Goal: Task Accomplishment & Management: Complete application form

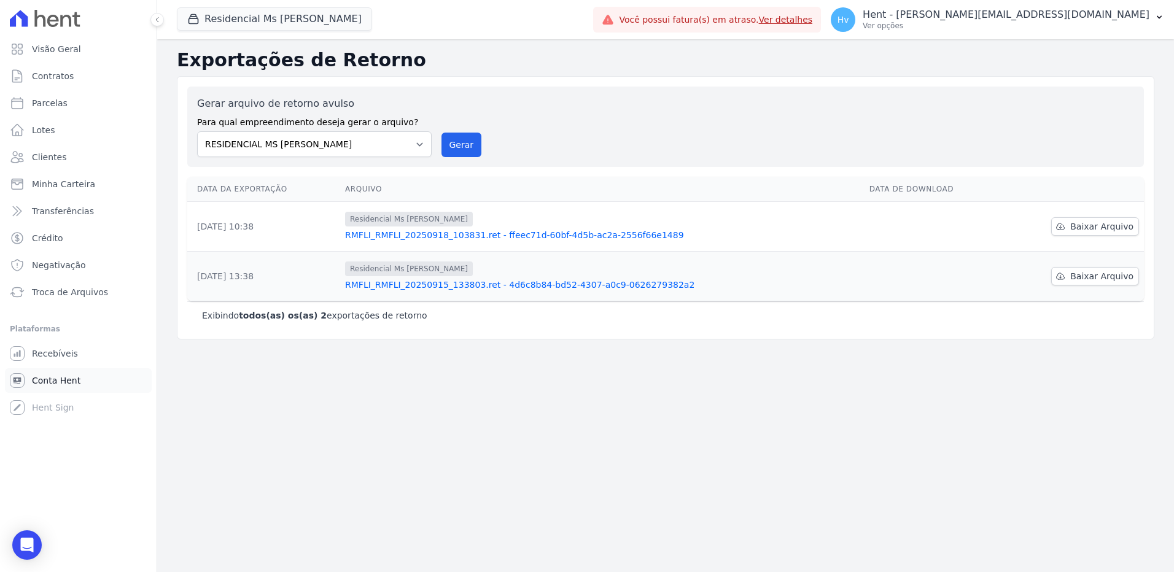
click at [66, 381] on span "Conta Hent" at bounding box center [56, 381] width 49 height 12
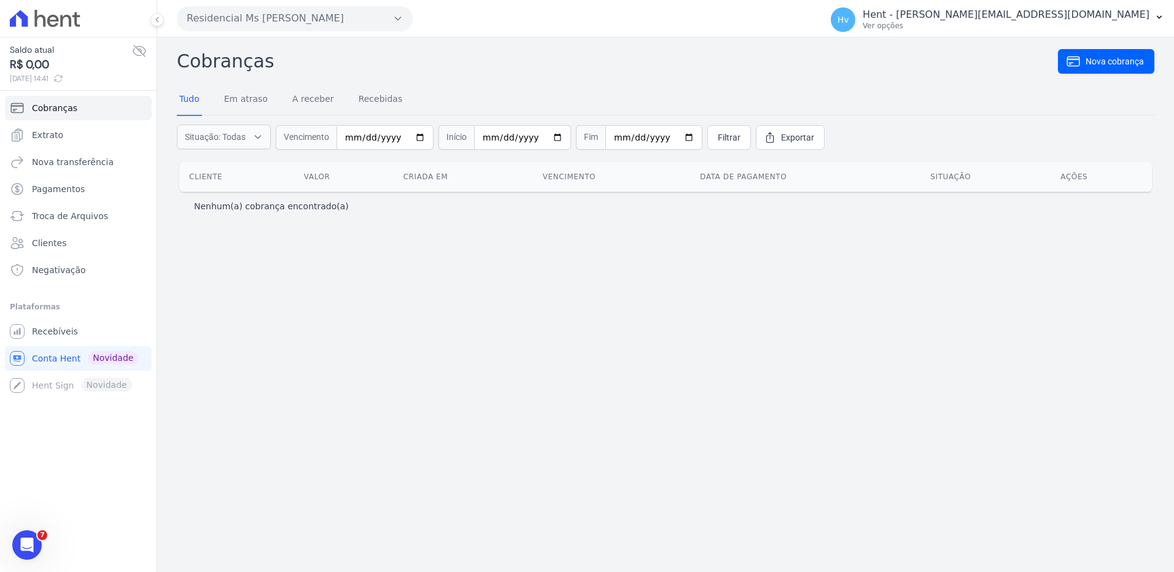
click at [603, 343] on div "Cobranças Nova cobrança Tudo Em atraso A receber Recebidas Situação: Todas Em a…" at bounding box center [665, 304] width 1017 height 535
click at [244, 17] on button "Residencial Ms Fernando Lins I" at bounding box center [295, 18] width 236 height 25
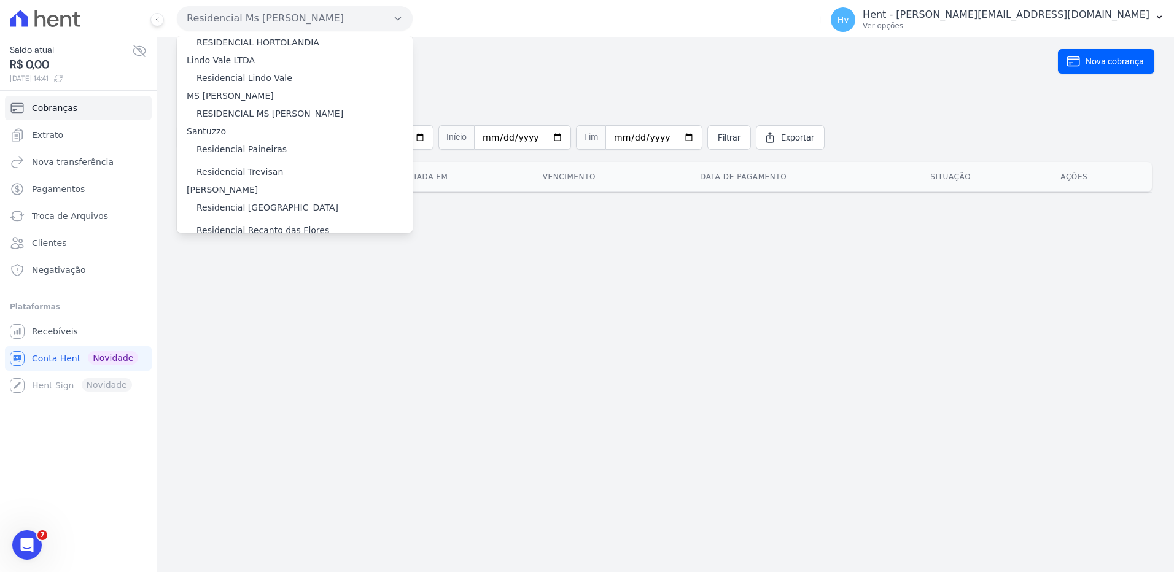
scroll to position [10069, 0]
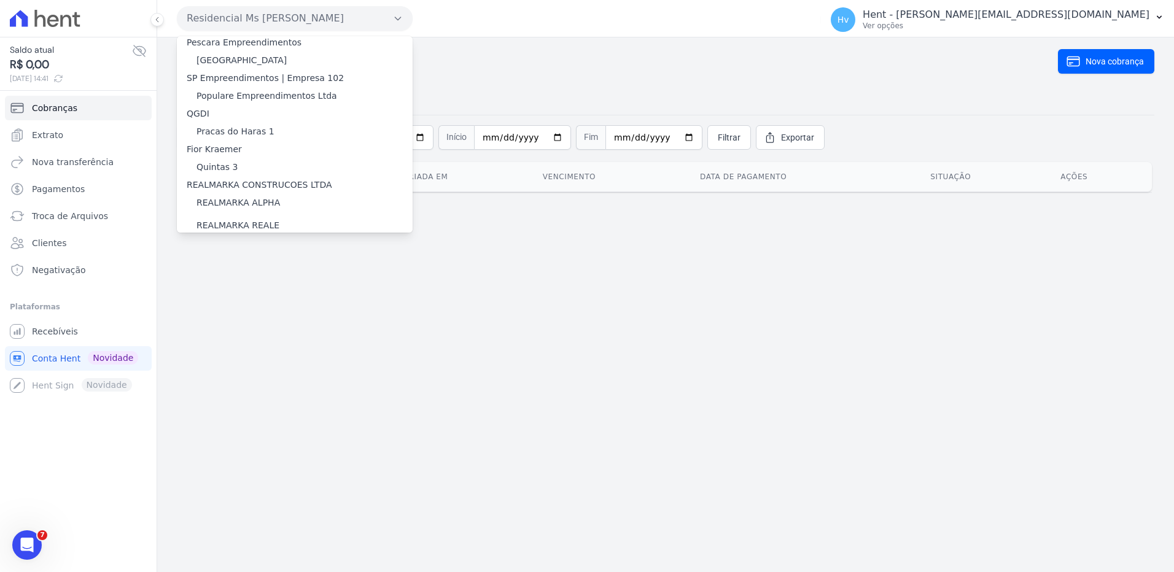
click at [240, 313] on label "Reserva [GEOGRAPHIC_DATA]" at bounding box center [261, 319] width 128 height 13
click at [0, 0] on input "Reserva [GEOGRAPHIC_DATA]" at bounding box center [0, 0] width 0 height 0
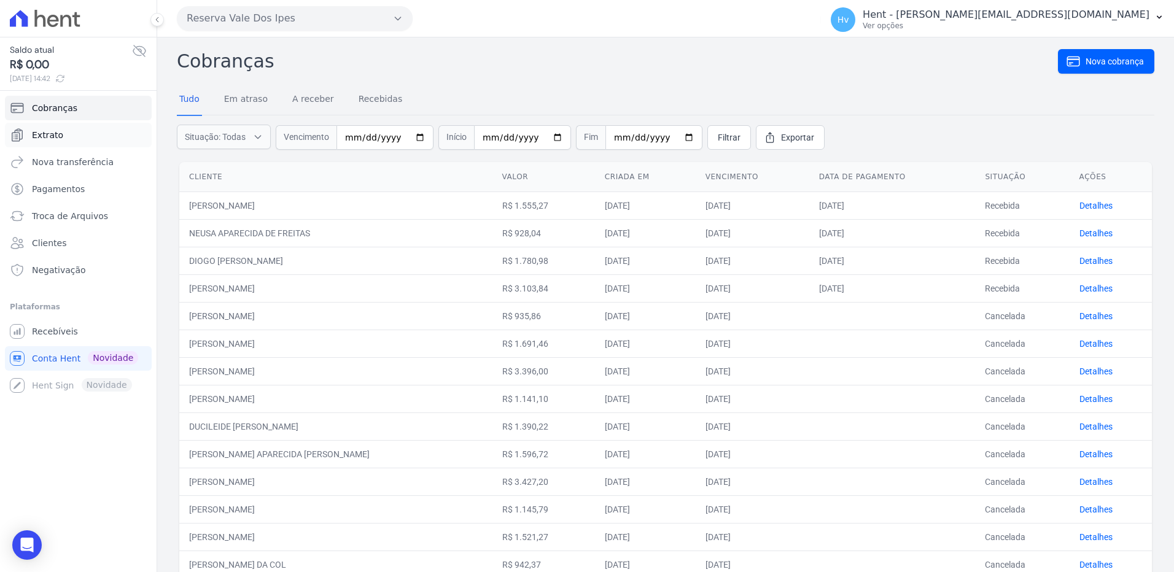
click at [57, 128] on link "Extrato" at bounding box center [78, 135] width 147 height 25
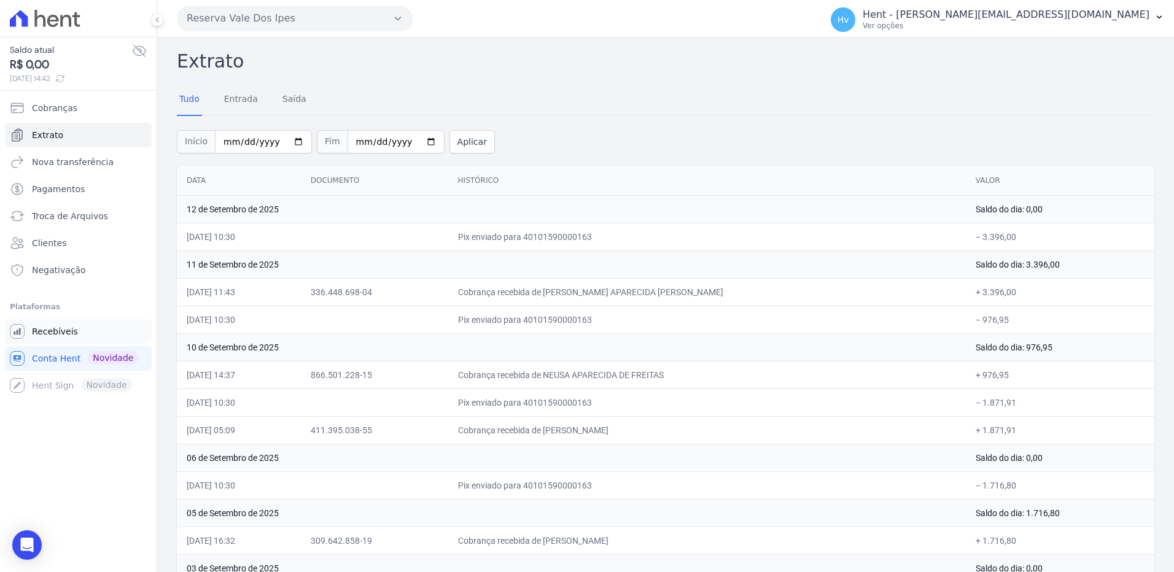
click at [78, 326] on link "Recebíveis" at bounding box center [78, 331] width 147 height 25
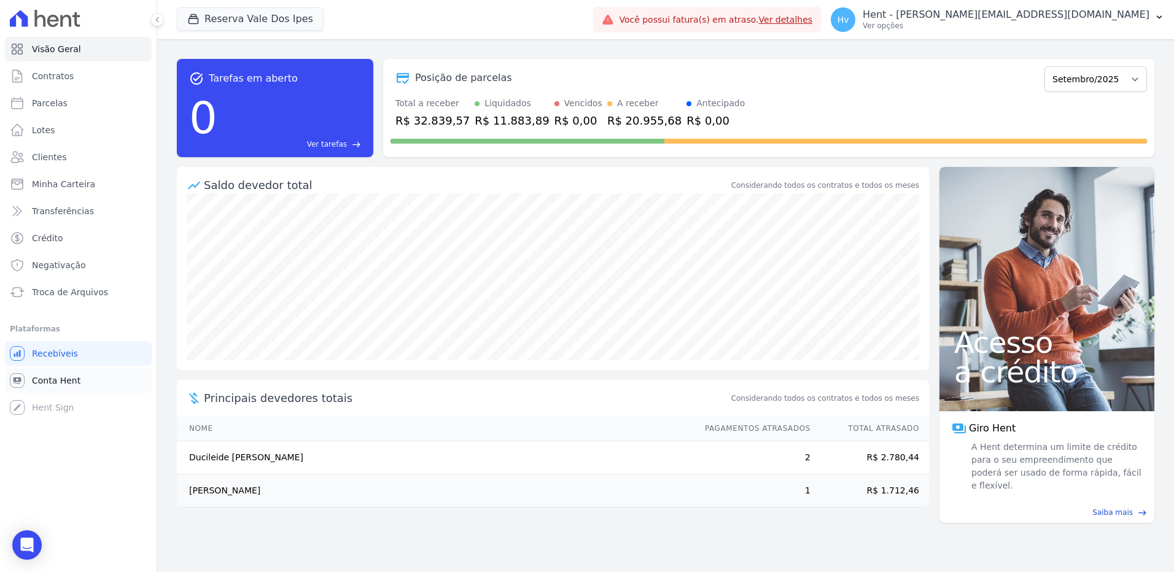
click at [55, 383] on span "Conta Hent" at bounding box center [56, 381] width 49 height 12
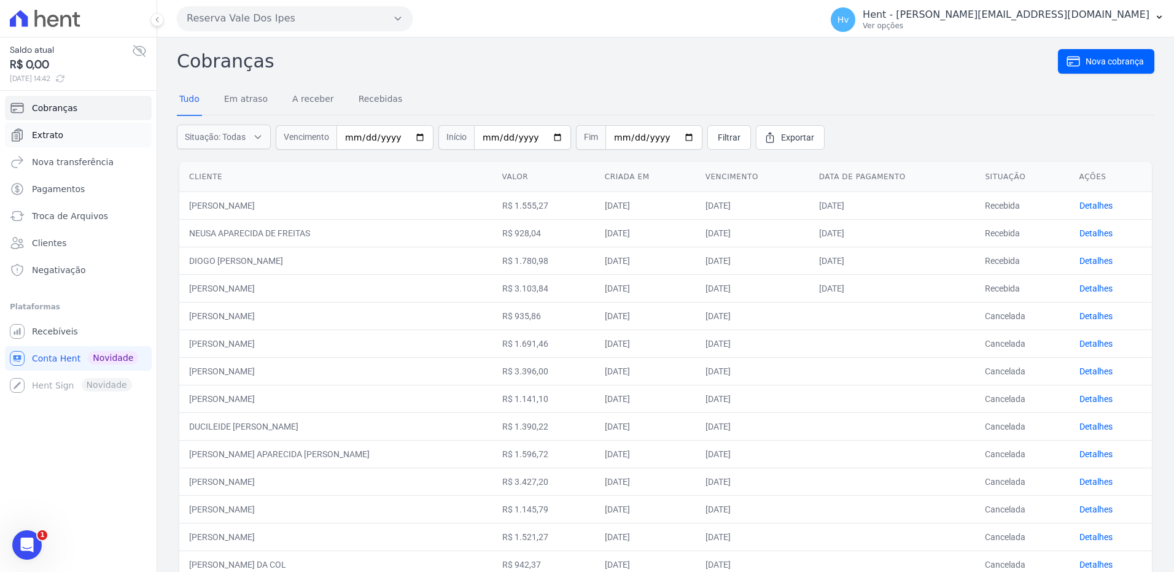
click at [47, 124] on link "Extrato" at bounding box center [78, 135] width 147 height 25
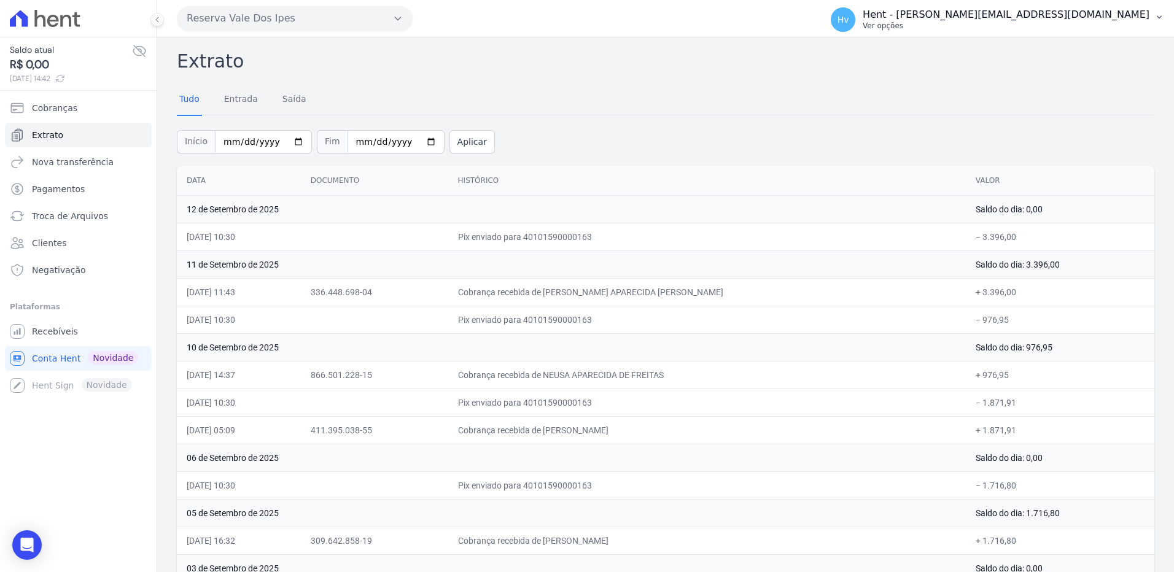
click at [1075, 23] on p "Ver opções" at bounding box center [1006, 26] width 287 height 10
click at [1062, 17] on p "Hent - [PERSON_NAME][EMAIL_ADDRESS][DOMAIN_NAME]" at bounding box center [1006, 15] width 287 height 12
click at [1055, 17] on p "Hent - [PERSON_NAME][EMAIL_ADDRESS][DOMAIN_NAME]" at bounding box center [1006, 15] width 287 height 12
click at [69, 337] on span "Recebíveis" at bounding box center [55, 331] width 46 height 12
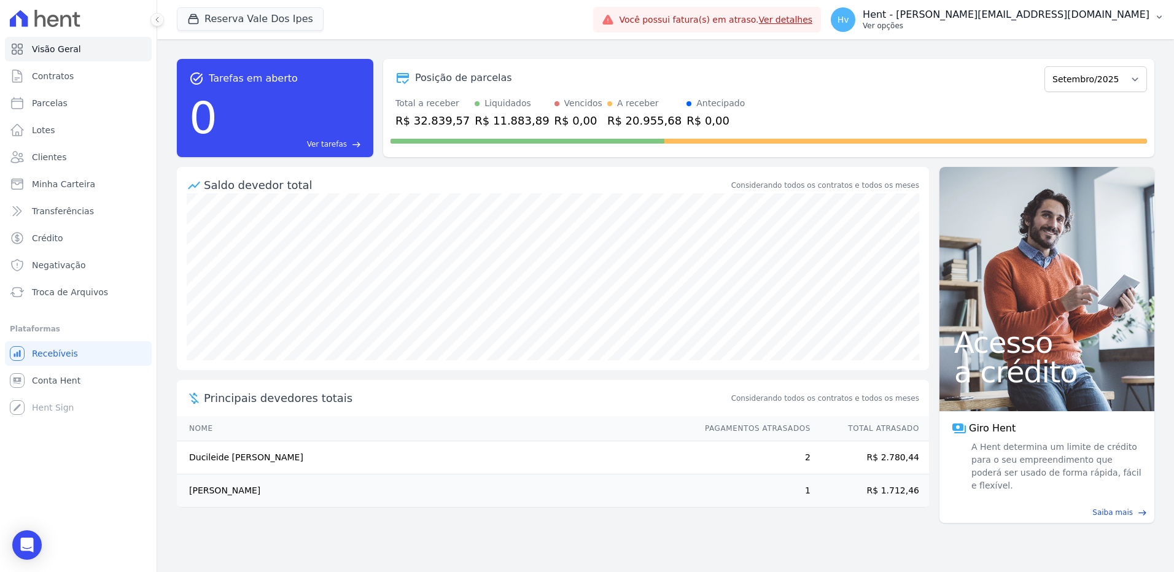
click at [1042, 29] on p "Ver opções" at bounding box center [1006, 26] width 287 height 10
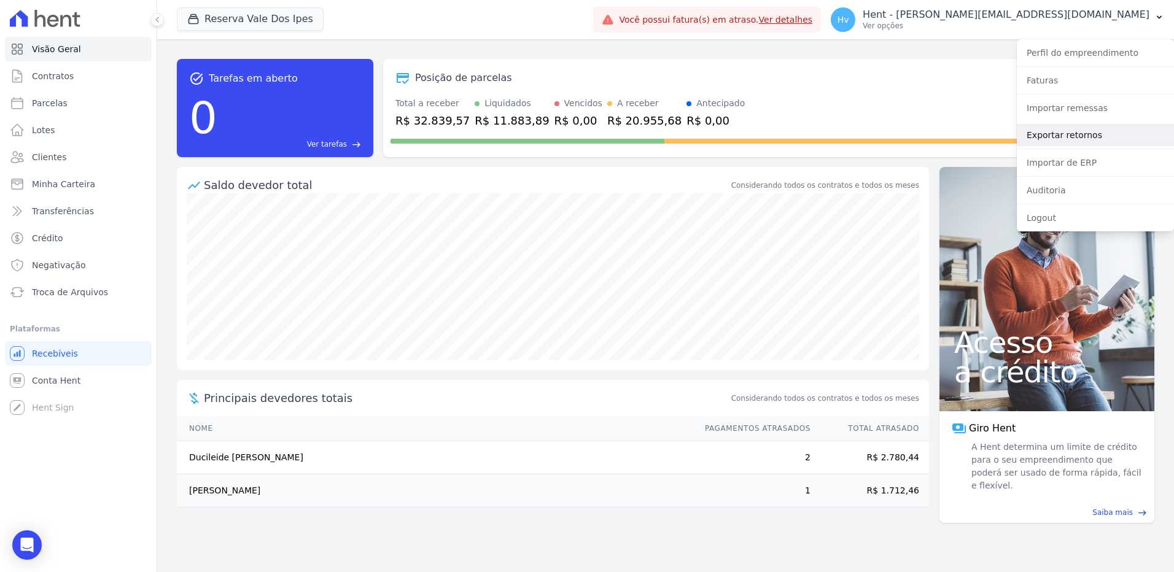
click at [1054, 137] on link "Exportar retornos" at bounding box center [1095, 135] width 157 height 22
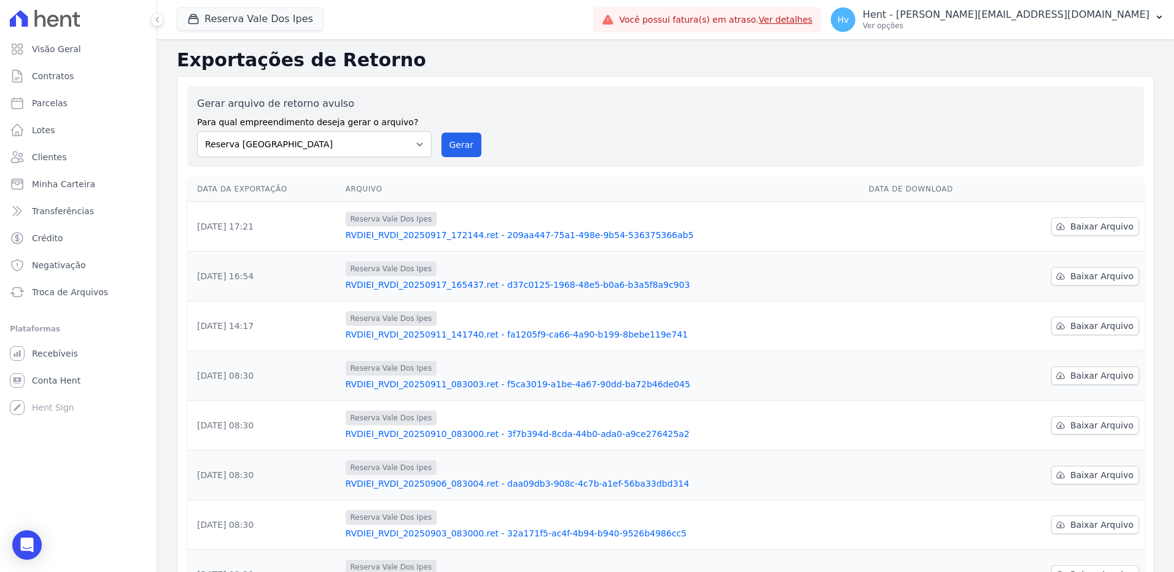
click at [726, 93] on div "Gerar arquivo de retorno avulso Para qual empreendimento deseja gerar o arquivo…" at bounding box center [665, 127] width 957 height 80
click at [451, 141] on button "Gerar" at bounding box center [462, 145] width 41 height 25
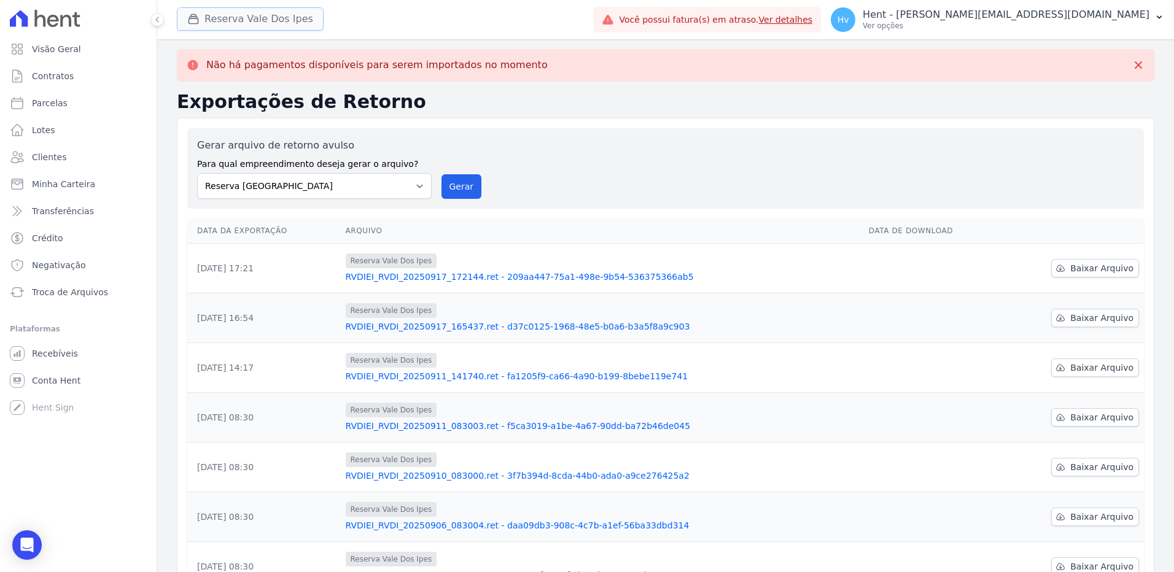
click at [286, 24] on button "Reserva Vale Dos Ipes" at bounding box center [250, 18] width 147 height 23
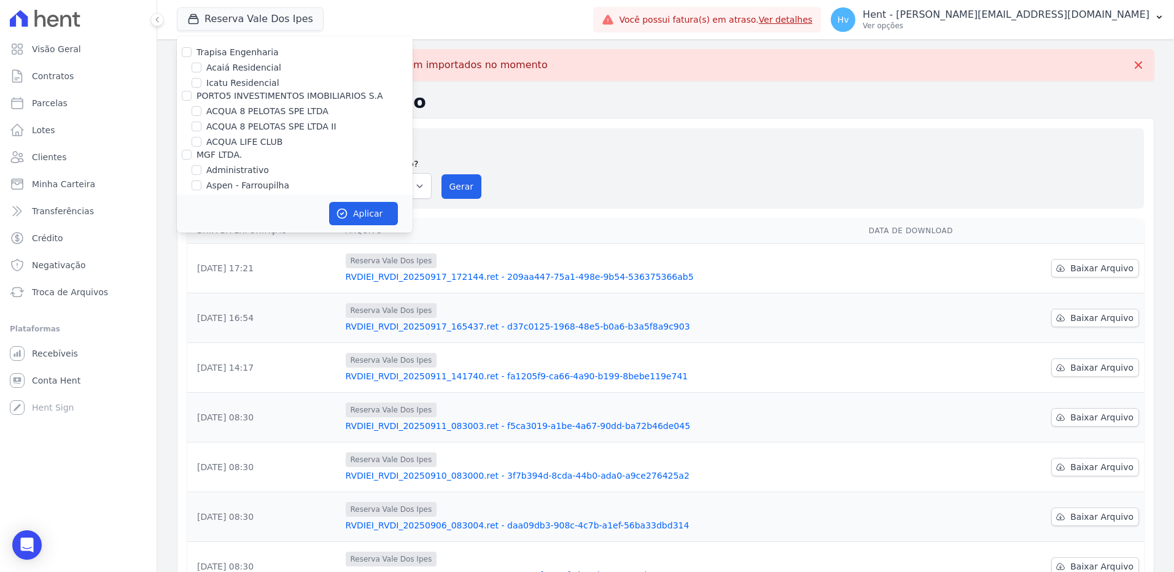
scroll to position [4662, 0]
click at [315, 227] on label "HARAS ROYAL RESIDENCE - [GEOGRAPHIC_DATA]" at bounding box center [309, 240] width 206 height 26
click at [201, 228] on input "HARAS ROYAL RESIDENCE - [GEOGRAPHIC_DATA]" at bounding box center [197, 233] width 10 height 10
checkbox input "true"
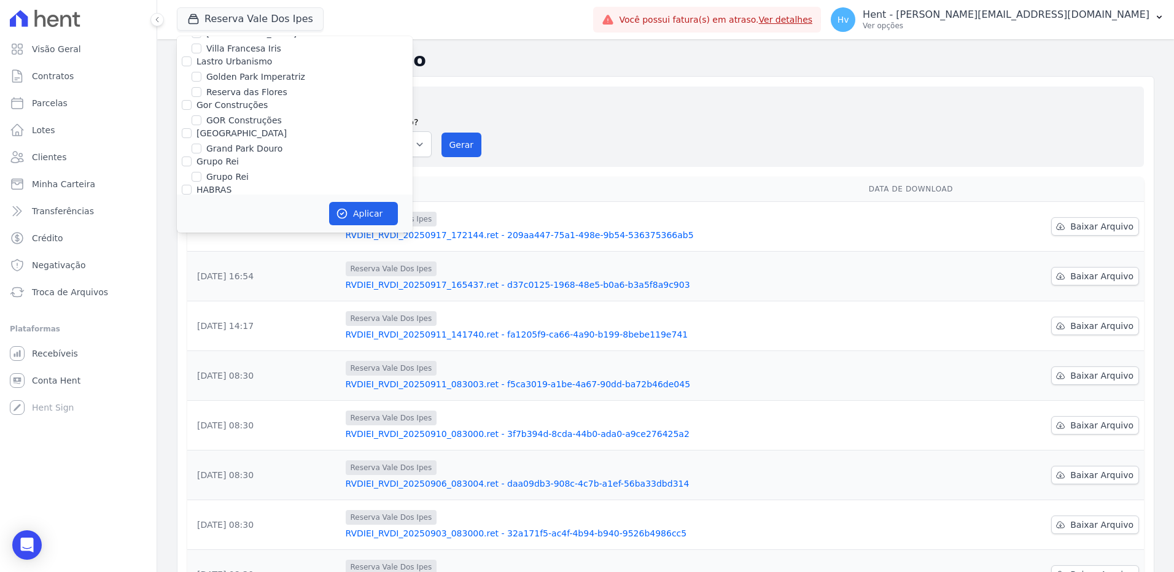
click at [588, 37] on div "Reserva Vale Dos Ipes Trapisa Engenharia Acaiá Residencial Icatu Residencial PO…" at bounding box center [382, 19] width 411 height 41
click at [52, 376] on span "Conta Hent" at bounding box center [56, 381] width 49 height 12
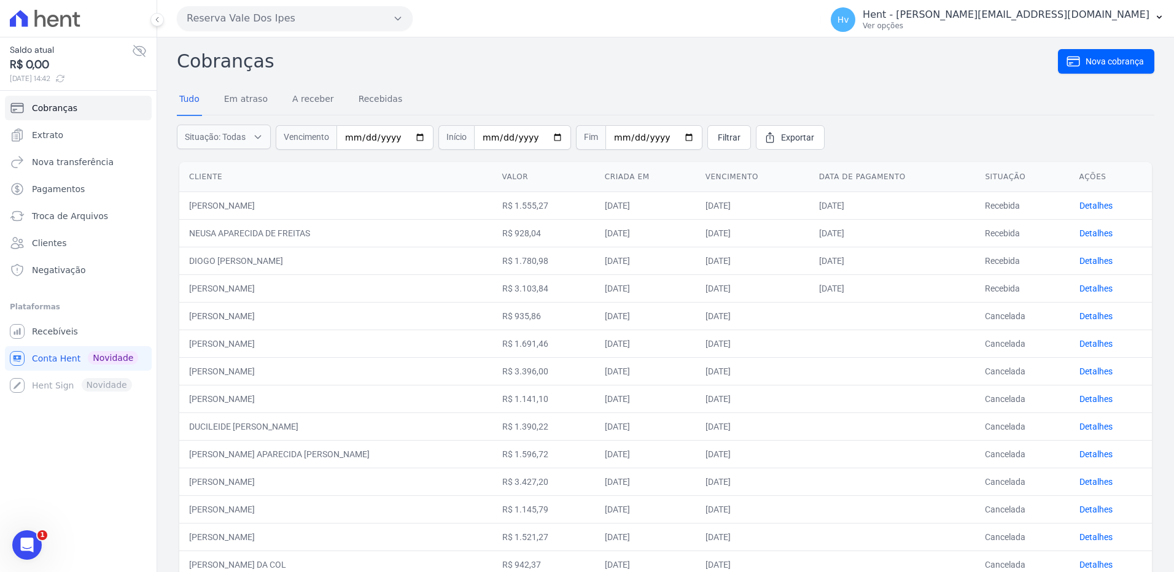
click at [327, 31] on div "Reserva Vale Dos Ipes Trapisa Engenharia Acaiá Residencial Icatu Residencial PO…" at bounding box center [496, 18] width 639 height 38
click at [332, 10] on button "Reserva Vale Dos Ipes" at bounding box center [295, 18] width 236 height 25
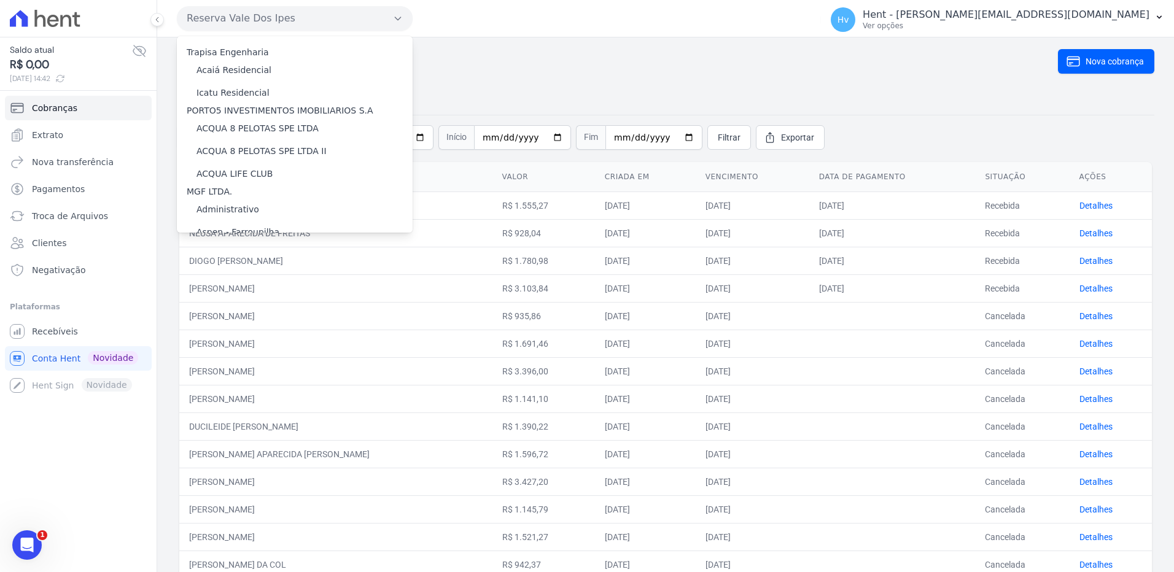
scroll to position [6270, 0]
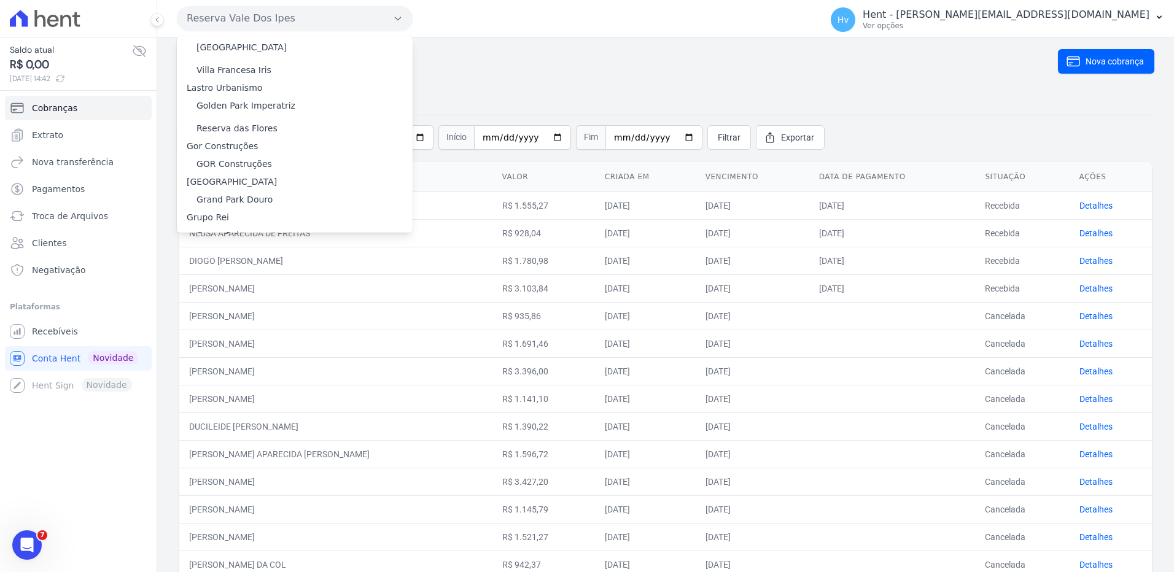
drag, startPoint x: 302, startPoint y: 147, endPoint x: 309, endPoint y: 157, distance: 11.9
click at [303, 300] on label "HARAS ROYAL RESIDENCE - [GEOGRAPHIC_DATA]" at bounding box center [302, 306] width 211 height 13
click at [0, 0] on input "HARAS ROYAL RESIDENCE - [GEOGRAPHIC_DATA]" at bounding box center [0, 0] width 0 height 0
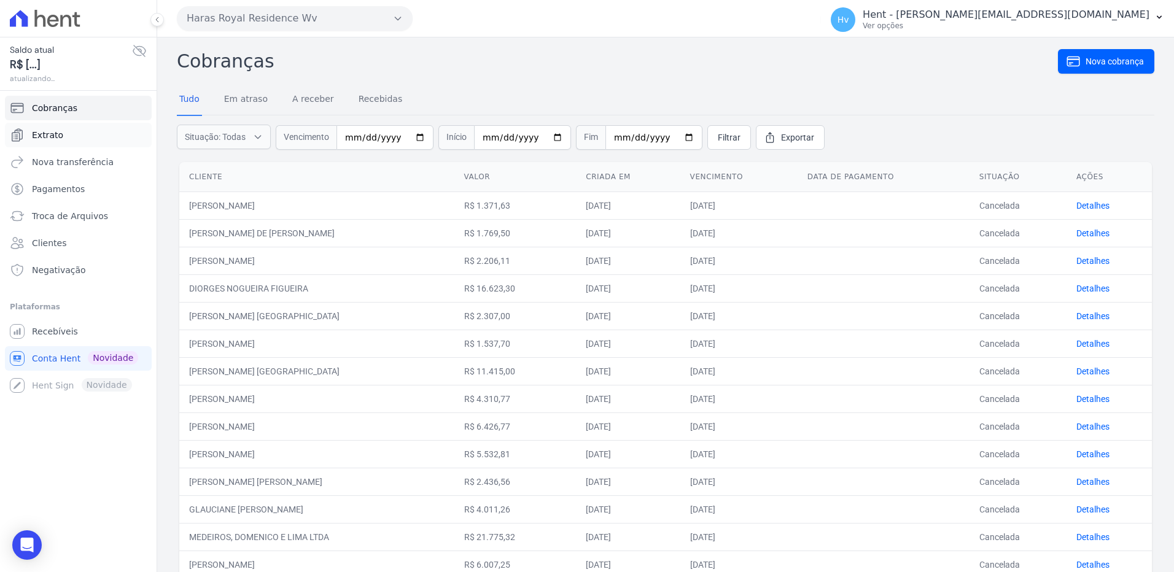
click at [68, 141] on link "Extrato" at bounding box center [78, 135] width 147 height 25
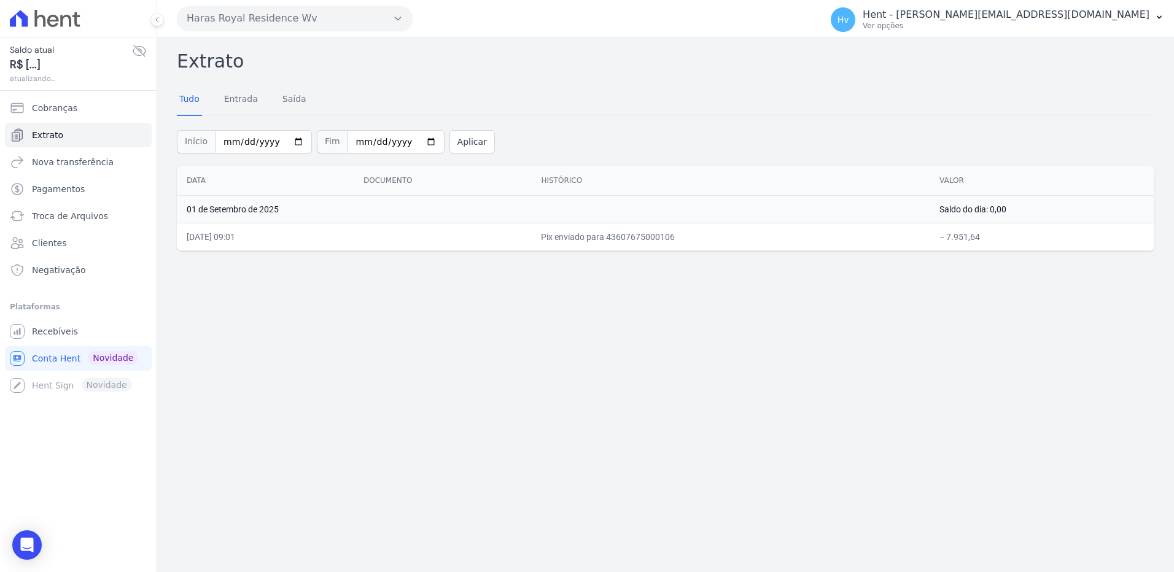
click at [653, 359] on div "Extrato Tudo Entrada Saída Início 2025-09-01 Fim 2025-09-18 Aplicar Data Docume…" at bounding box center [665, 304] width 1017 height 535
click at [360, 25] on button "Haras Royal Residence Wv" at bounding box center [295, 18] width 236 height 25
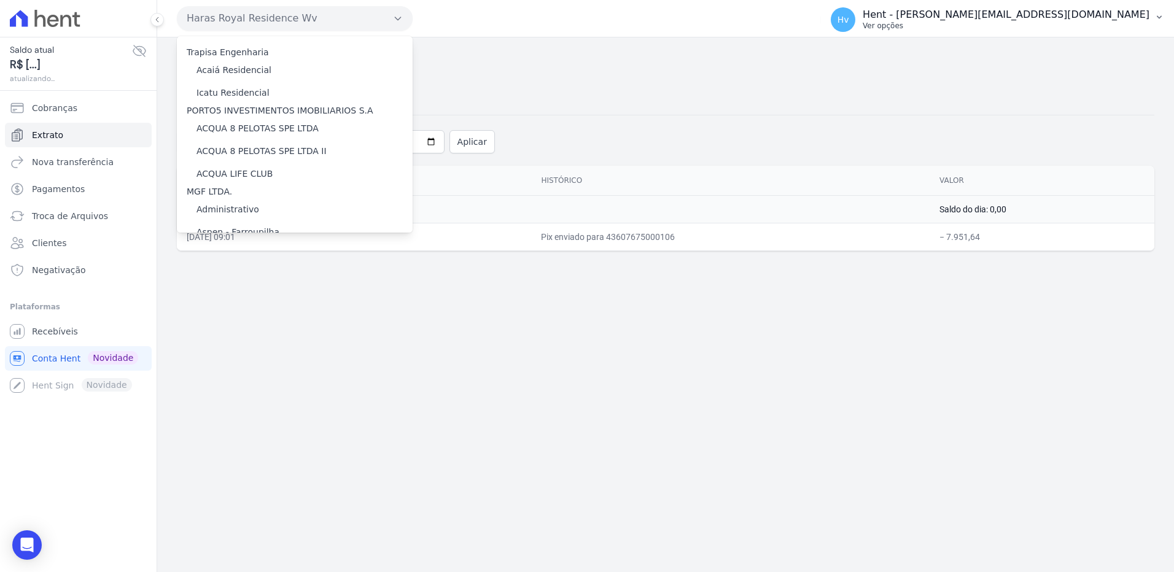
scroll to position [6270, 0]
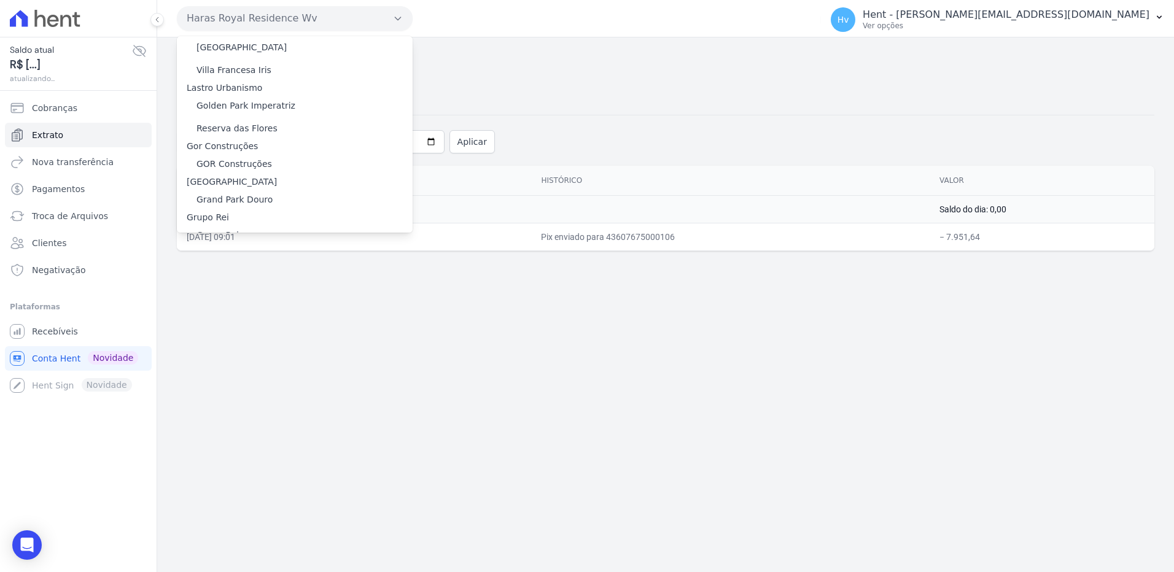
click at [299, 323] on label "HARAS ROYAL URBANISMO" at bounding box center [254, 329] width 115 height 13
click at [0, 0] on input "HARAS ROYAL URBANISMO" at bounding box center [0, 0] width 0 height 0
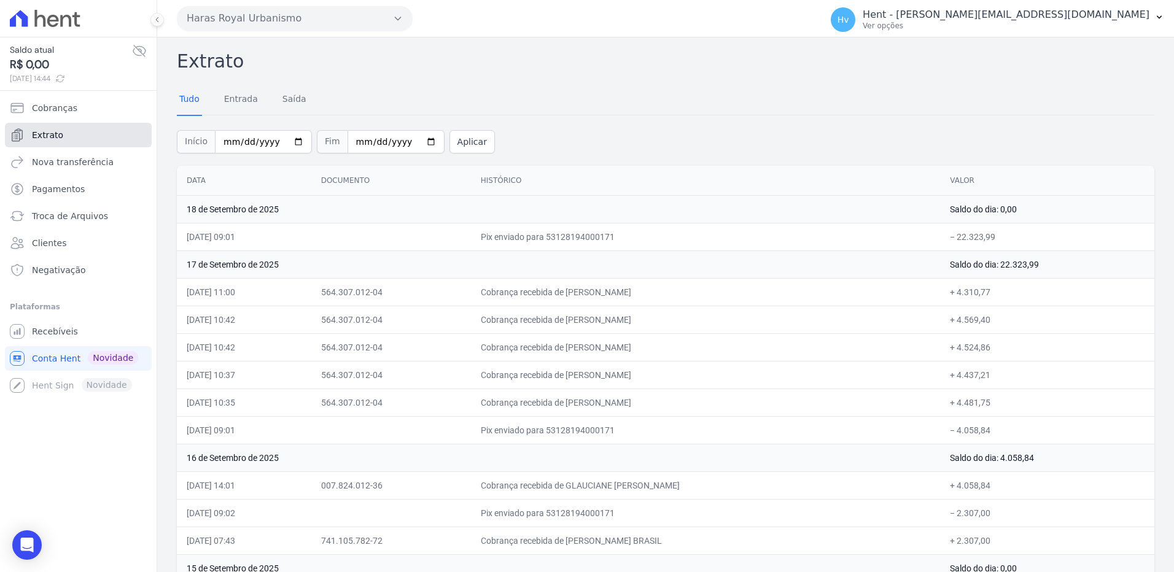
click at [85, 139] on link "Extrato" at bounding box center [78, 135] width 147 height 25
click at [66, 327] on span "Recebíveis" at bounding box center [55, 331] width 46 height 12
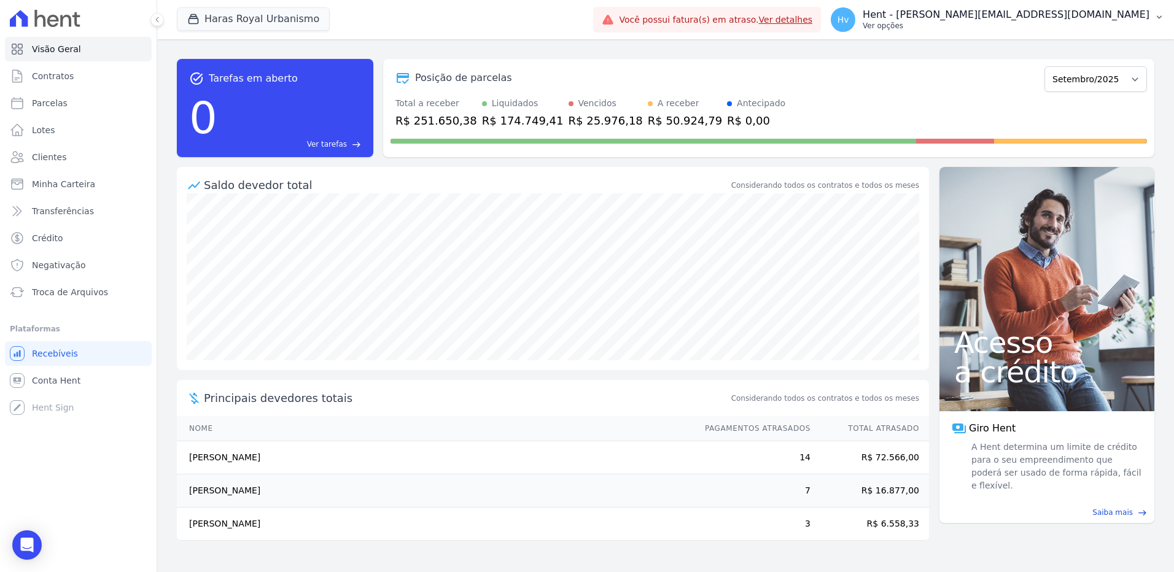
click at [1069, 22] on p "Ver opções" at bounding box center [1006, 26] width 287 height 10
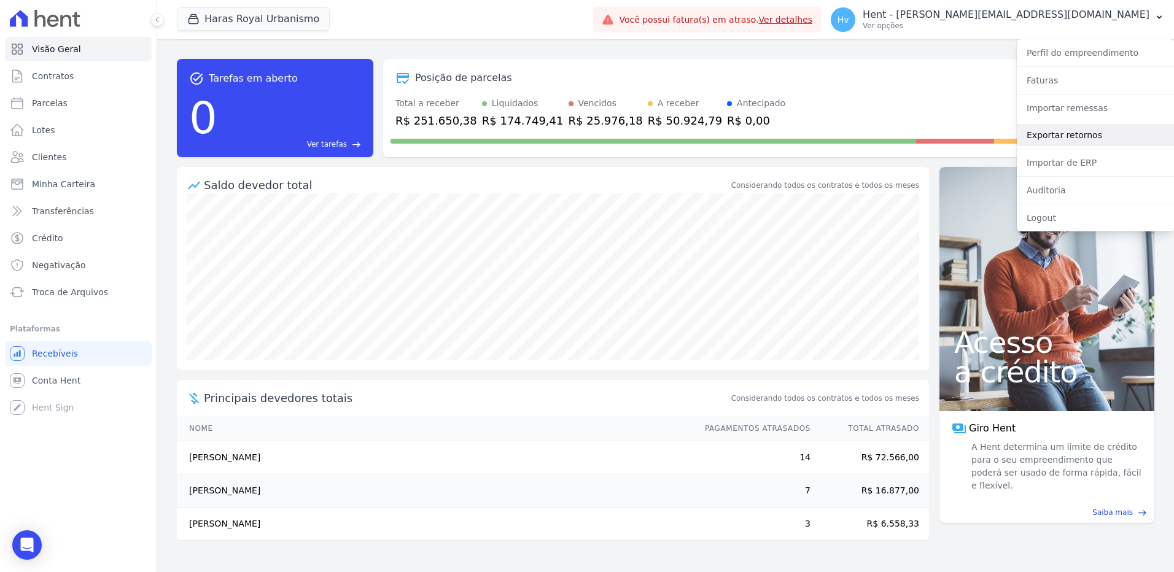
click at [1074, 141] on link "Exportar retornos" at bounding box center [1095, 135] width 157 height 22
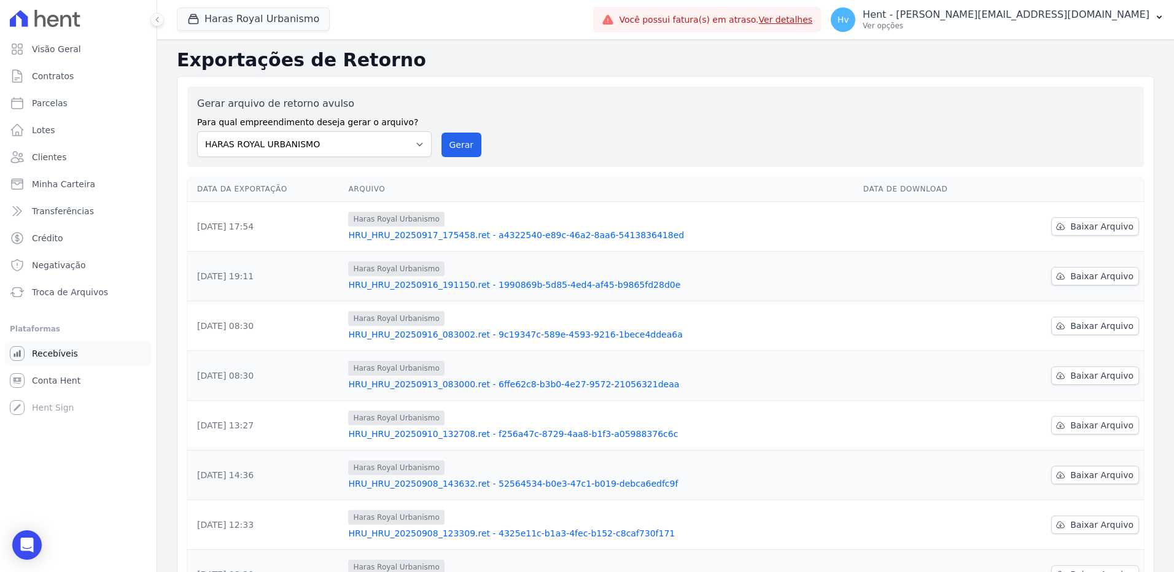
click at [73, 360] on link "Recebíveis" at bounding box center [78, 353] width 147 height 25
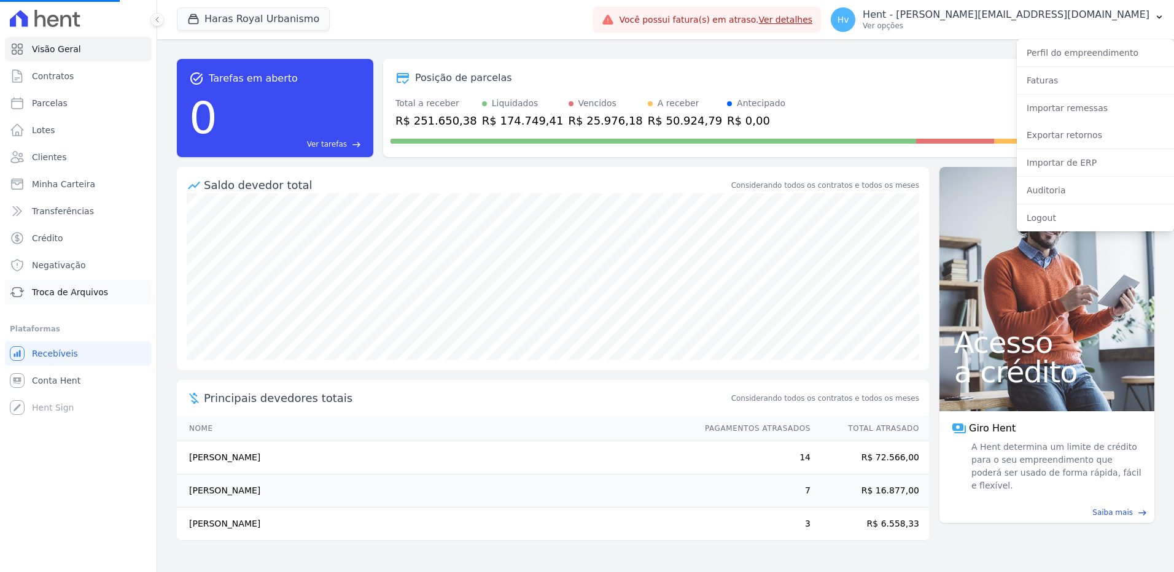
click at [83, 298] on link "Troca de Arquivos" at bounding box center [78, 292] width 147 height 25
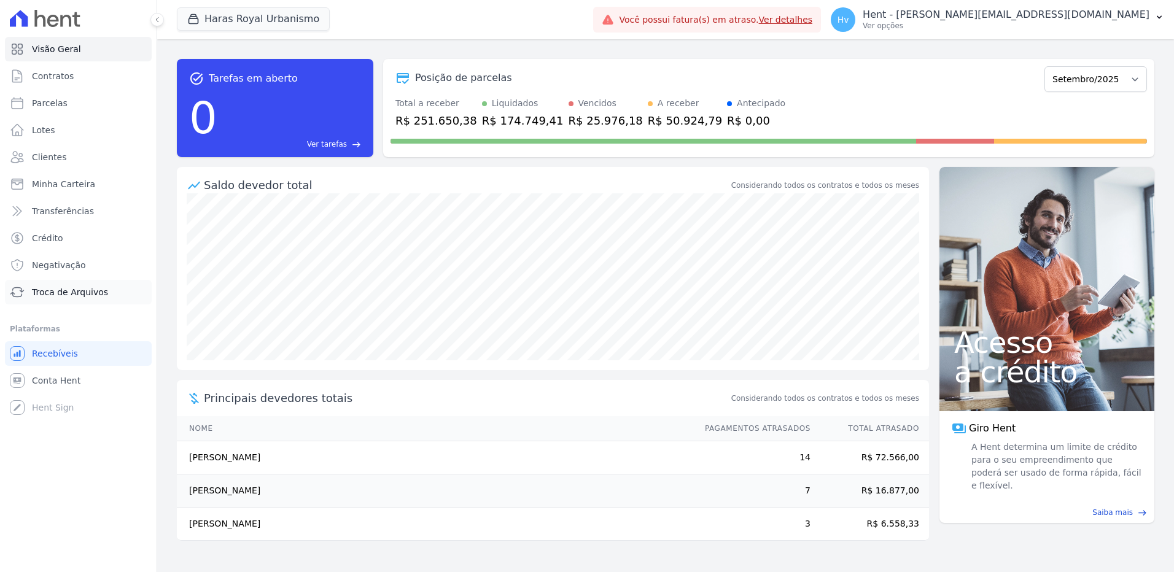
click at [83, 292] on span "Troca de Arquivos" at bounding box center [70, 292] width 76 height 12
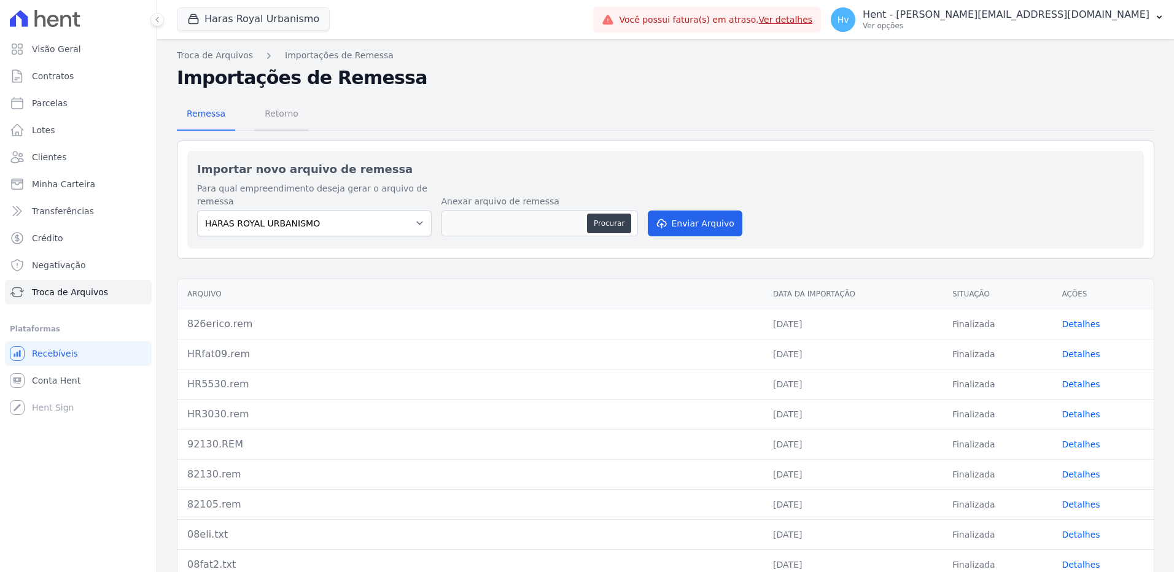
click at [272, 119] on span "Retorno" at bounding box center [281, 113] width 49 height 25
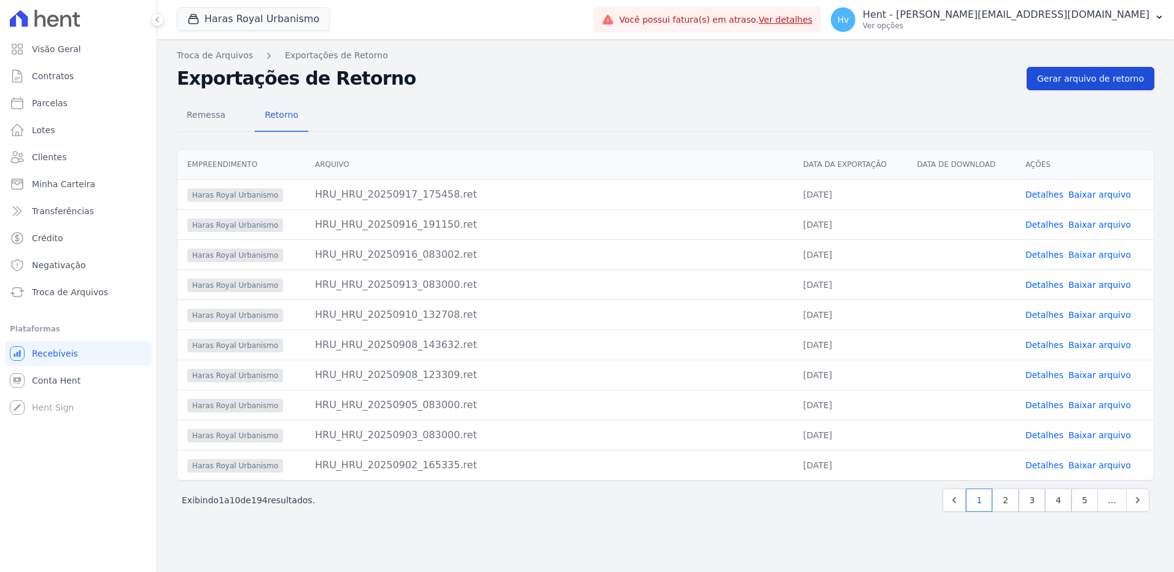
click at [1097, 82] on span "Gerar arquivo de retorno" at bounding box center [1090, 78] width 107 height 12
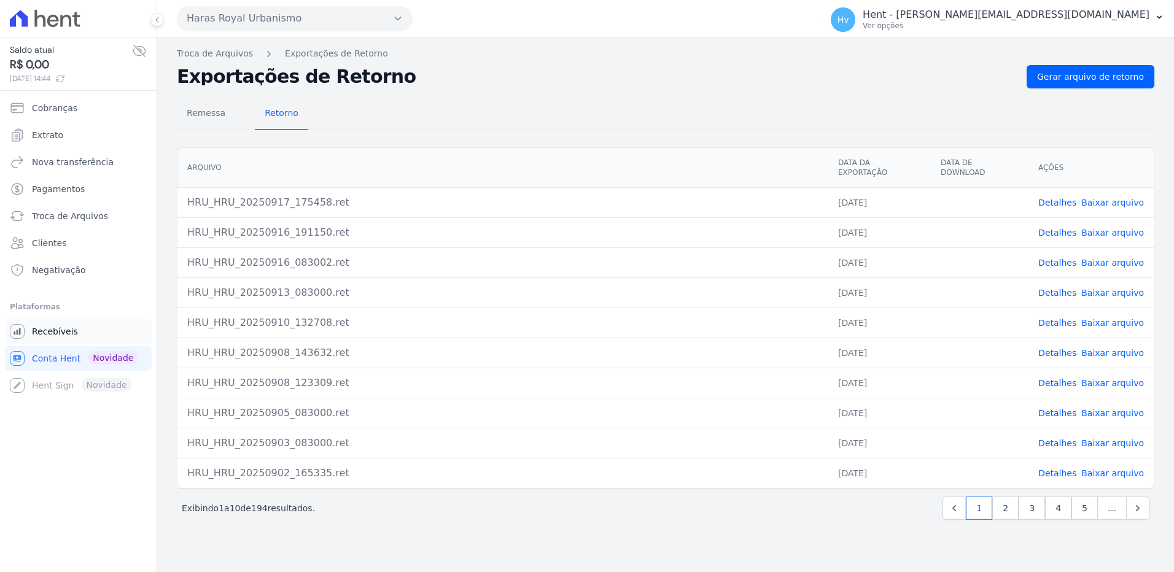
click at [88, 330] on link "Recebíveis" at bounding box center [78, 331] width 147 height 25
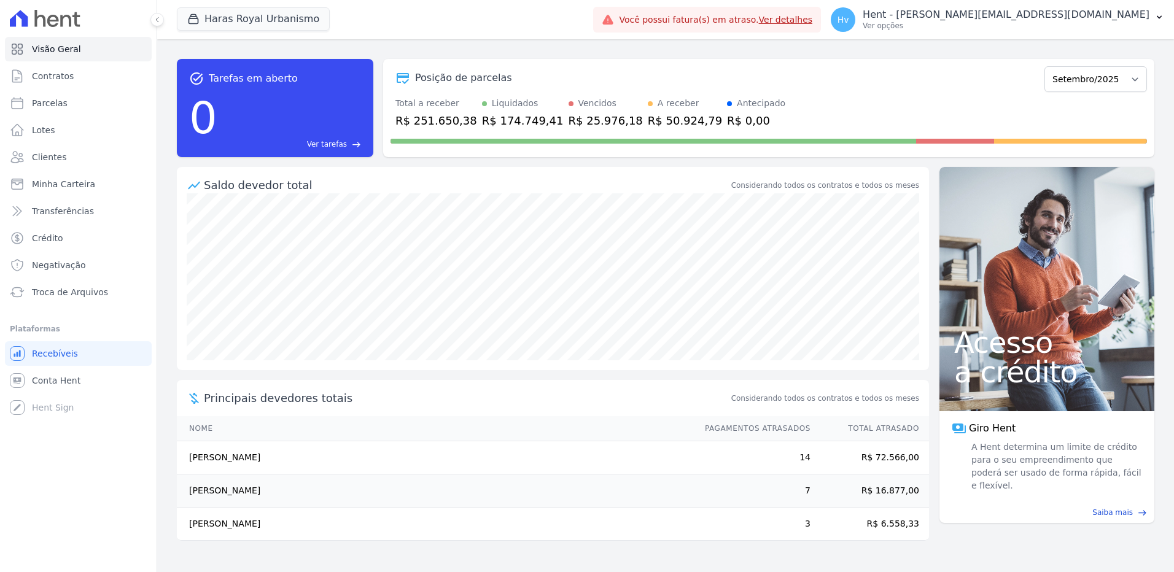
click at [246, 31] on span "Haras Royal Urbanismo" at bounding box center [253, 19] width 153 height 25
click at [273, 15] on button "Haras Royal Urbanismo" at bounding box center [253, 18] width 153 height 23
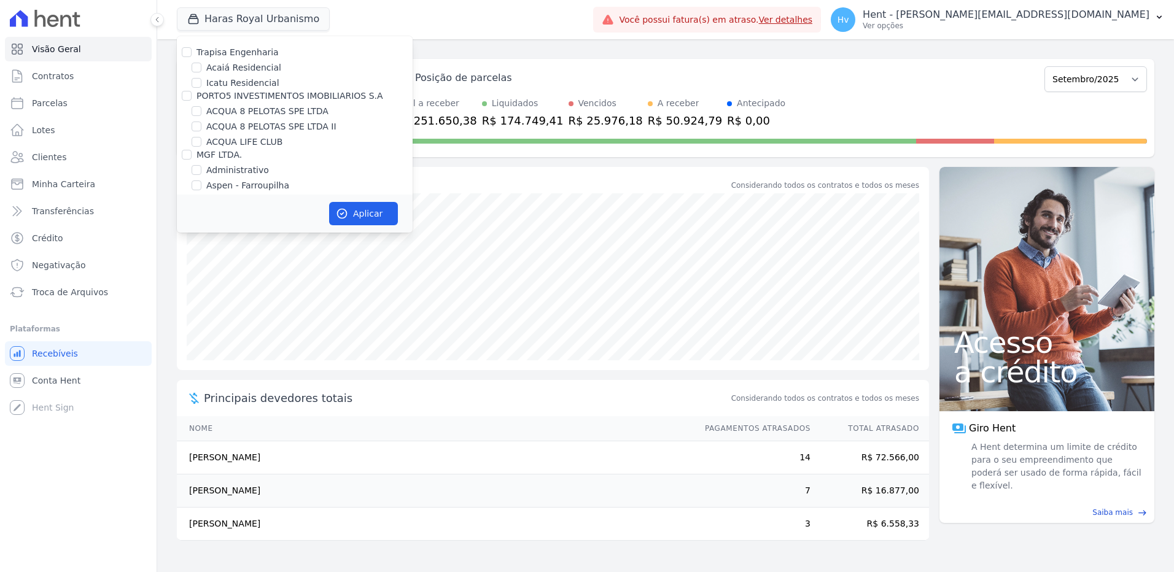
scroll to position [4662, 0]
click at [212, 255] on label "HARAS ROYAL URBANISMO" at bounding box center [263, 261] width 115 height 13
click at [201, 257] on input "HARAS ROYAL URBANISMO" at bounding box center [197, 262] width 10 height 10
checkbox input "false"
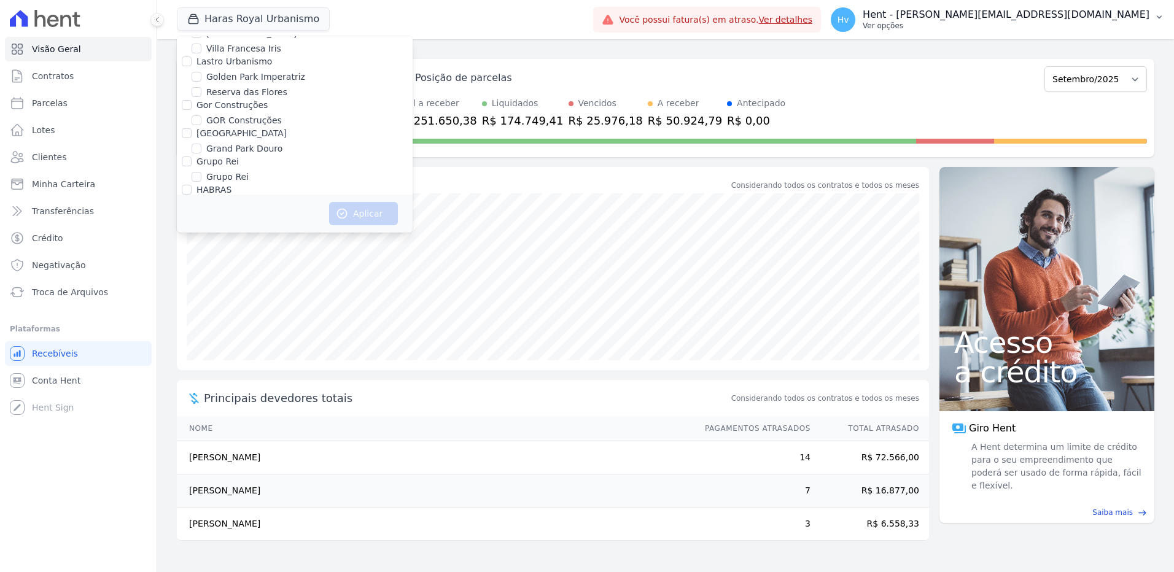
scroll to position [7517, 0]
click at [306, 318] on label "RESIDENCIAL ABSOLUTO EMPREENDIMENTO IMOBILIARIO SPE LTDA" at bounding box center [309, 331] width 206 height 26
click at [201, 319] on input "RESIDENCIAL ABSOLUTO EMPREENDIMENTO IMOBILIARIO SPE LTDA" at bounding box center [197, 324] width 10 height 10
checkbox input "true"
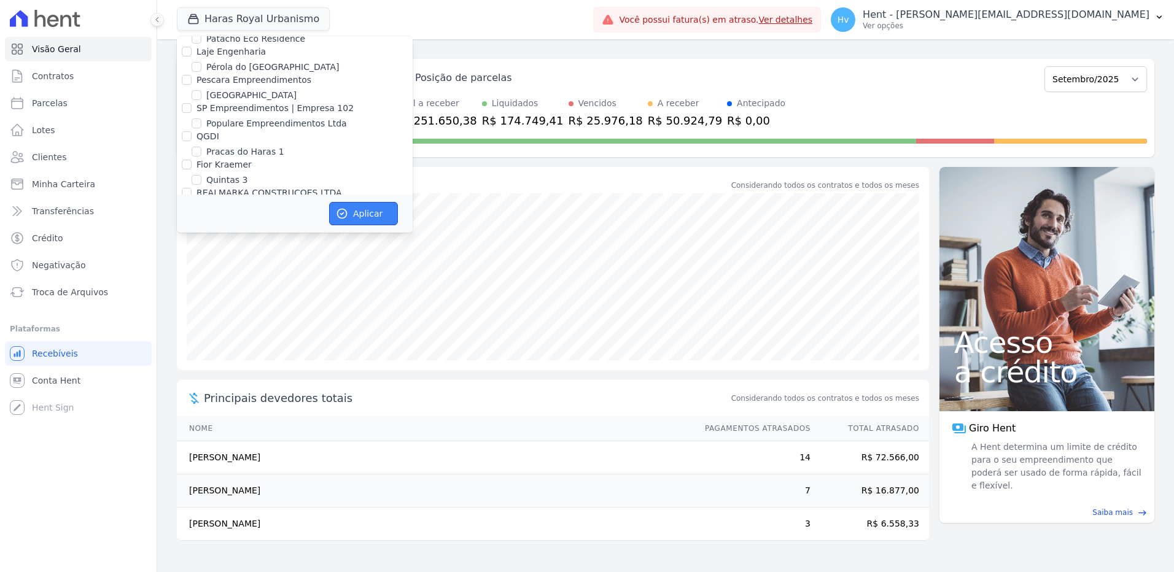
click at [376, 208] on button "Aplicar" at bounding box center [363, 213] width 69 height 23
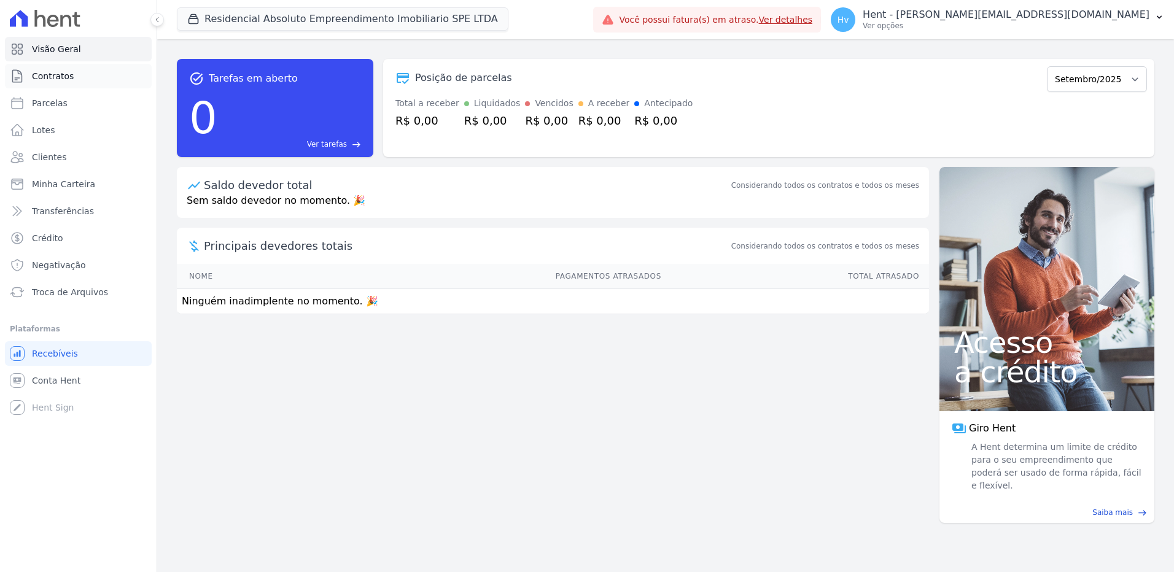
click at [44, 72] on span "Contratos" at bounding box center [53, 76] width 42 height 12
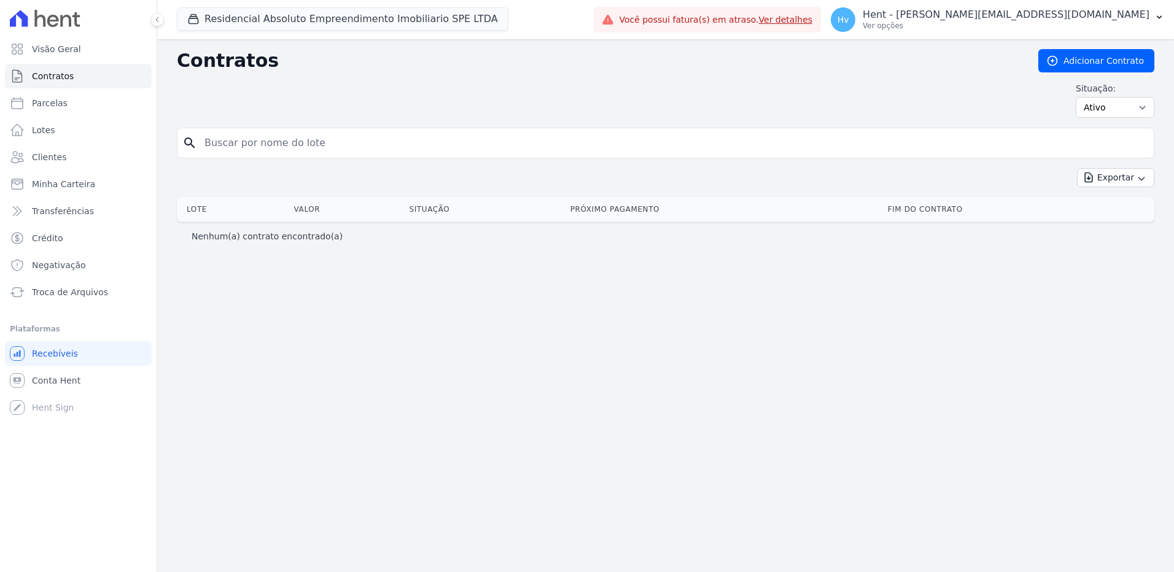
drag, startPoint x: 809, startPoint y: 340, endPoint x: 925, endPoint y: 266, distance: 137.3
click at [812, 340] on div "Contratos Adicionar Contrato Situação: Ativo Todos Pausado Distratado Rascunho …" at bounding box center [665, 305] width 1017 height 533
click at [57, 154] on span "Clientes" at bounding box center [49, 157] width 34 height 12
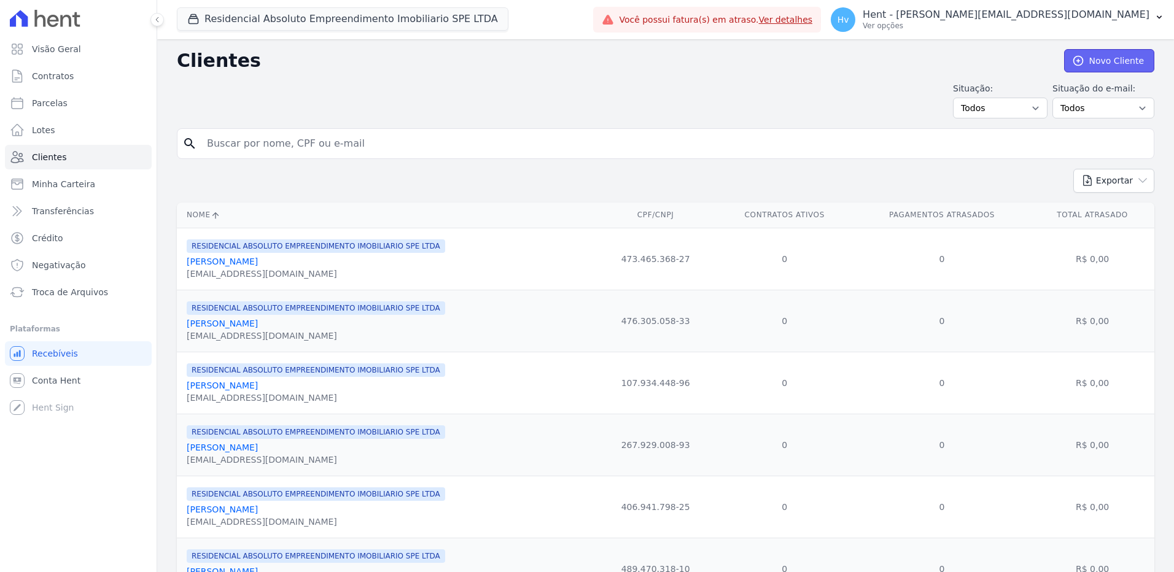
click at [1097, 61] on link "Novo Cliente" at bounding box center [1109, 60] width 90 height 23
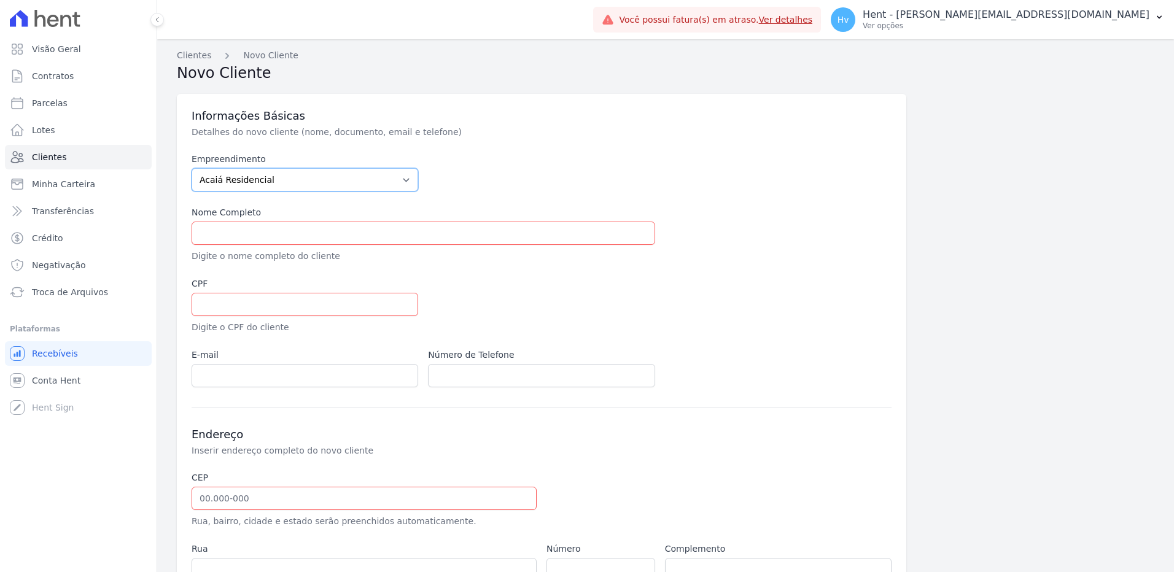
click at [287, 177] on select "Acaiá Residencial ACQUA 8 PELOTAS SPE LTDA ACQUA 8 PELOTAS SPE LTDA II ACQUA LI…" at bounding box center [305, 179] width 227 height 23
select select "21105af3-8e19-41b3-95dd-78f9fe83c234"
click at [192, 168] on select "Acaiá Residencial ACQUA 8 PELOTAS SPE LTDA ACQUA 8 PELOTAS SPE LTDA II ACQUA LI…" at bounding box center [305, 179] width 227 height 23
click at [287, 234] on input "text" at bounding box center [424, 233] width 464 height 23
drag, startPoint x: 399, startPoint y: 238, endPoint x: 417, endPoint y: 240, distance: 17.9
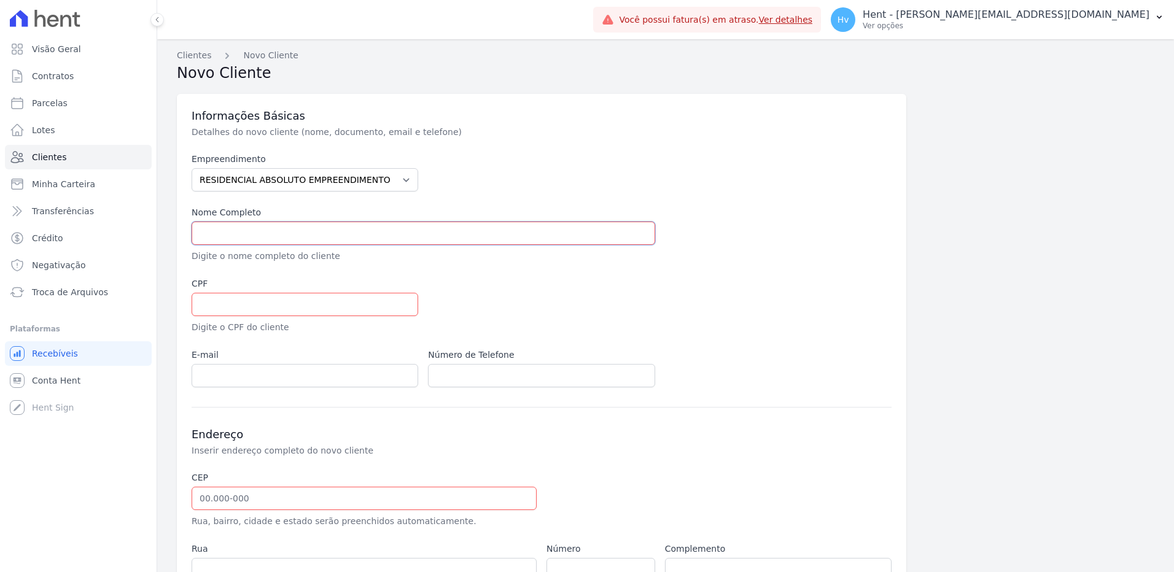
click at [399, 238] on input "text" at bounding box center [424, 233] width 464 height 23
paste input "TESTE BOLETO HENT"
type input "TESTE BOLETO HENT"
click at [340, 300] on input "text" at bounding box center [305, 304] width 227 height 23
paste input "38182045002"
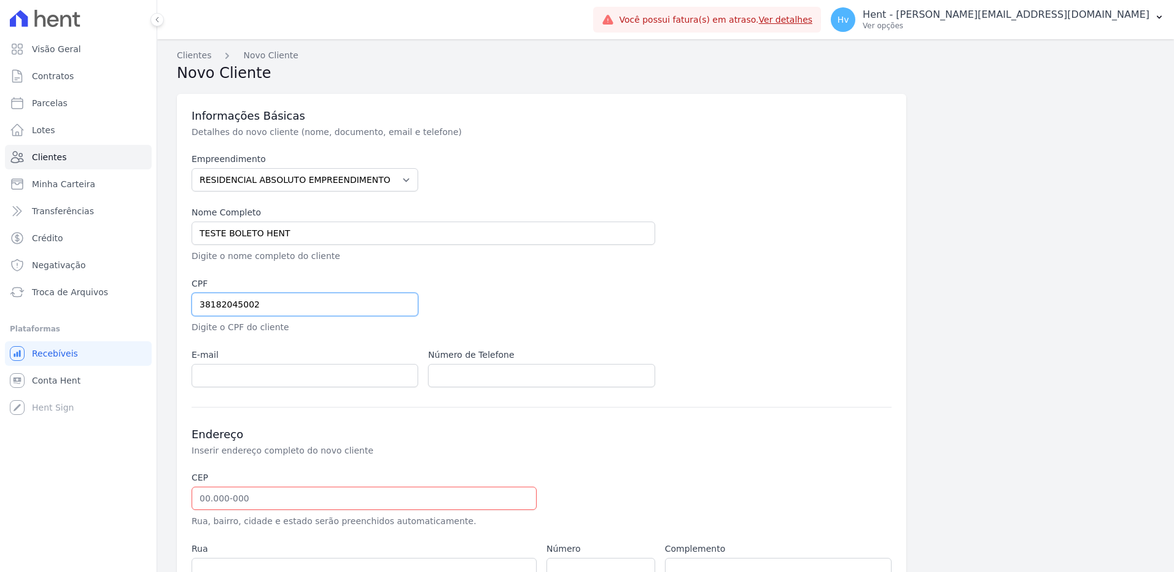
type input "38182045002"
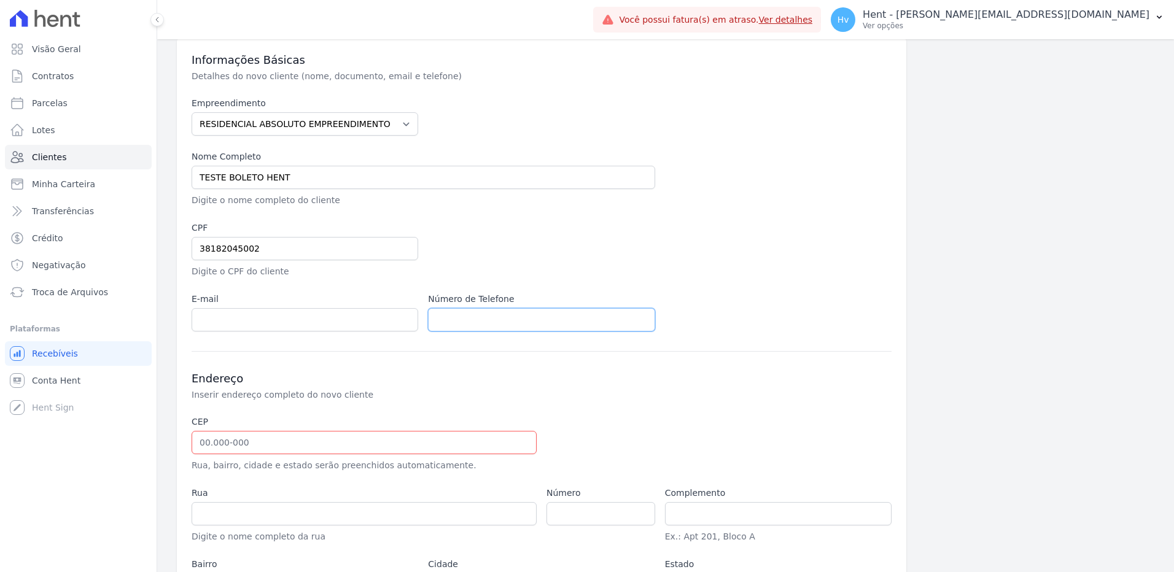
scroll to position [161, 0]
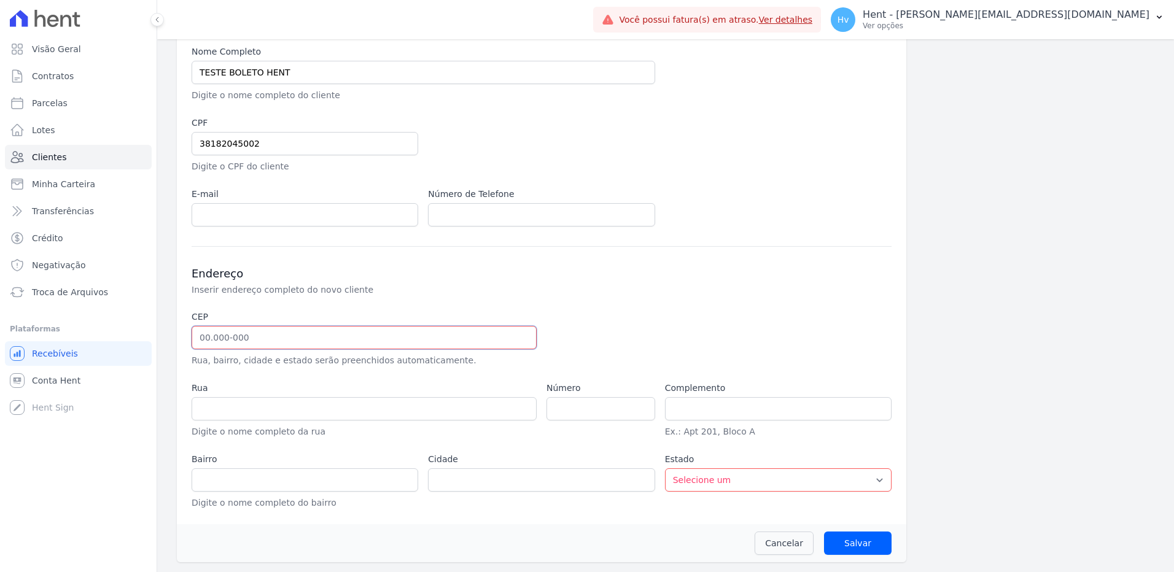
click at [384, 337] on input "text" at bounding box center [364, 337] width 345 height 23
click at [370, 334] on input "text" at bounding box center [364, 337] width 345 height 23
paste input "13.911-414"
type input "13.911-414"
type input "Rua Maranhão"
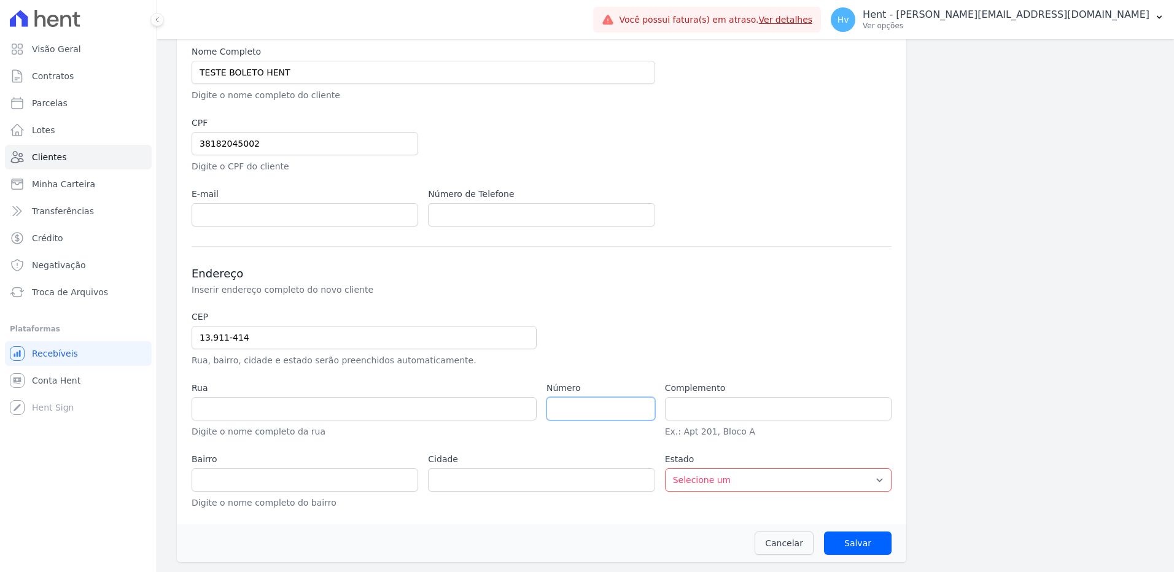
type input "Jardim Bela Vista"
type input "Jaguariúna"
select select "SP"
click at [603, 414] on input "number" at bounding box center [601, 408] width 109 height 23
type input "220"
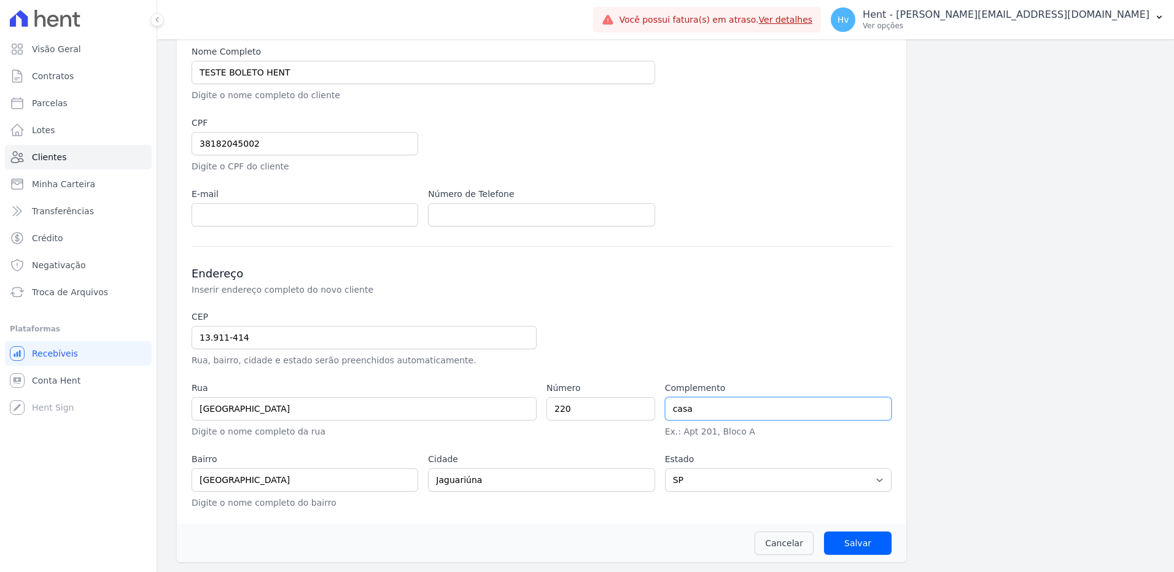
type input "casa"
click at [864, 556] on div "Cancelar Salvar" at bounding box center [542, 543] width 730 height 38
click at [851, 548] on input "Salvar" at bounding box center [858, 543] width 68 height 23
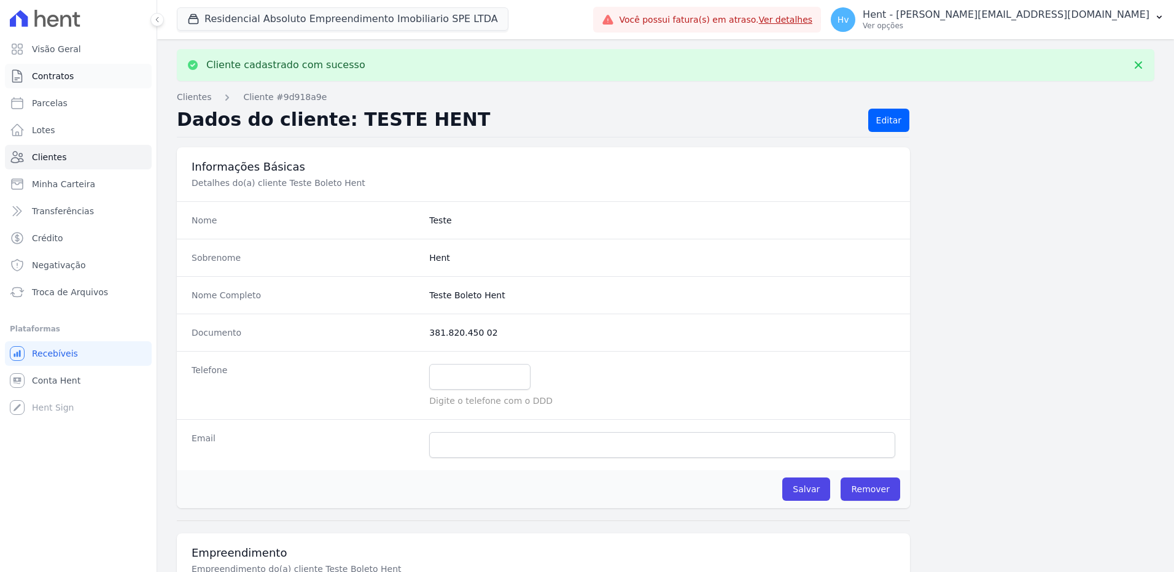
click at [58, 69] on link "Contratos" at bounding box center [78, 76] width 147 height 25
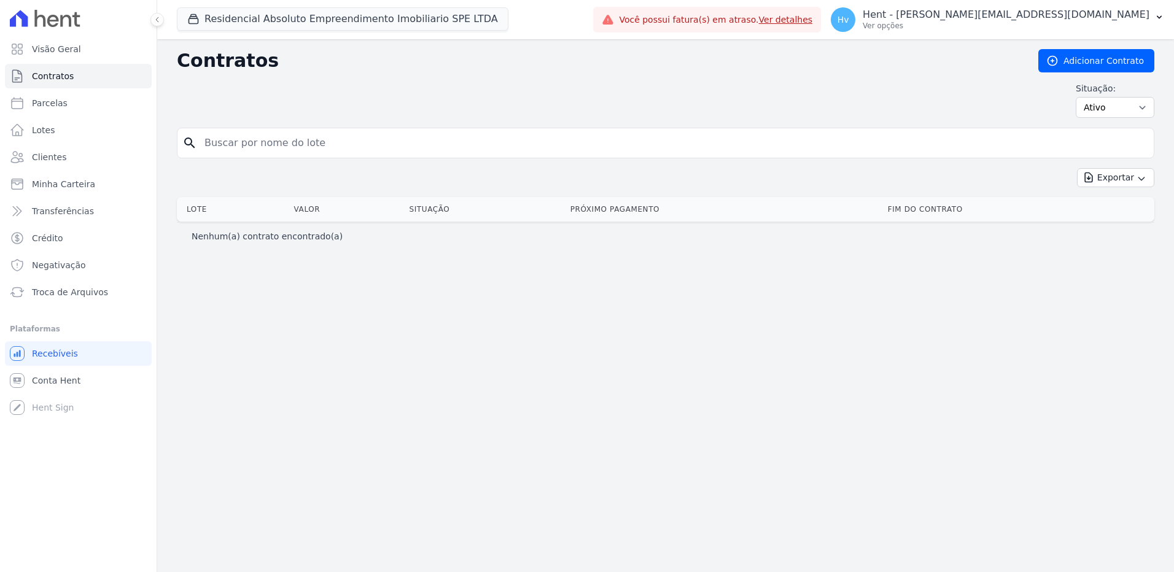
drag, startPoint x: 827, startPoint y: 345, endPoint x: 978, endPoint y: 77, distance: 307.4
click at [828, 343] on div "Contratos Adicionar Contrato Situação: Ativo Todos Pausado Distratado Rascunho …" at bounding box center [665, 305] width 1017 height 533
click at [1084, 65] on link "Adicionar Contrato" at bounding box center [1096, 60] width 116 height 23
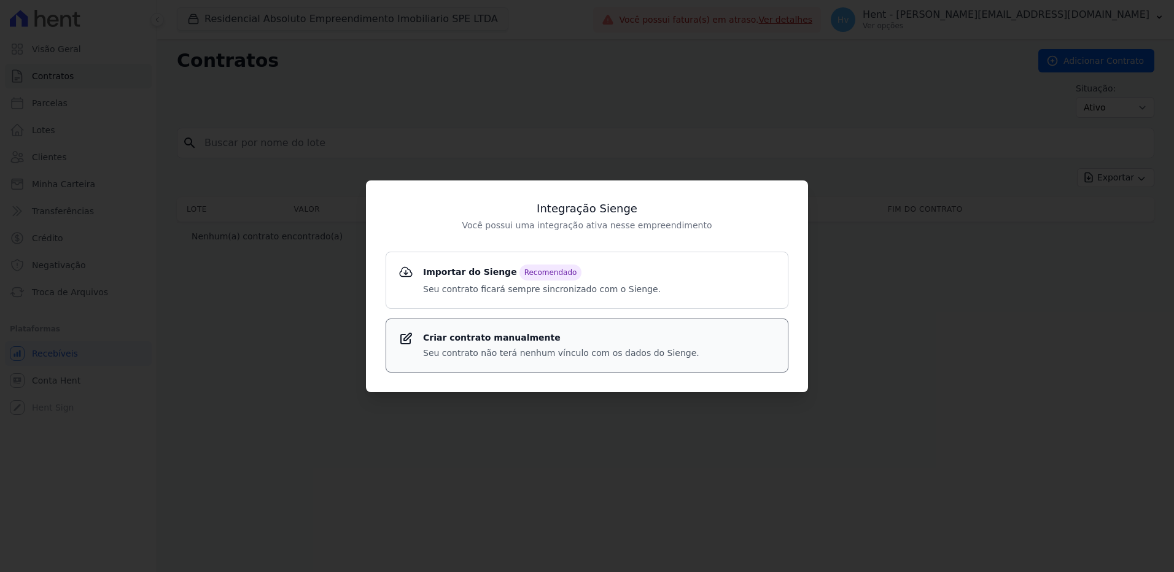
click at [497, 335] on strong "Criar contrato manualmente" at bounding box center [561, 338] width 276 height 13
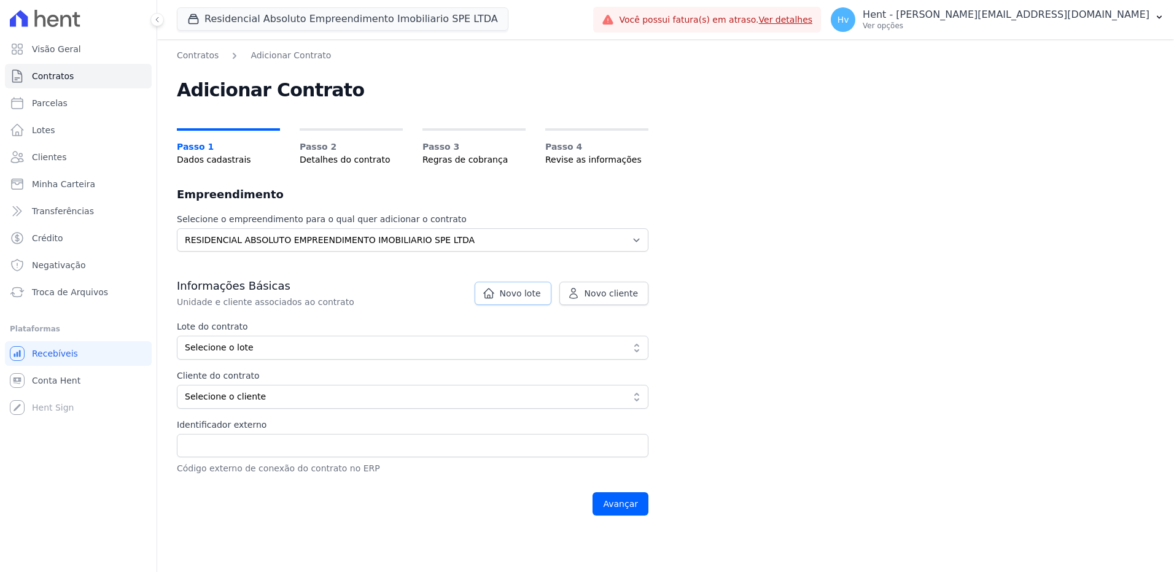
click at [540, 296] on span "Novo lote" at bounding box center [520, 293] width 41 height 12
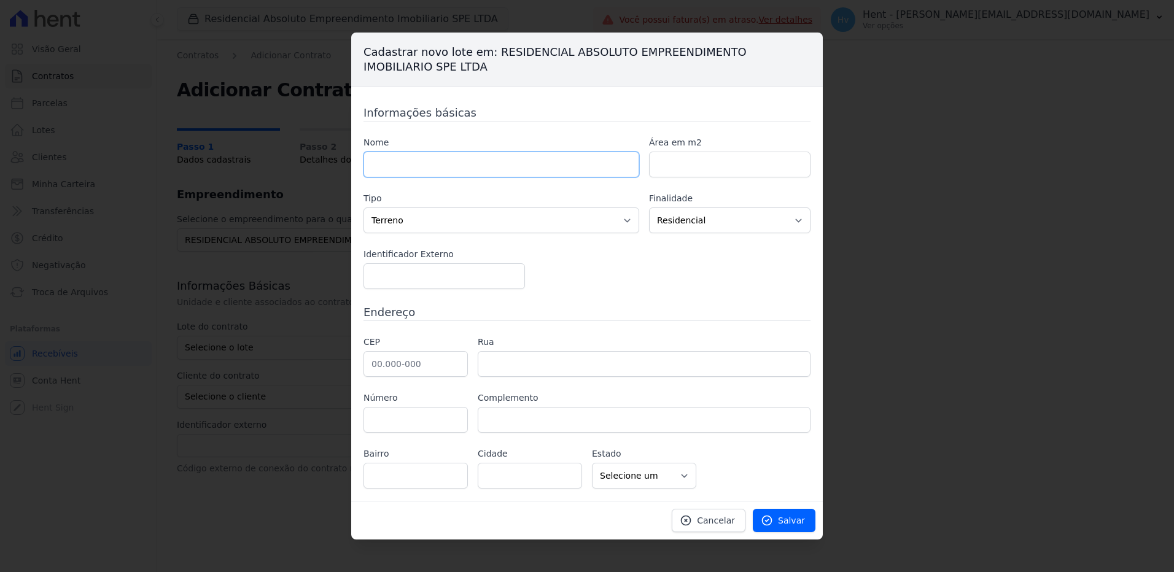
click at [473, 163] on input "text" at bounding box center [502, 165] width 276 height 26
paste input "13911414"
type input "13911414"
click at [419, 362] on input "text" at bounding box center [416, 364] width 104 height 26
paste input "13.911-414"
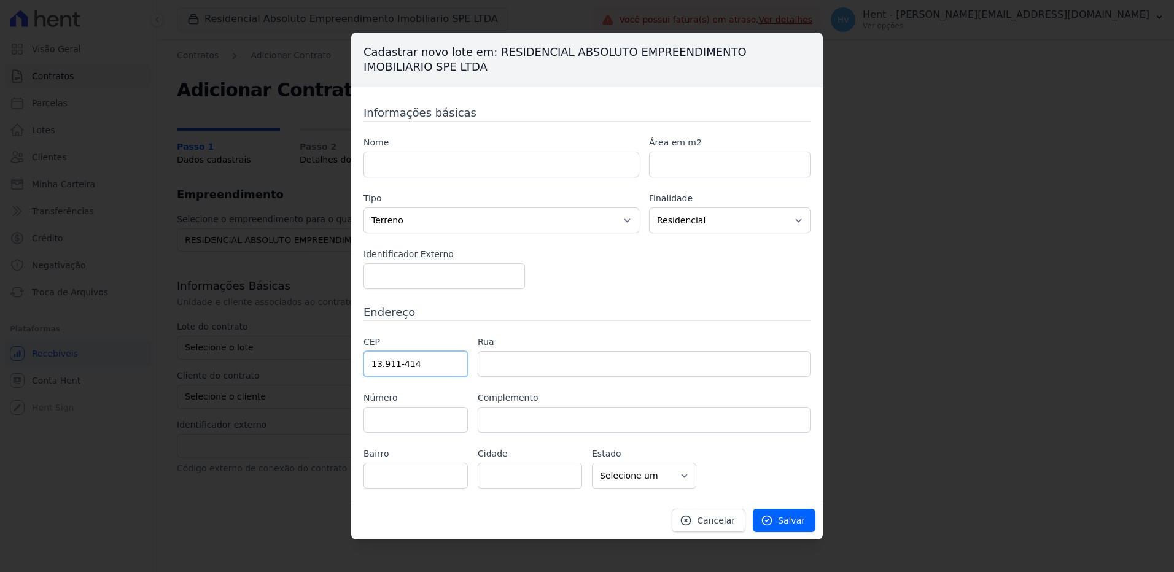
type input "13.911-414"
type input "Rua Maranhão"
type input "Jardim Bela Vista"
type input "Jaguariúna"
select select "SP"
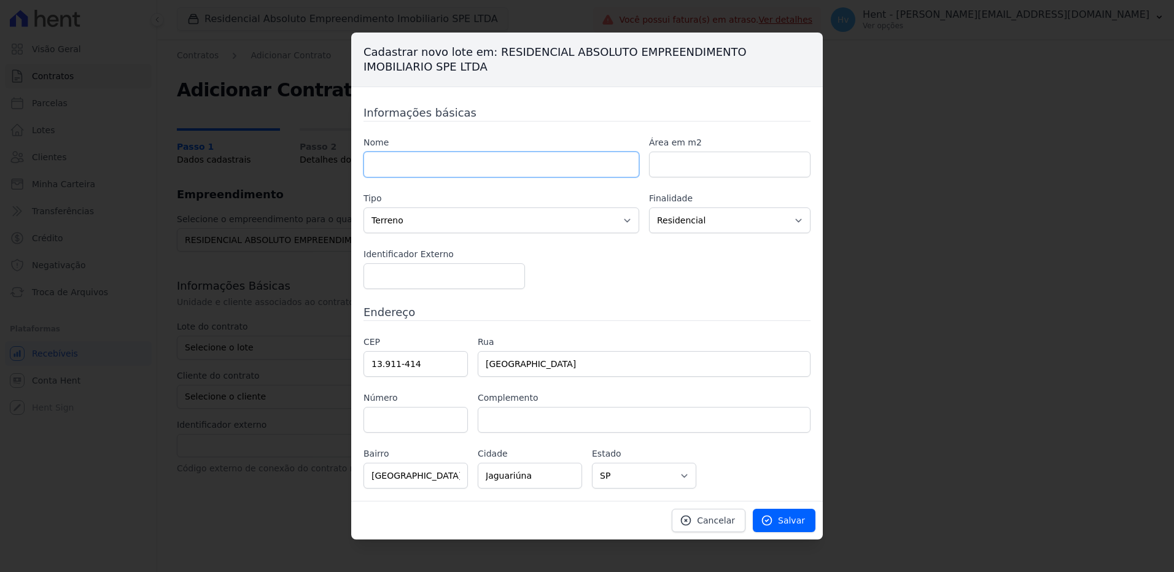
click at [524, 163] on input "text" at bounding box center [502, 165] width 276 height 26
paste input "TESTE BOLETO HENT"
type input "TESTE BOLETO HENT"
click at [731, 167] on input "number" at bounding box center [730, 165] width 162 height 26
type input "100"
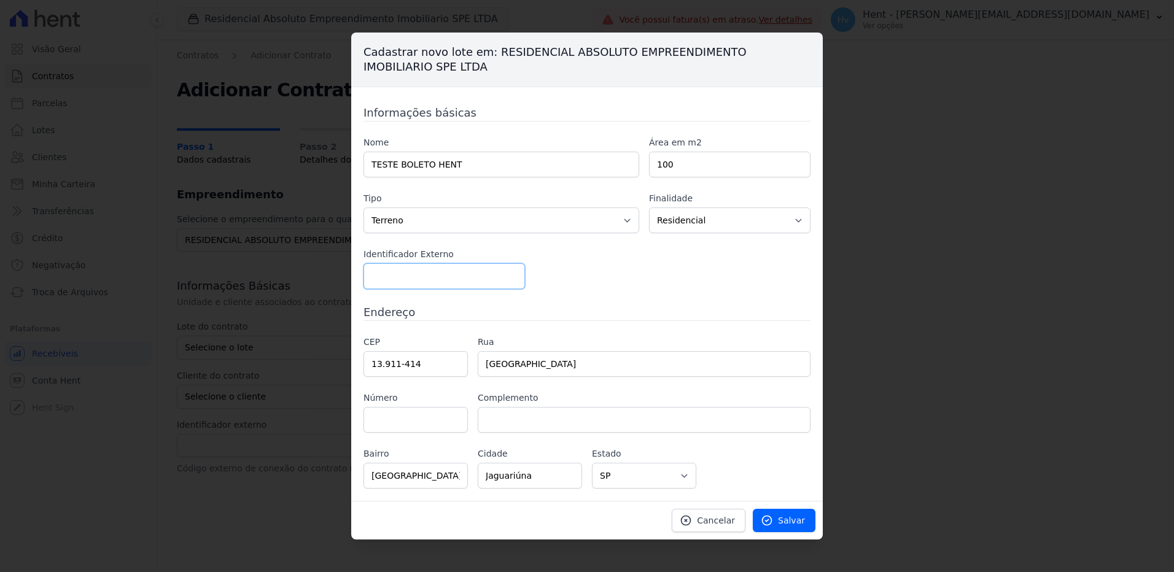
click at [448, 273] on input "number" at bounding box center [445, 276] width 162 height 26
type input "123"
click at [434, 424] on input "text" at bounding box center [416, 420] width 104 height 26
type input "220"
type input "casa"
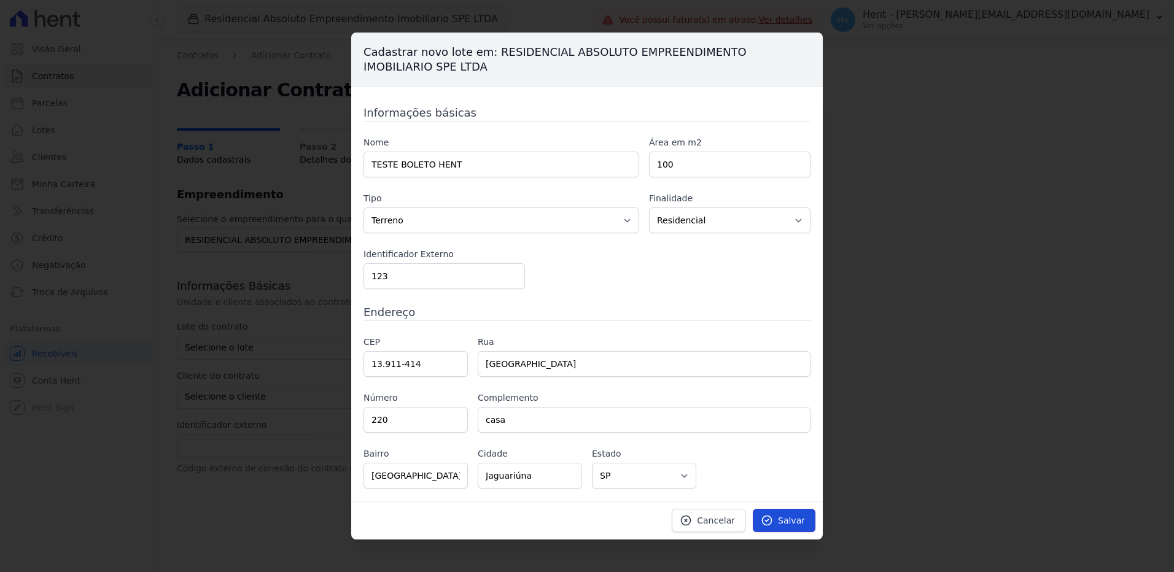
click at [795, 523] on span "Salvar" at bounding box center [791, 521] width 27 height 12
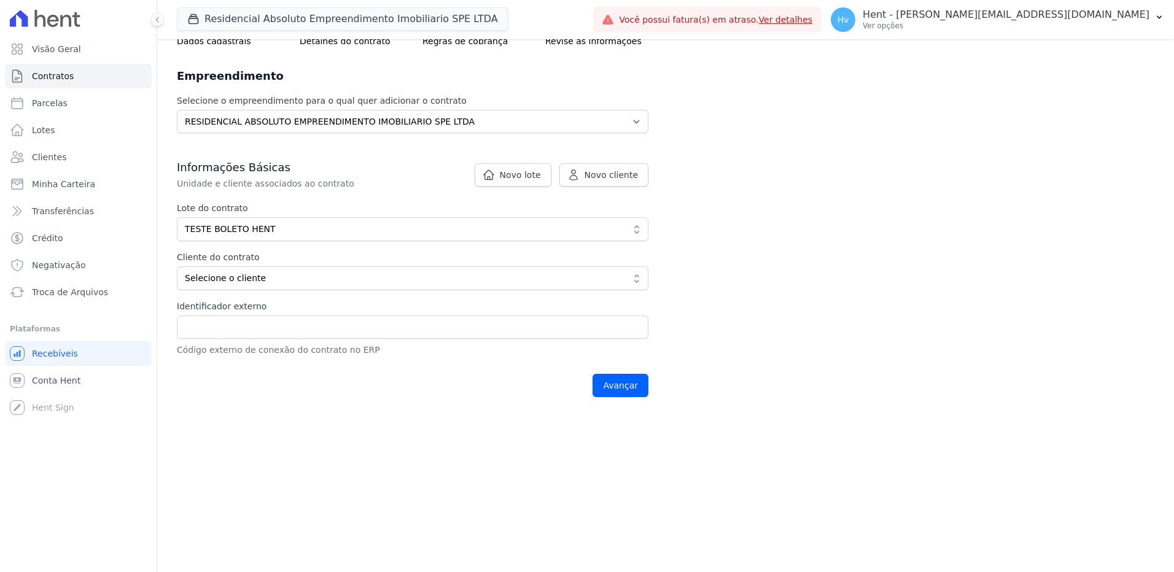
scroll to position [133, 0]
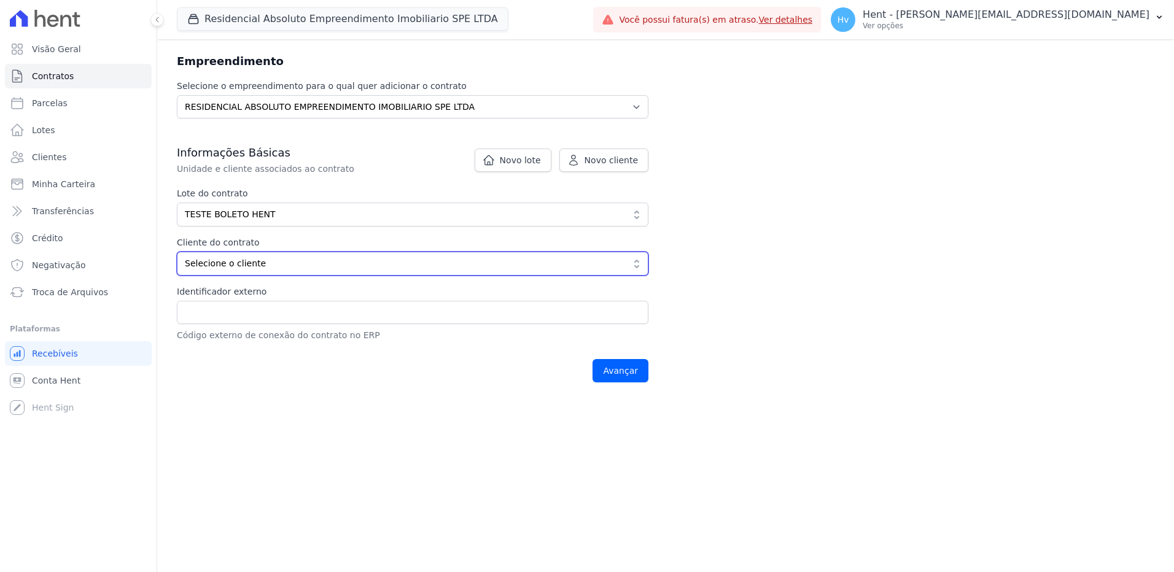
click at [215, 255] on button "Selecione o cliente" at bounding box center [413, 264] width 472 height 24
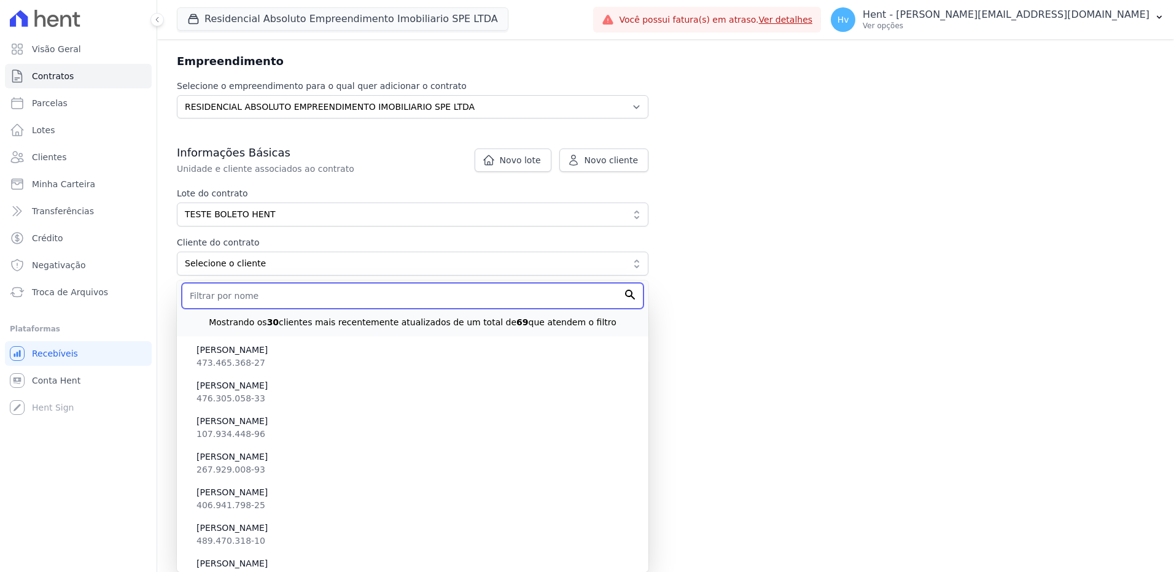
click at [243, 301] on input "text" at bounding box center [413, 296] width 462 height 26
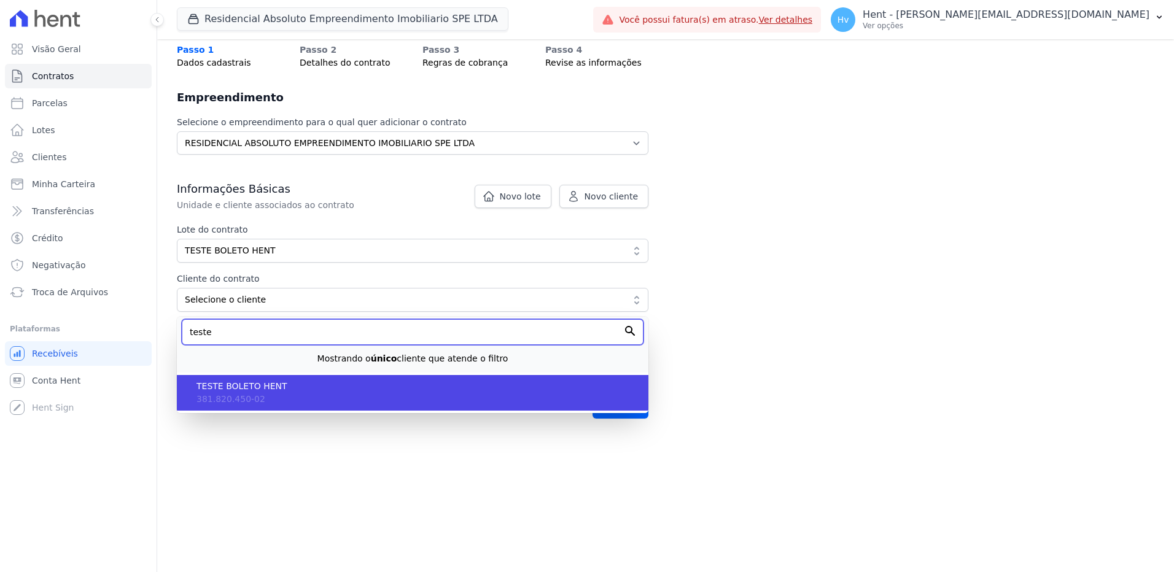
scroll to position [84, 0]
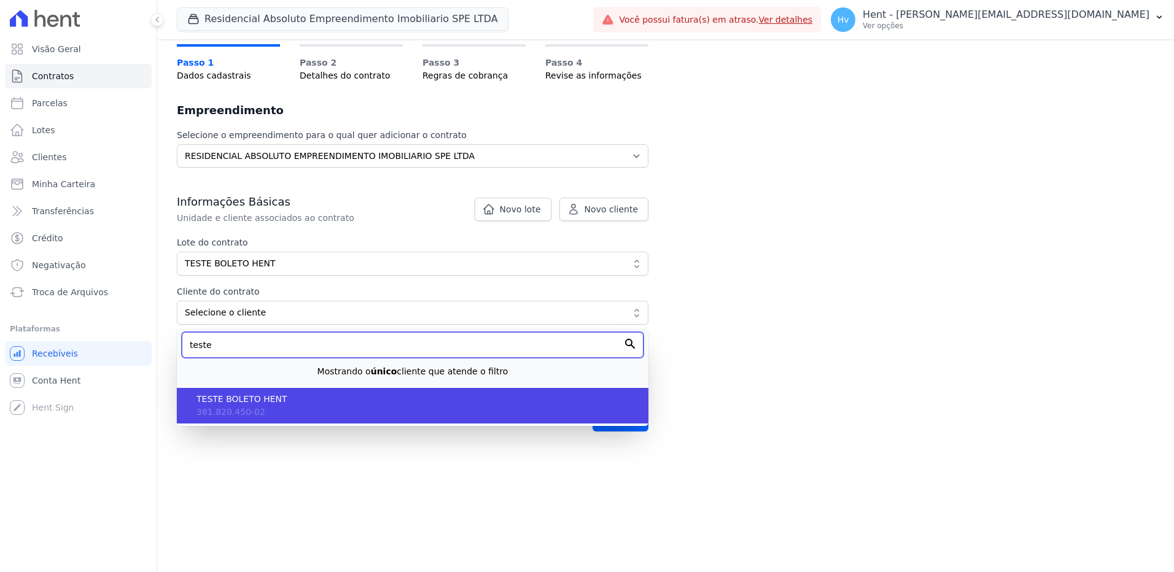
type input "teste"
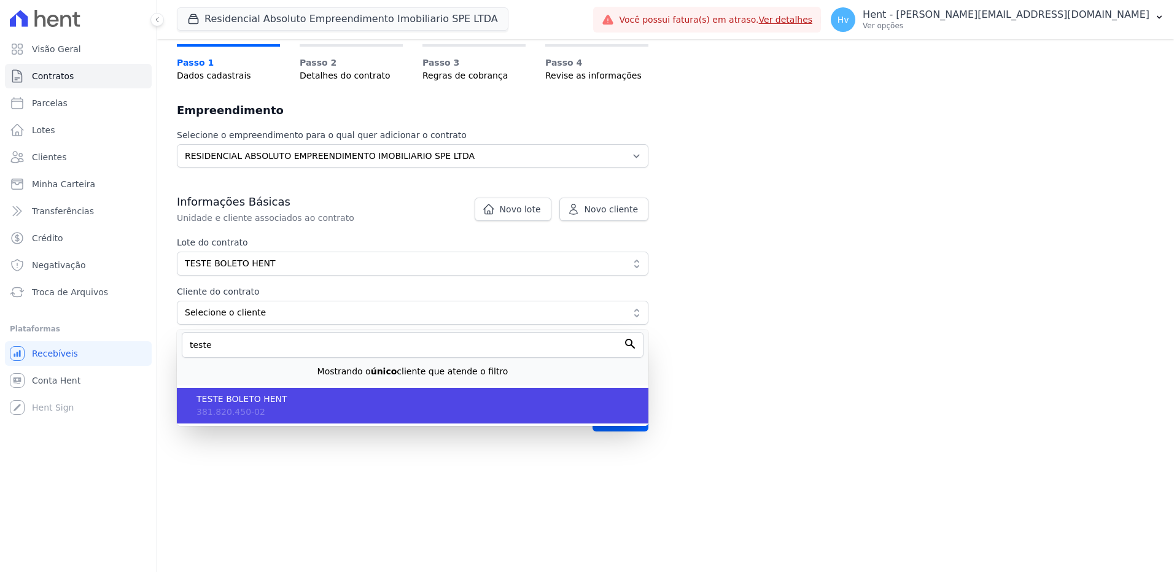
click at [290, 406] on li "TESTE BOLETO HENT 381.820.450-02" at bounding box center [413, 406] width 472 height 36
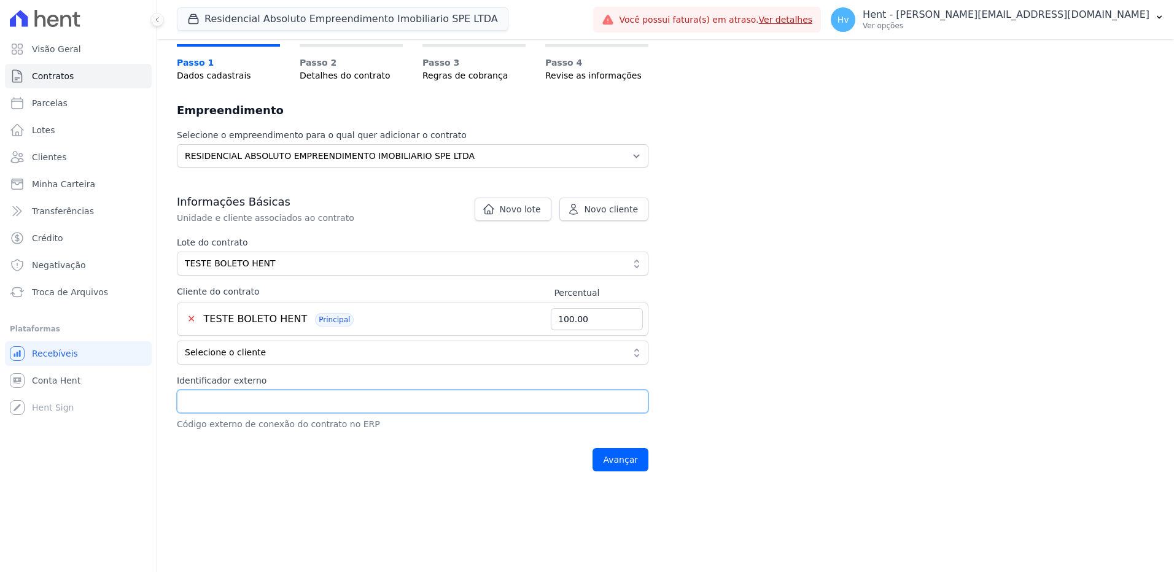
click at [366, 407] on input "Identificador externo" at bounding box center [413, 401] width 472 height 23
type input "123"
click at [806, 411] on div "Contratos Adicionar Contrato Adicionar Contrato Passo 1 Dados cadastrais Passo …" at bounding box center [665, 222] width 1017 height 534
click at [639, 461] on input "Avançar" at bounding box center [621, 459] width 56 height 23
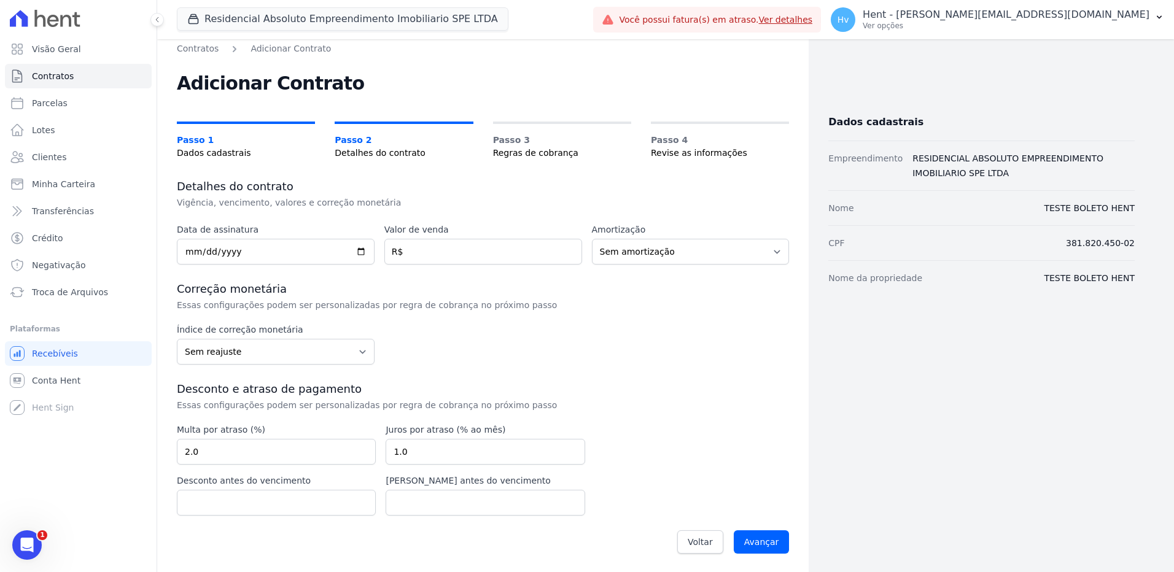
scroll to position [8, 0]
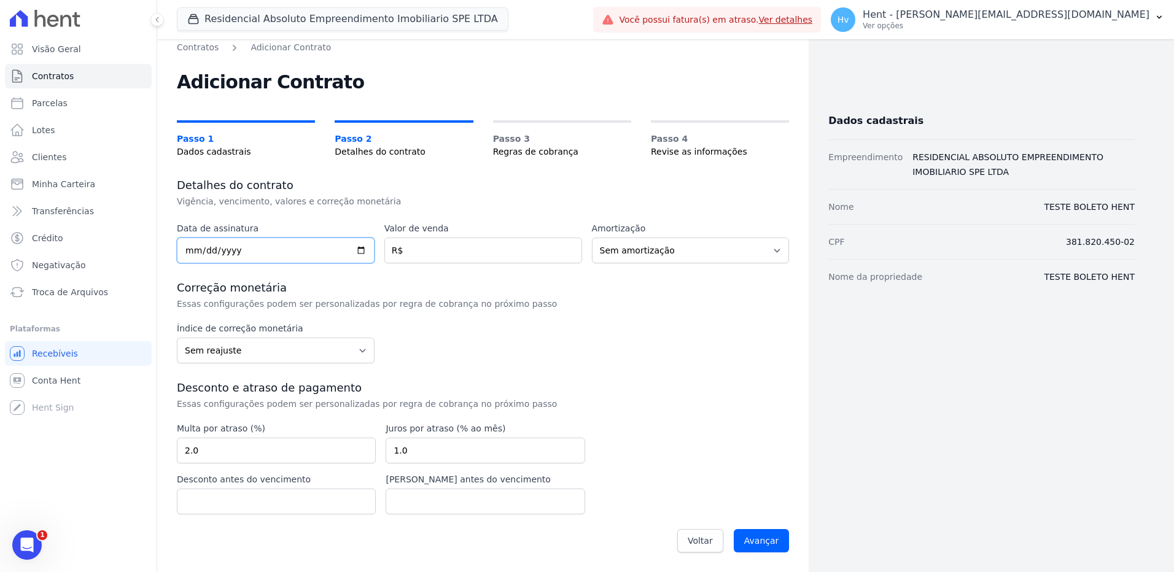
click at [240, 245] on input "date" at bounding box center [276, 251] width 198 height 26
type input "[DATE]"
type input "10.00"
drag, startPoint x: 771, startPoint y: 538, endPoint x: 797, endPoint y: 571, distance: 41.5
click at [771, 538] on input "Avançar" at bounding box center [762, 540] width 56 height 23
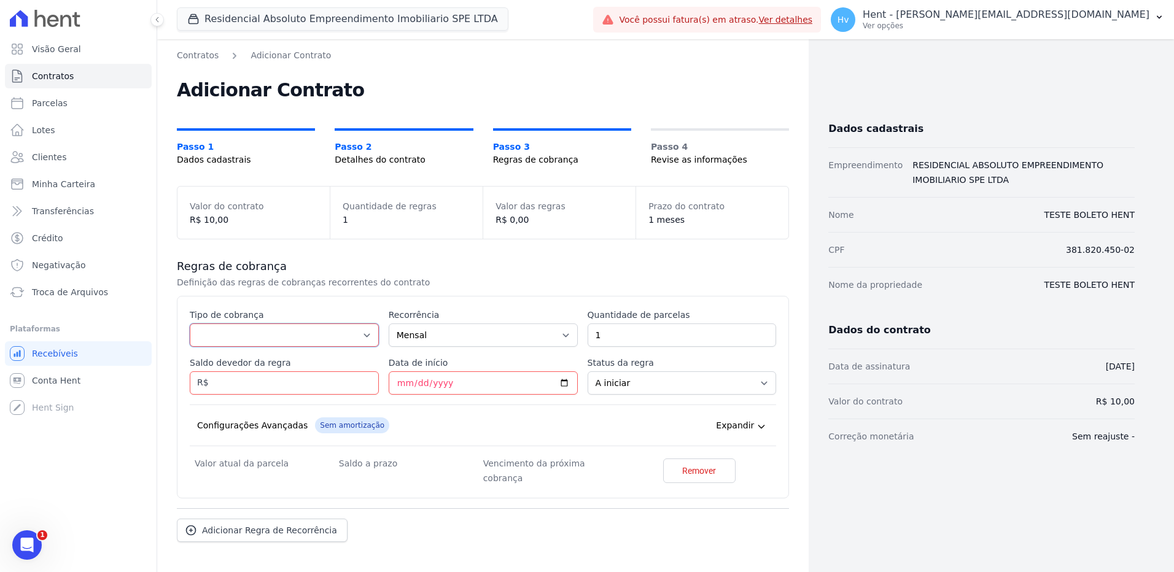
click at [275, 329] on select "Parcela Normal Entrada Sinal Intercalada Chaves Pré-chaves Pós-chaves Impostos …" at bounding box center [284, 335] width 189 height 23
select select "standard"
click at [190, 324] on select "Parcela Normal Entrada Sinal Intercalada Chaves Pré-chaves Pós-chaves Impostos …" at bounding box center [284, 335] width 189 height 23
click at [257, 383] on input "Saldo devedor da regra" at bounding box center [284, 383] width 189 height 23
type input "10.00"
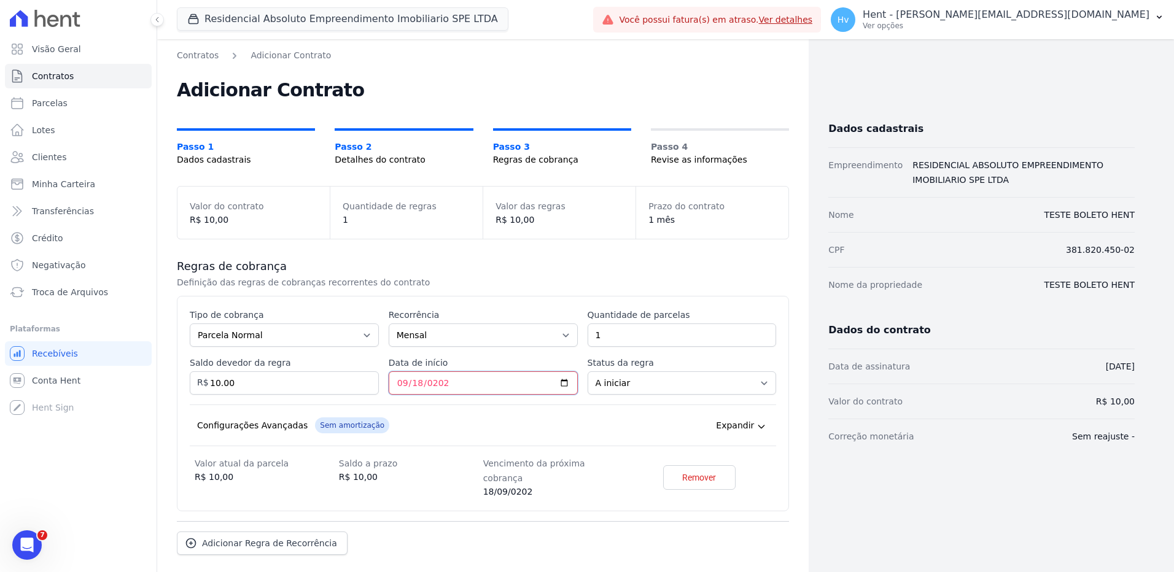
type input "[DATE]"
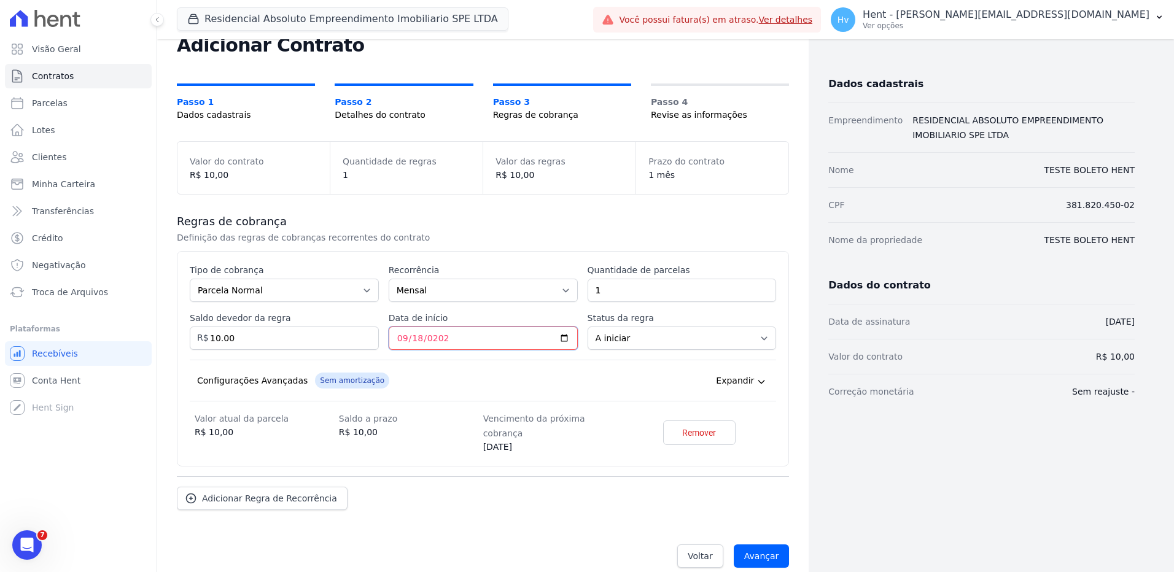
scroll to position [45, 0]
click at [758, 544] on input "Avançar" at bounding box center [762, 555] width 56 height 23
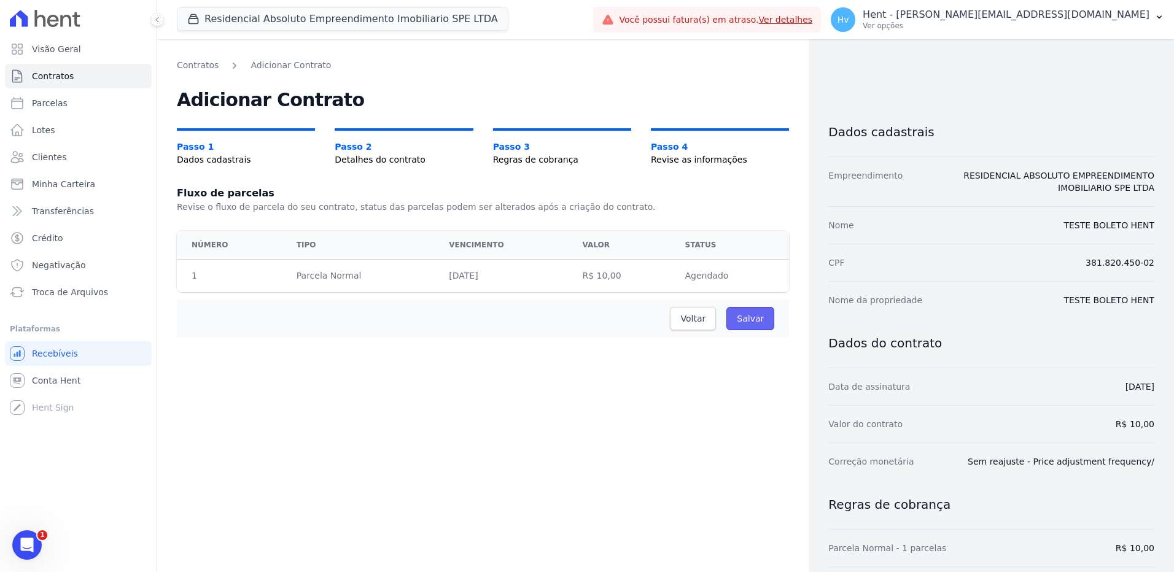
click at [738, 321] on input "Salvar" at bounding box center [751, 318] width 48 height 23
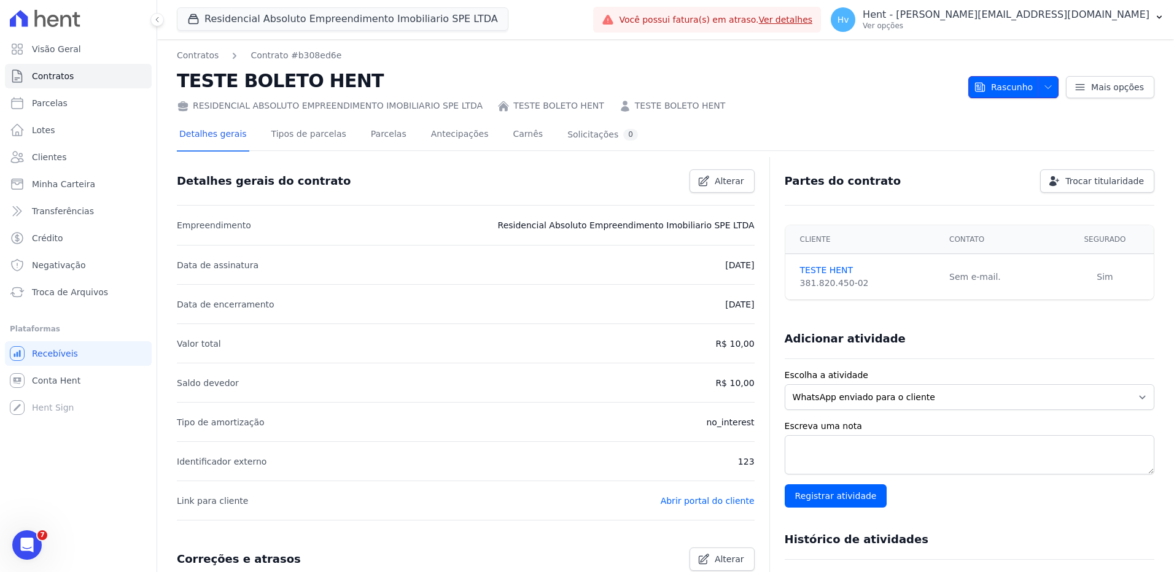
click at [1043, 89] on icon "button" at bounding box center [1048, 87] width 10 height 10
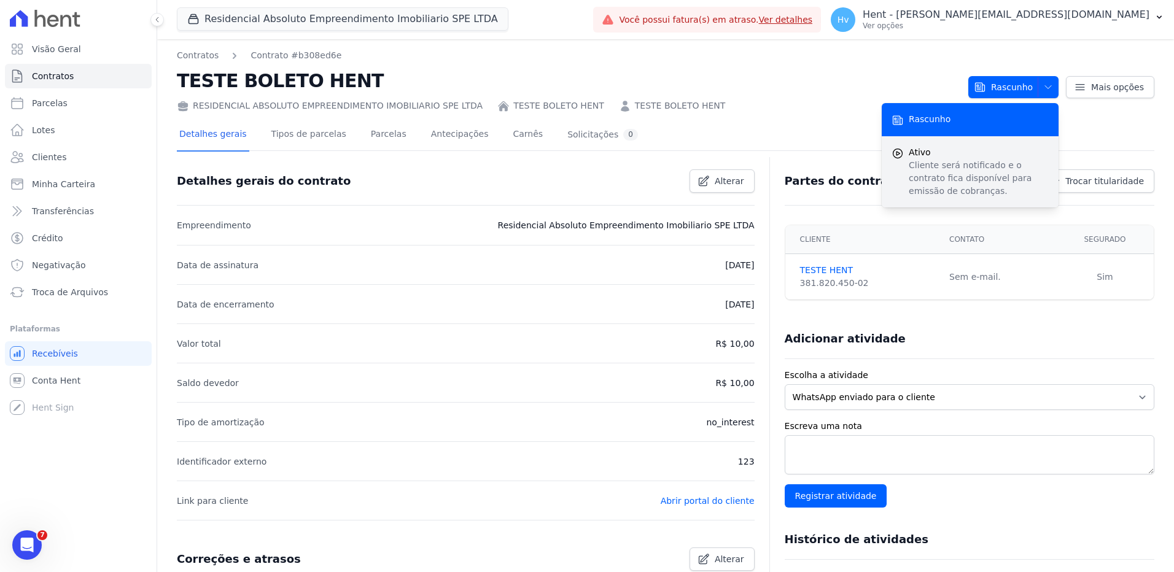
drag, startPoint x: 943, startPoint y: 160, endPoint x: 950, endPoint y: 167, distance: 10.4
click at [943, 160] on p "Cliente será notificado e o contrato fica disponível para emissão de cobranças." at bounding box center [979, 178] width 140 height 39
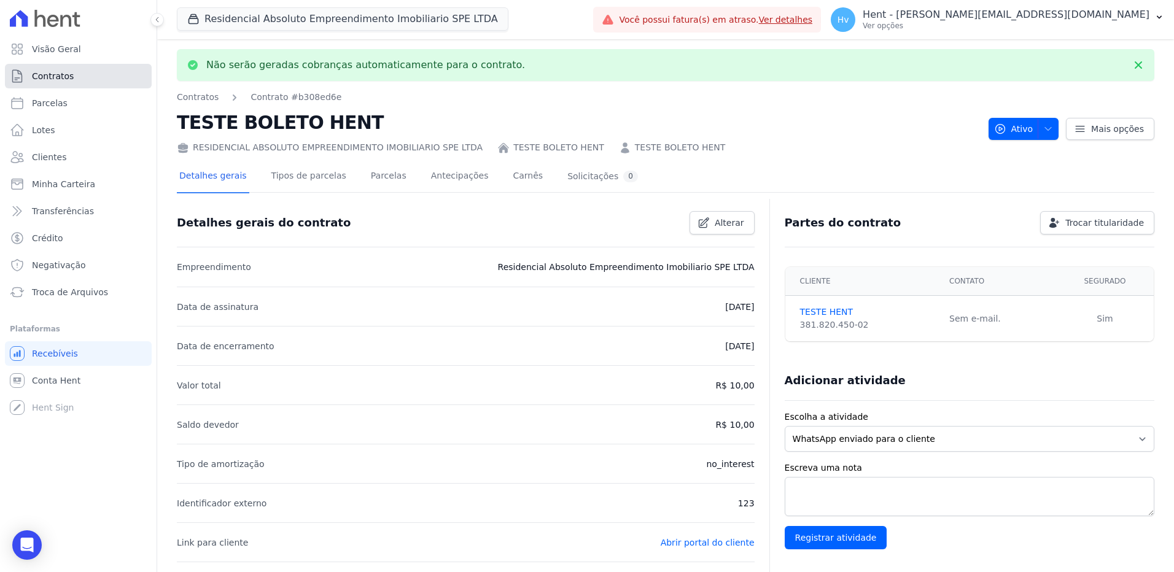
click at [47, 81] on span "Contratos" at bounding box center [53, 76] width 42 height 12
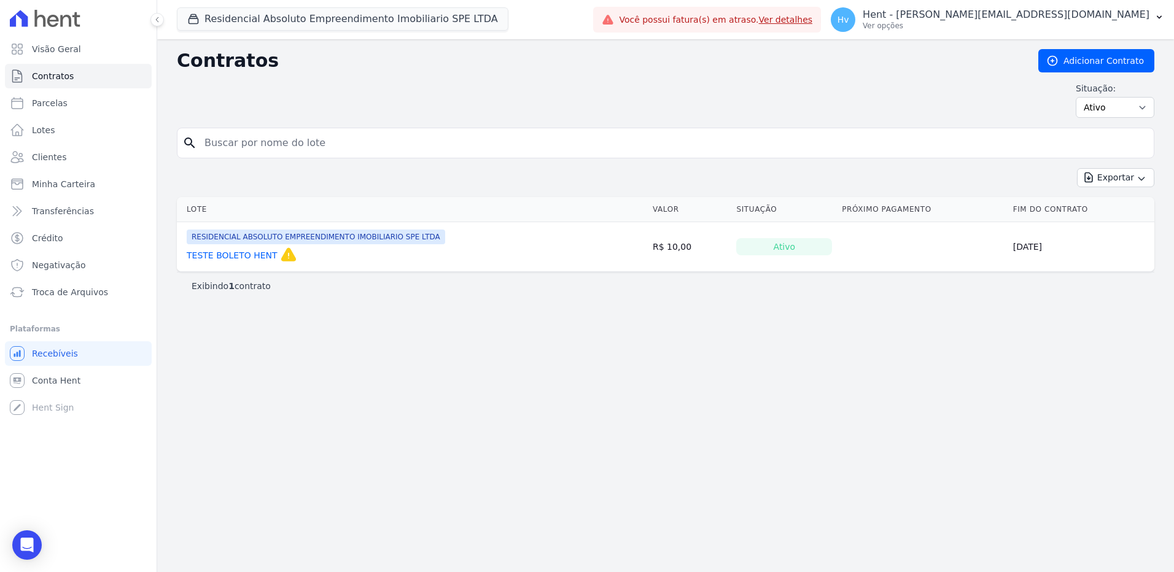
click at [707, 387] on div "Contratos Adicionar Contrato Situação: Ativo Todos Pausado Distratado Rascunho …" at bounding box center [665, 305] width 1017 height 533
click at [664, 379] on div "Contratos Adicionar Contrato Situação: Ativo Todos Pausado Distratado Rascunho …" at bounding box center [665, 305] width 1017 height 533
click at [1031, 18] on p "Hent - [PERSON_NAME][EMAIL_ADDRESS][DOMAIN_NAME]" at bounding box center [1006, 15] width 287 height 12
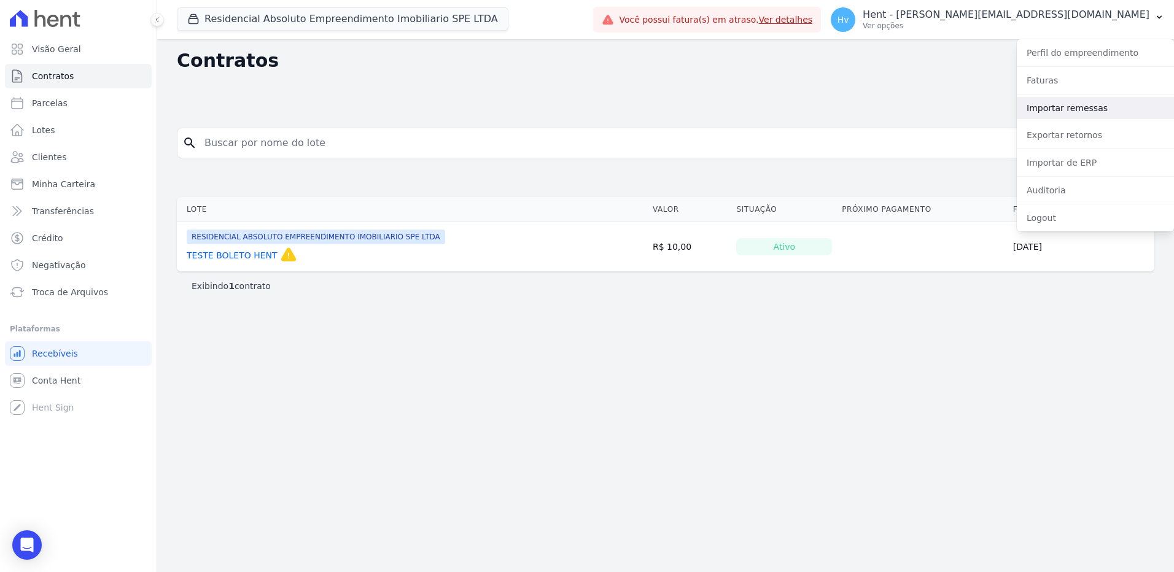
click at [1066, 112] on link "Importar remessas" at bounding box center [1095, 108] width 157 height 22
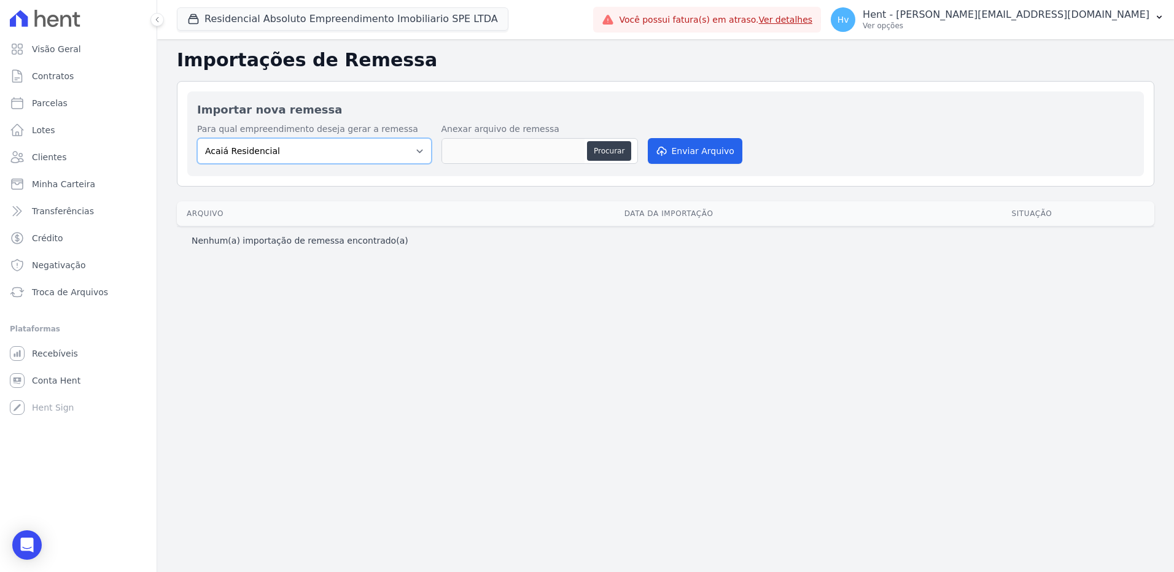
click at [381, 150] on select "Acaiá Residencial ACQUA 8 PELOTAS SPE LTDA II Administrativo AGILE ELOI MENDES …" at bounding box center [314, 151] width 235 height 26
select select "21105af3-8e19-41b3-95dd-78f9fe83c234"
click at [197, 138] on select "Acaiá Residencial ACQUA 8 PELOTAS SPE LTDA II Administrativo AGILE ELOI MENDES …" at bounding box center [314, 151] width 235 height 26
click at [601, 158] on button "Procurar" at bounding box center [609, 151] width 44 height 20
type input "cobrem001_1836_60167-5_160925_001.TXT"
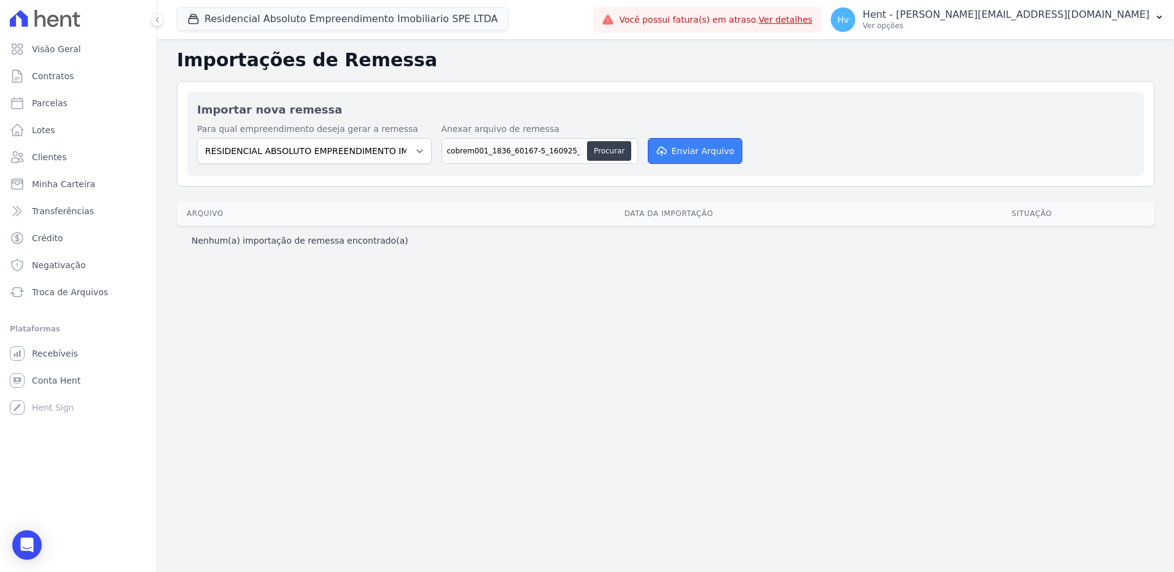
click at [704, 151] on button "Enviar Arquivo" at bounding box center [695, 151] width 95 height 26
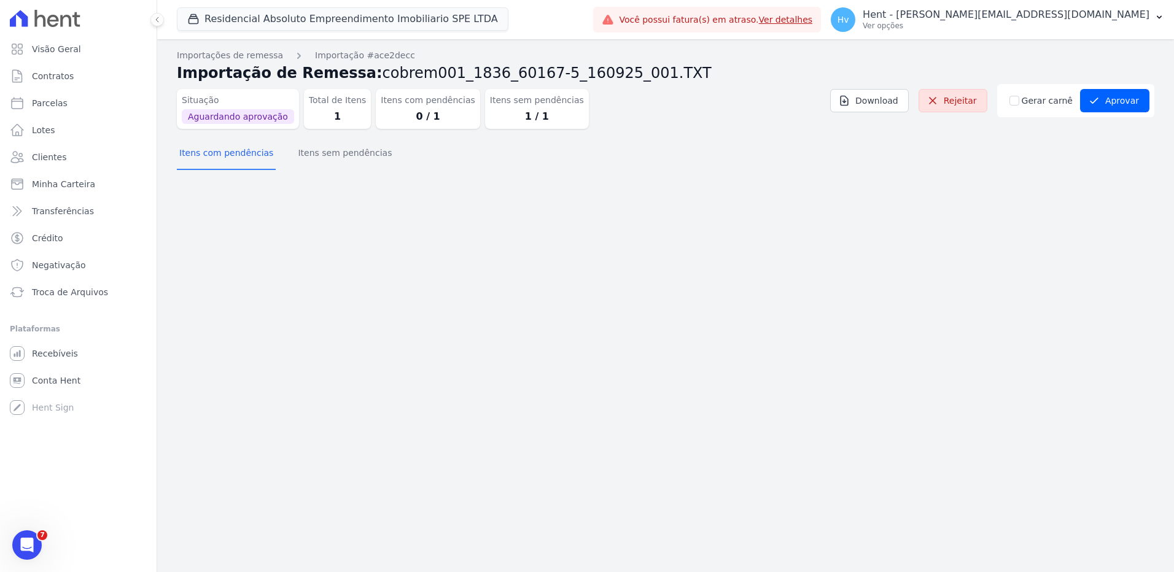
click at [311, 138] on div "Situação Aguardando aprovação Total de Itens 1 Itens com pendências 0 / 1 Itens…" at bounding box center [666, 111] width 978 height 55
click at [325, 149] on button "Itens sem pendências" at bounding box center [344, 154] width 99 height 32
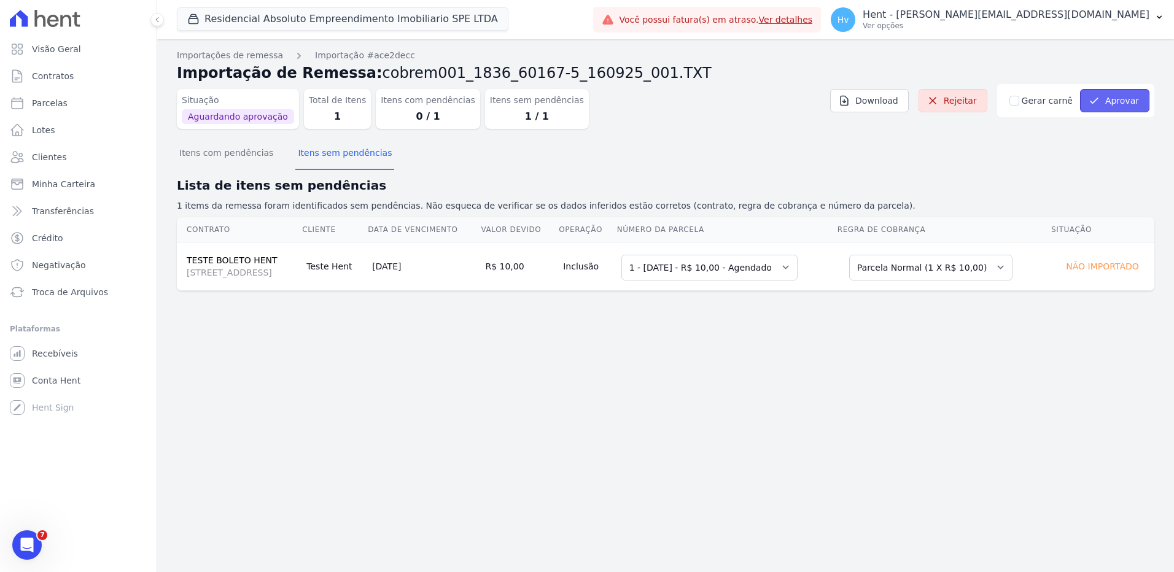
click at [1092, 107] on button "Aprovar" at bounding box center [1114, 100] width 69 height 23
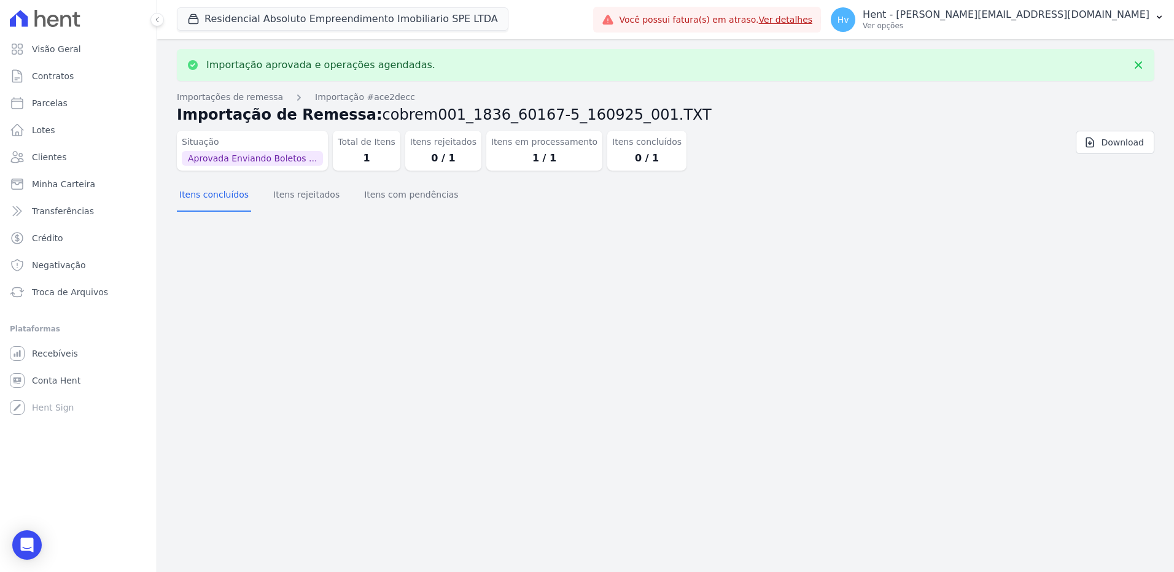
click at [696, 268] on div "Importação aprovada e operações agendadas. Importações de remessa Importação #a…" at bounding box center [665, 305] width 1017 height 533
click at [386, 198] on button "Itens com pendências" at bounding box center [411, 196] width 99 height 32
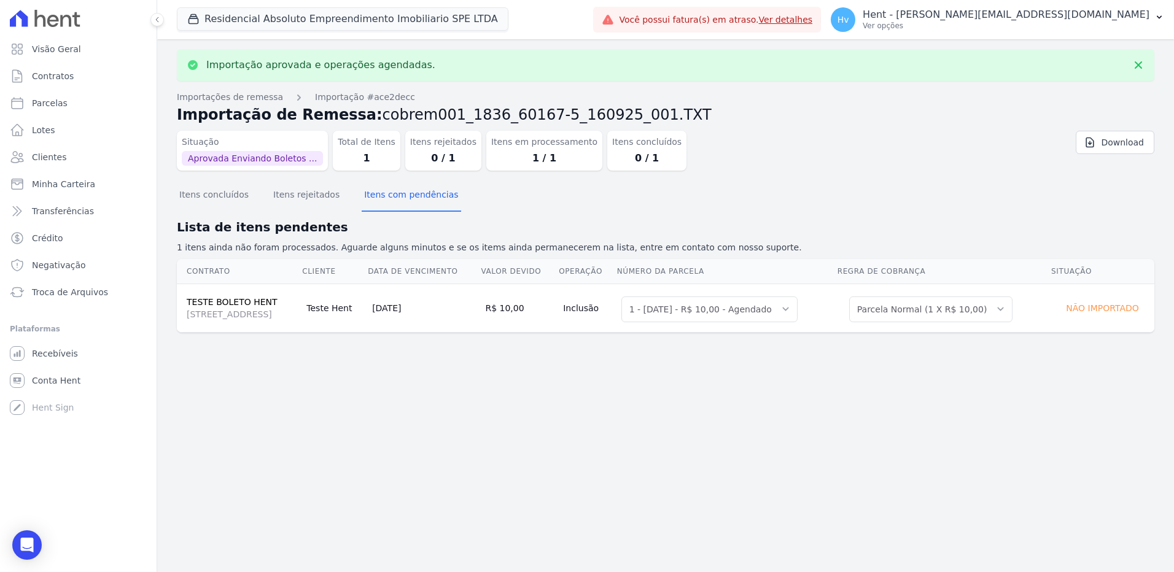
click at [859, 168] on div "Situação Aprovada Enviando Boletos ... Total de Itens 1 Itens rejeitados 0 / 1 …" at bounding box center [584, 148] width 815 height 45
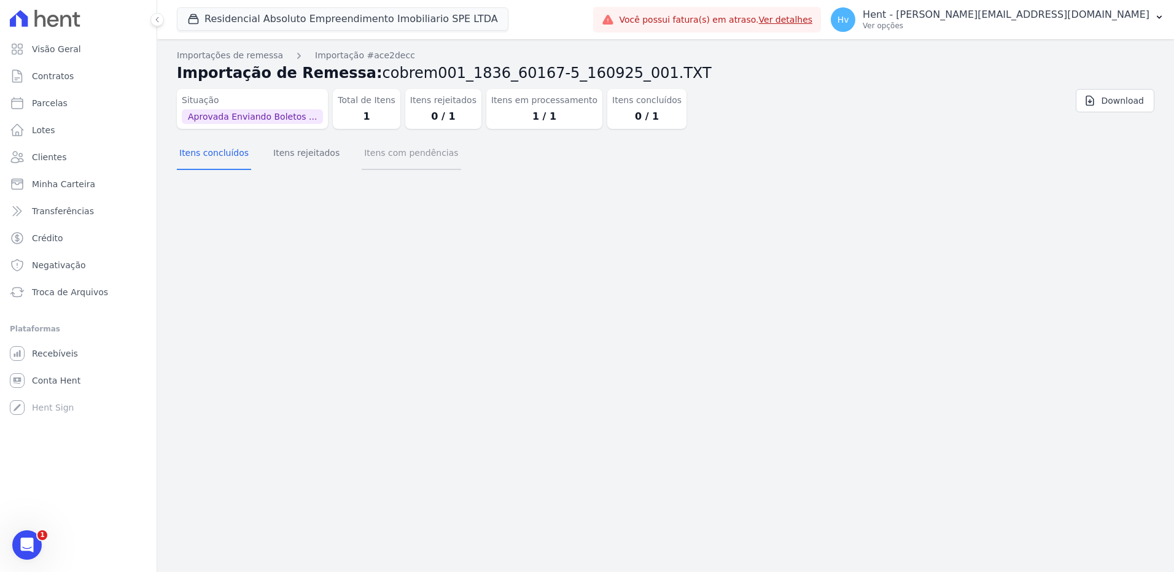
click at [407, 152] on button "Itens com pendências" at bounding box center [411, 154] width 99 height 32
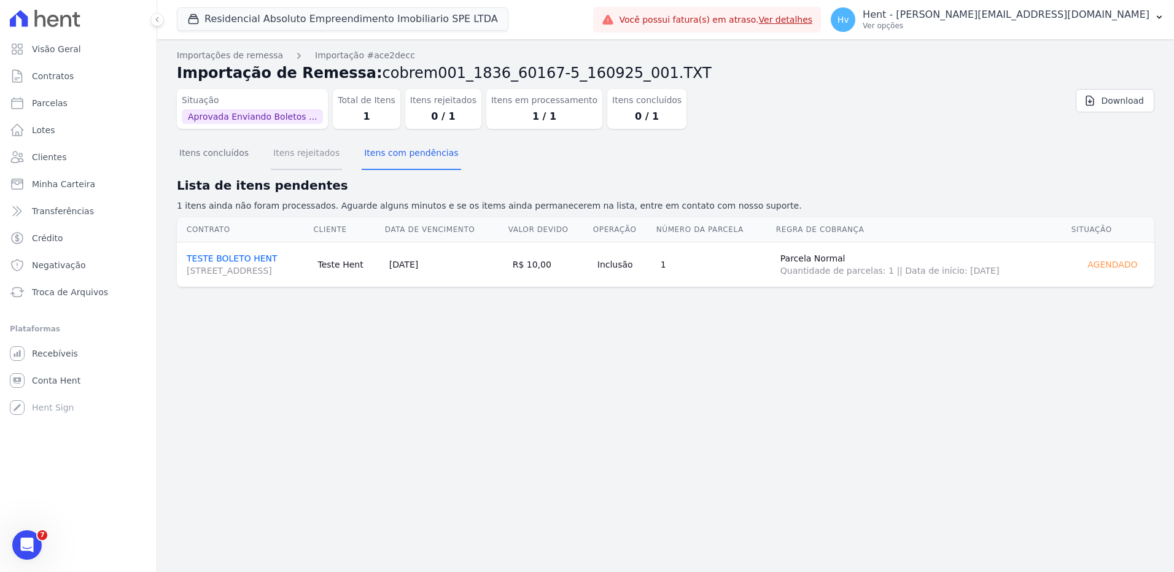
click at [297, 157] on button "Itens rejeitados" at bounding box center [306, 154] width 71 height 32
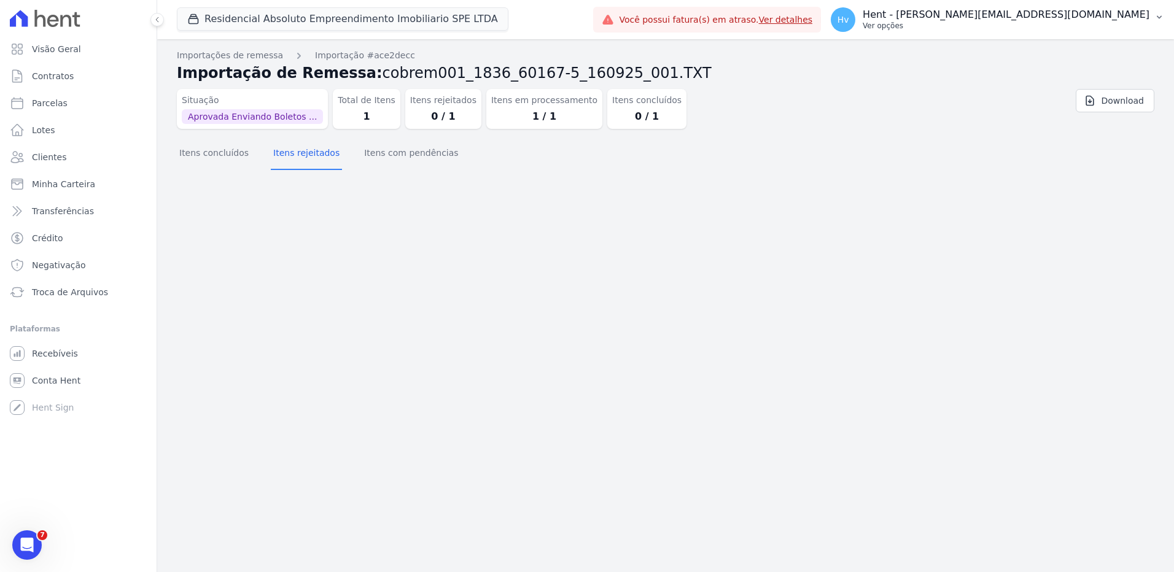
click at [1067, 14] on p "Hent - [PERSON_NAME][EMAIL_ADDRESS][DOMAIN_NAME]" at bounding box center [1006, 15] width 287 height 12
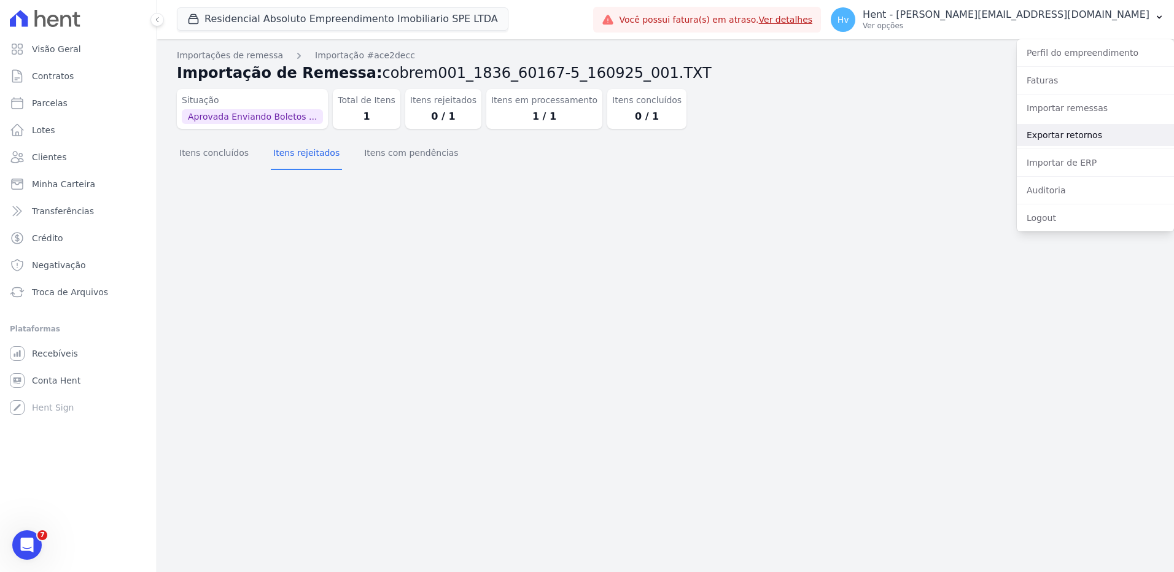
click at [1055, 133] on link "Exportar retornos" at bounding box center [1095, 135] width 157 height 22
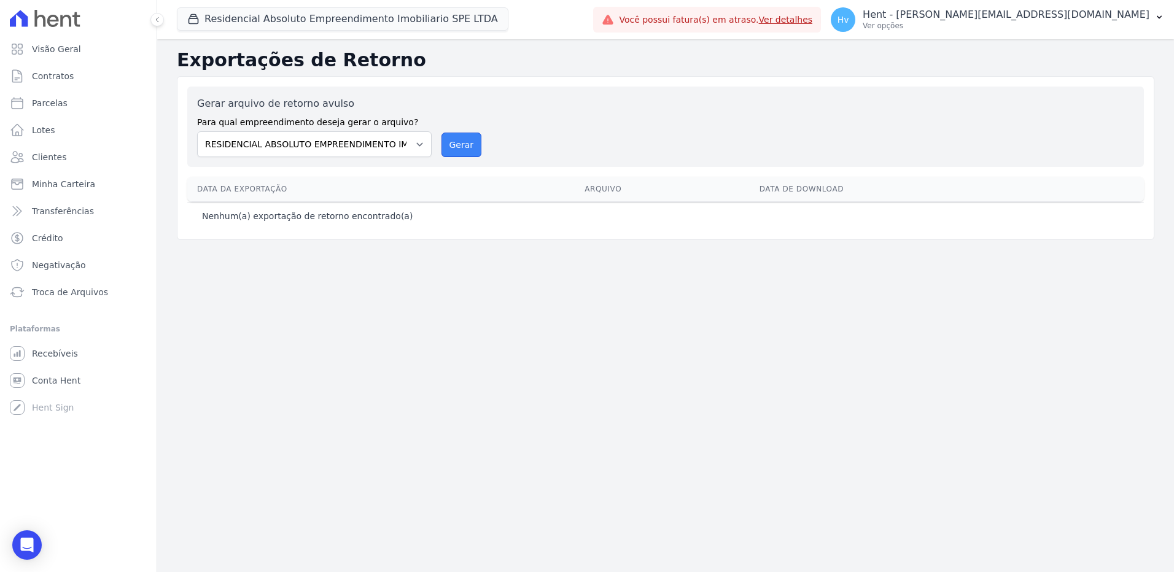
click at [458, 140] on button "Gerar" at bounding box center [462, 145] width 41 height 25
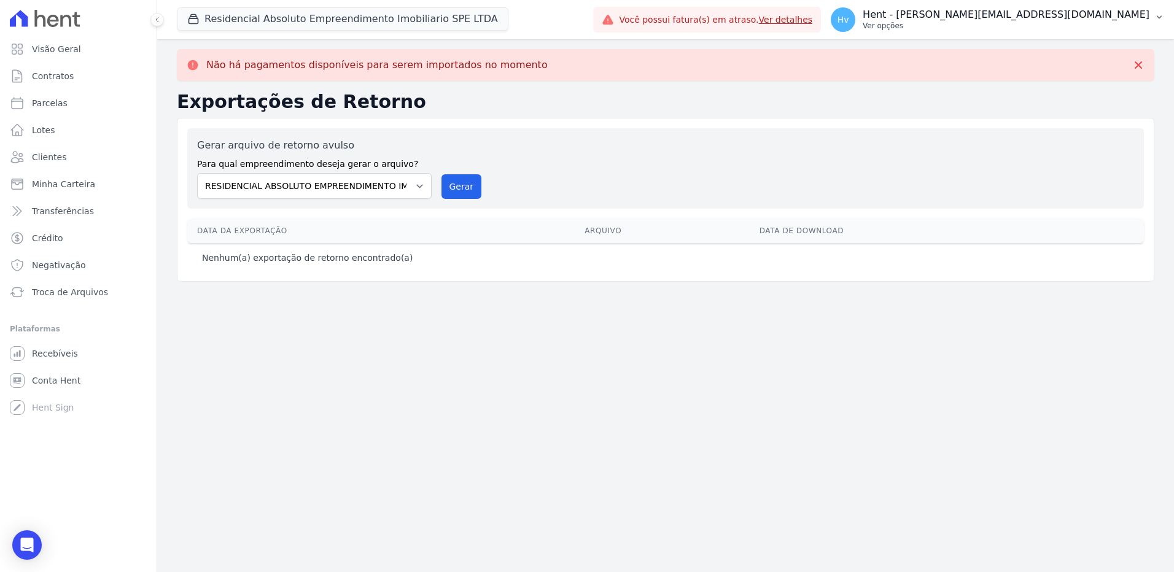
click at [1032, 16] on p "Hent - [PERSON_NAME][EMAIL_ADDRESS][DOMAIN_NAME]" at bounding box center [1006, 15] width 287 height 12
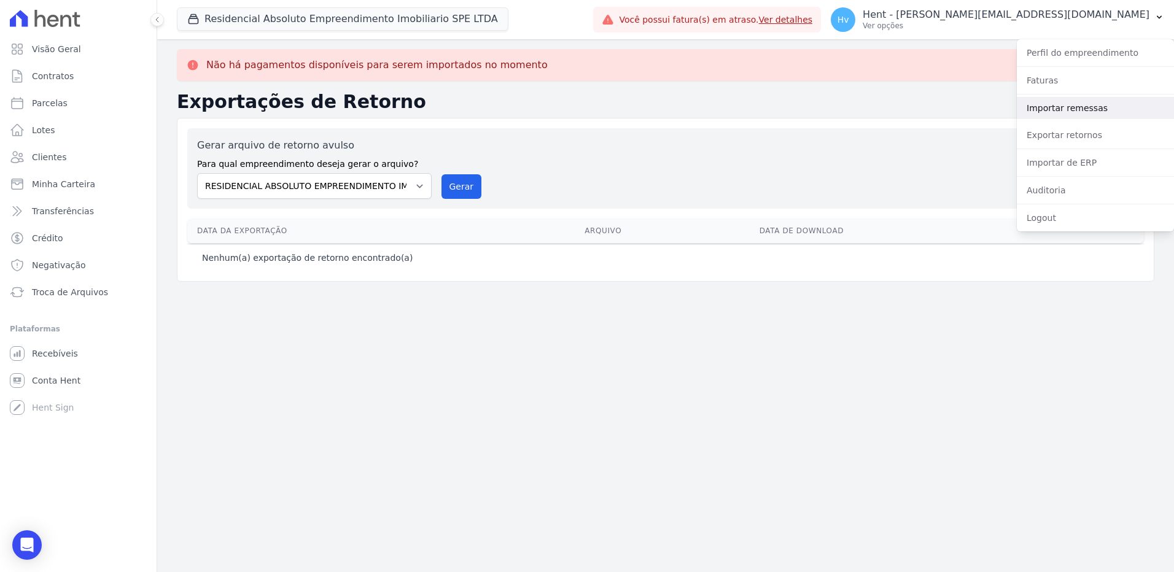
click at [1071, 109] on link "Importar remessas" at bounding box center [1095, 108] width 157 height 22
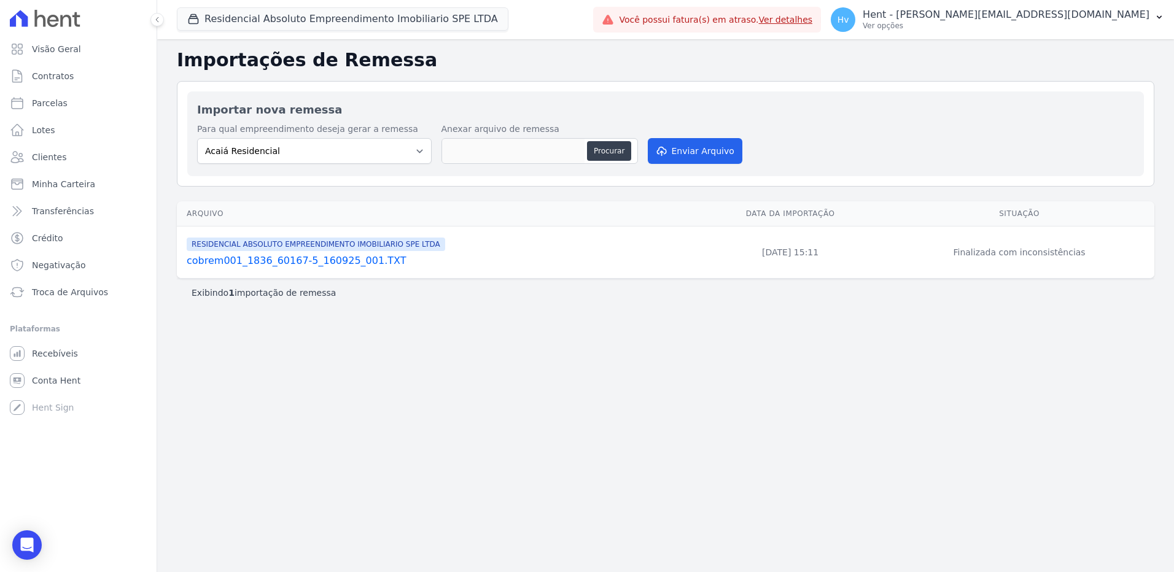
click at [588, 370] on div "Importações de Remessa Importar nova remessa Para qual empreendimento deseja ge…" at bounding box center [665, 305] width 1017 height 533
click at [292, 257] on link "cobrem001_1836_60167-5_160925_001.TXT" at bounding box center [439, 261] width 505 height 15
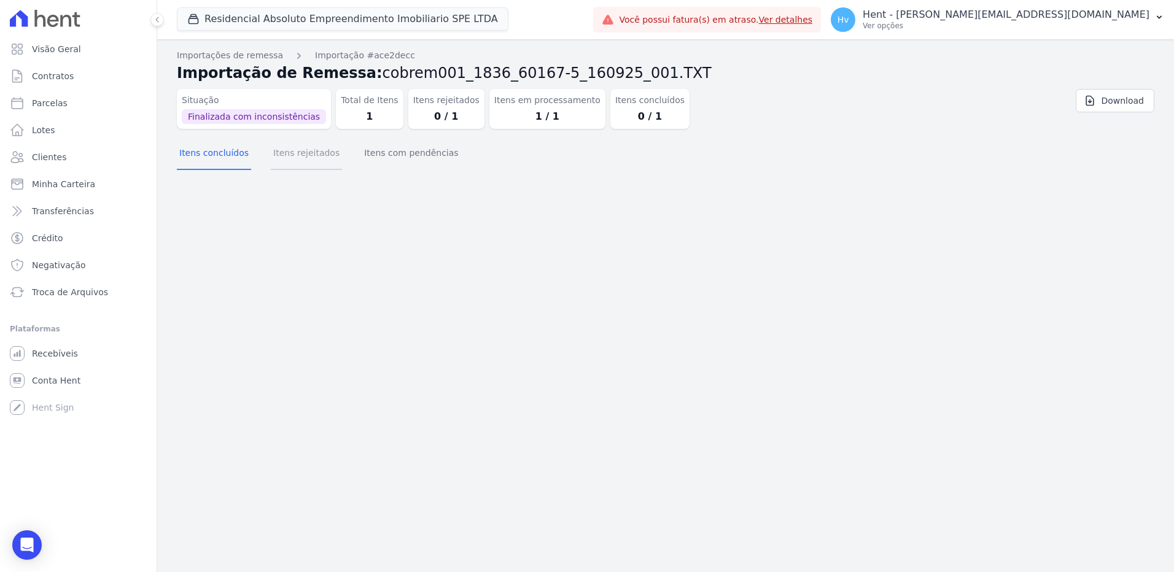
click at [311, 162] on button "Itens rejeitados" at bounding box center [306, 154] width 71 height 32
click at [404, 157] on button "Itens com pendências" at bounding box center [411, 154] width 99 height 32
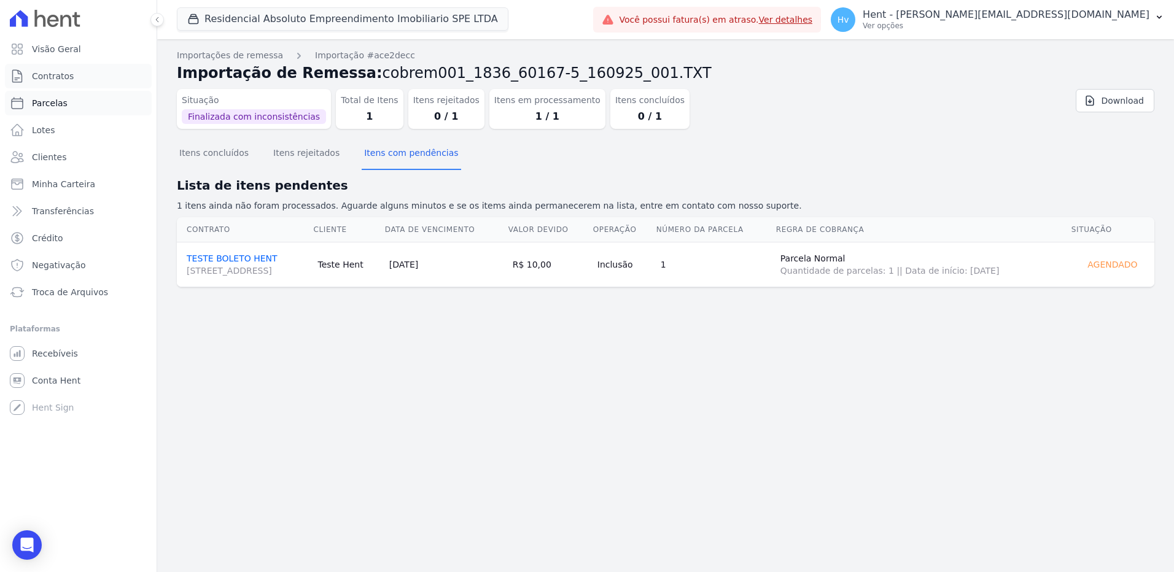
drag, startPoint x: 68, startPoint y: 77, endPoint x: 100, endPoint y: 100, distance: 40.1
click at [68, 77] on span "Contratos" at bounding box center [53, 76] width 42 height 12
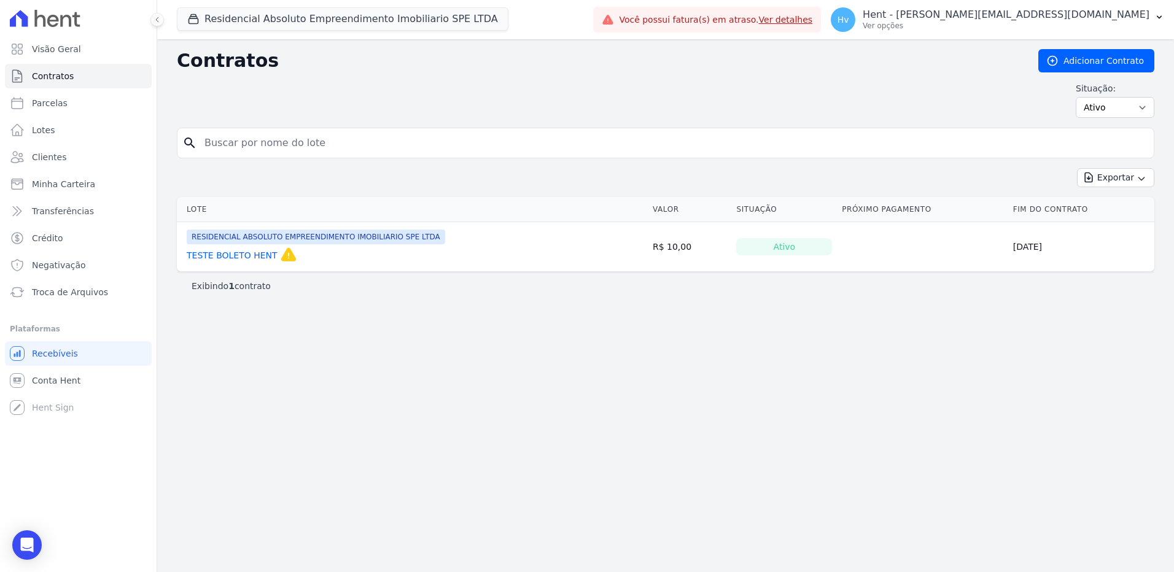
click at [244, 256] on link "TESTE BOLETO HENT" at bounding box center [232, 255] width 91 height 12
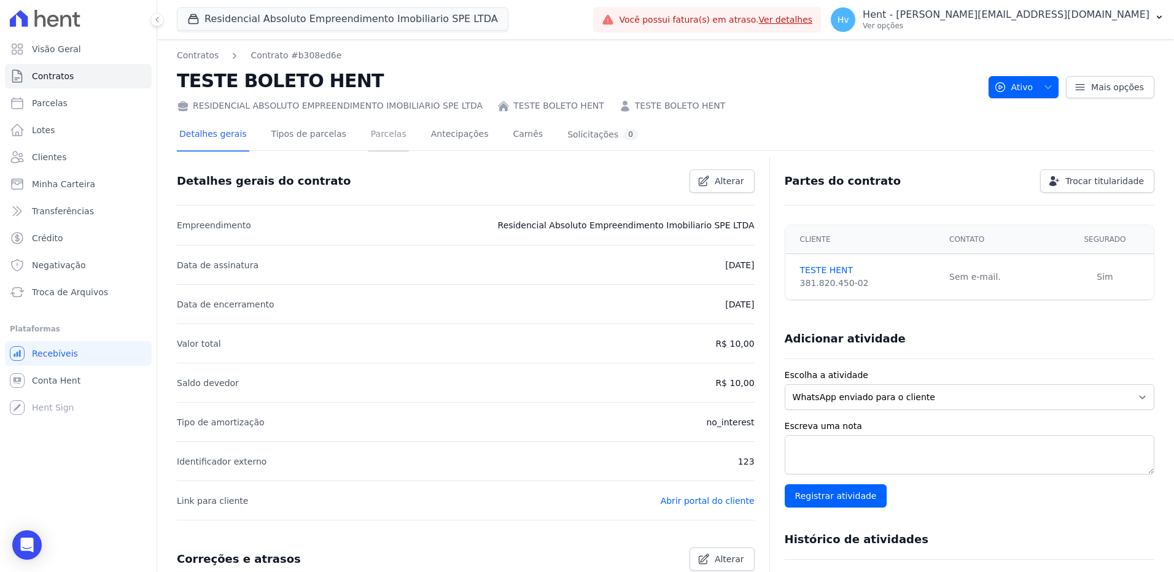
drag, startPoint x: 362, startPoint y: 130, endPoint x: 455, endPoint y: 163, distance: 98.7
click at [368, 130] on link "Parcelas" at bounding box center [388, 135] width 41 height 33
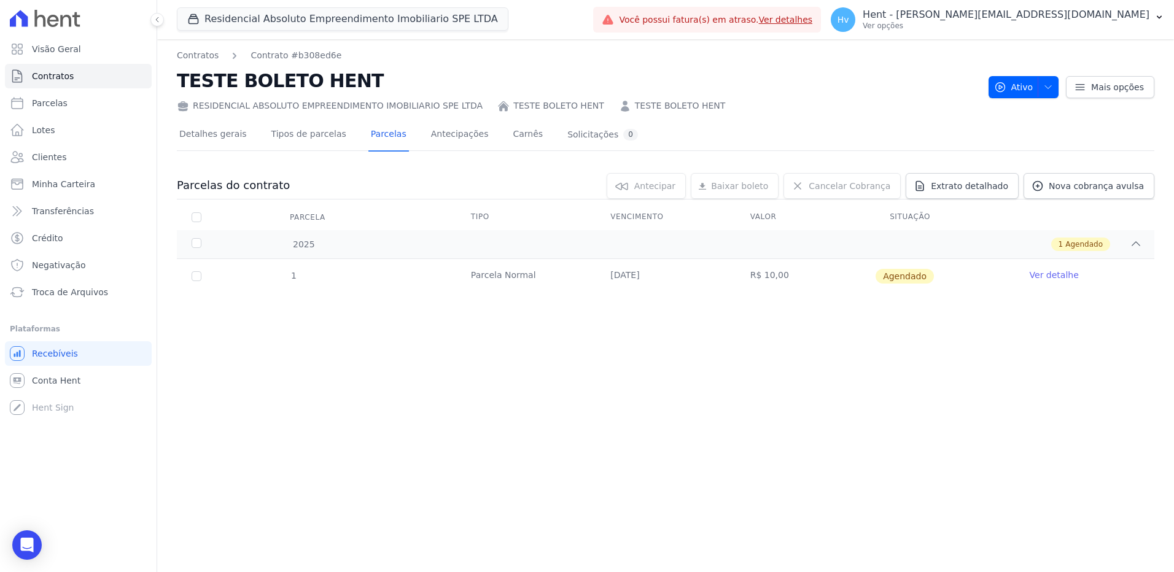
click at [637, 402] on div "Contratos Contrato #b308ed6e TESTE BOLETO HENT RESIDENCIAL ABSOLUTO EMPREENDIME…" at bounding box center [665, 305] width 1017 height 533
click at [1014, 13] on p "Hent - [PERSON_NAME][EMAIL_ADDRESS][DOMAIN_NAME]" at bounding box center [1006, 15] width 287 height 12
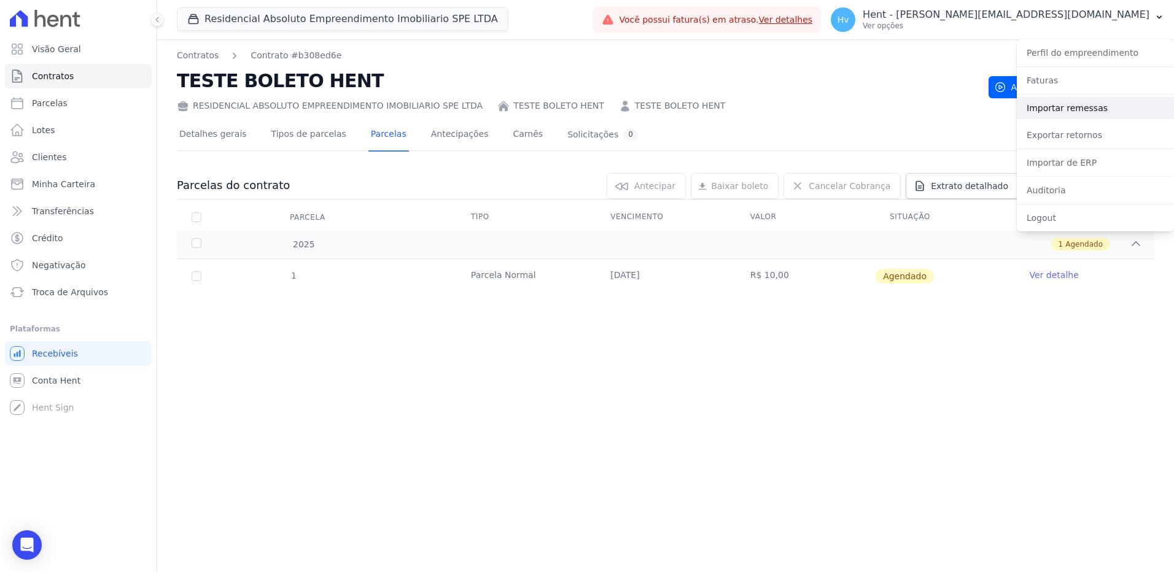
click at [1048, 107] on link "Importar remessas" at bounding box center [1095, 108] width 157 height 22
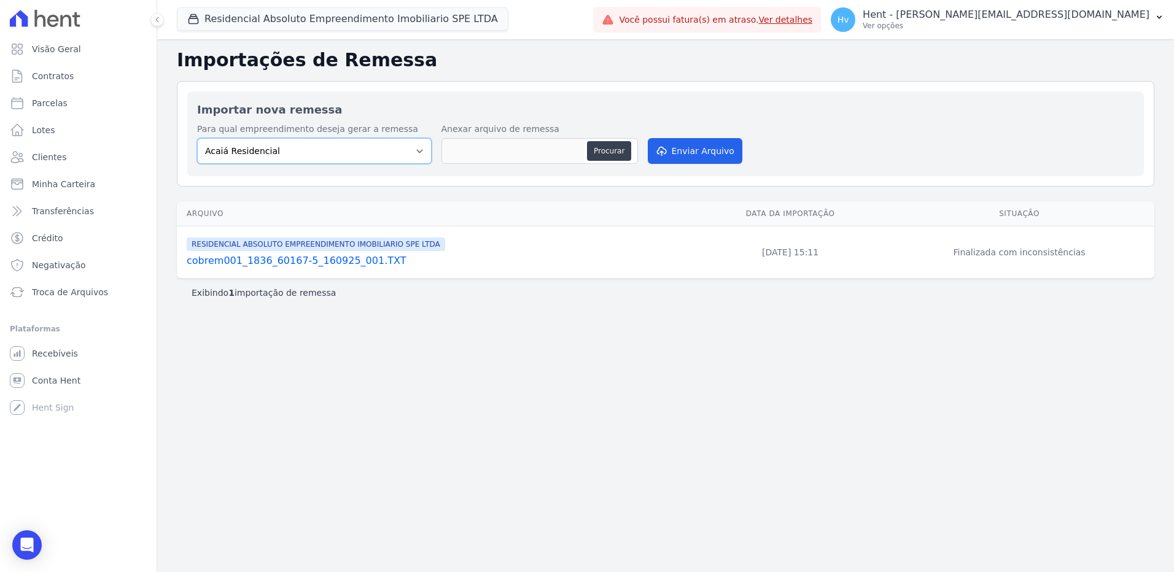
click at [329, 154] on select "Acaiá Residencial ACQUA 8 PELOTAS SPE LTDA II Administrativo AGILE ELOI MENDES …" at bounding box center [314, 151] width 235 height 26
select select "21105af3-8e19-41b3-95dd-78f9fe83c234"
click at [197, 138] on select "Acaiá Residencial ACQUA 8 PELOTAS SPE LTDA II Administrativo AGILE ELOI MENDES …" at bounding box center [314, 151] width 235 height 26
click at [613, 150] on button "Procurar" at bounding box center [609, 151] width 44 height 20
type input "cobrem001_1836_60167-5_160925_002.TXT"
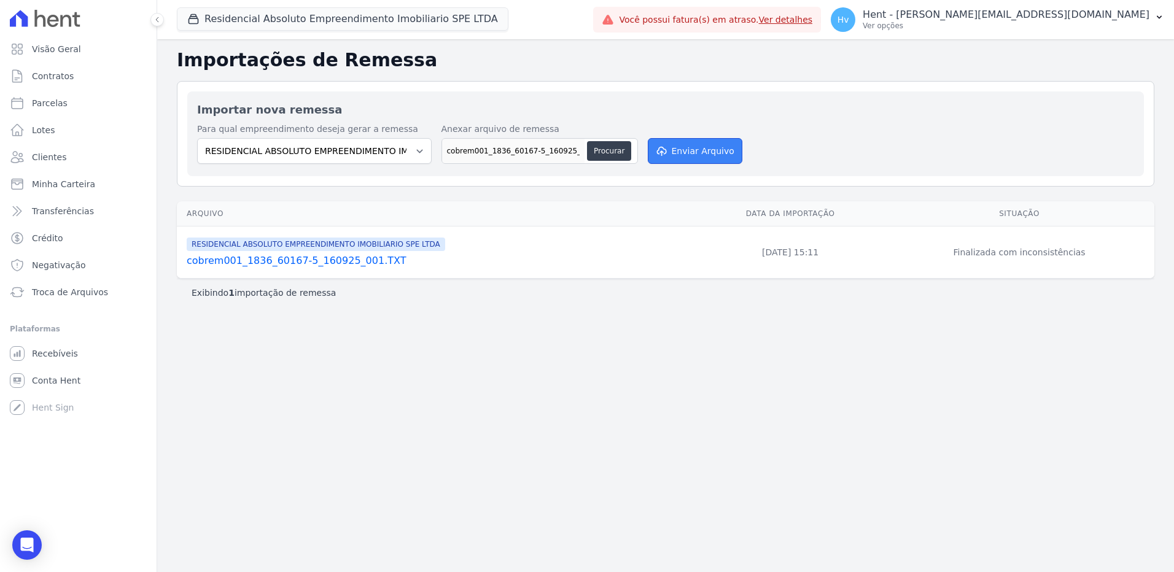
click at [676, 145] on button "Enviar Arquivo" at bounding box center [695, 151] width 95 height 26
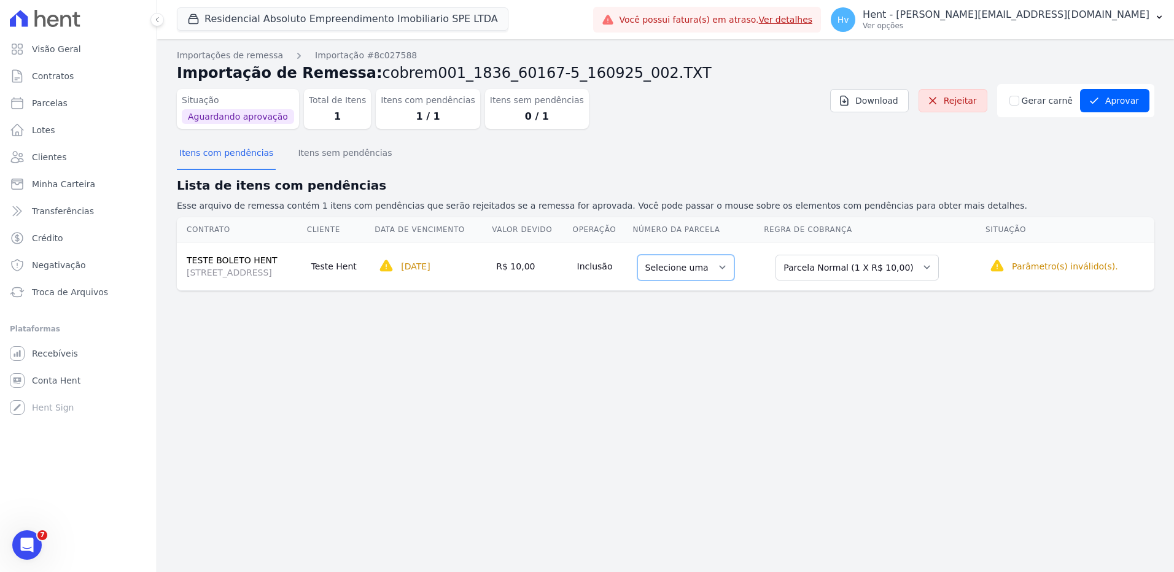
click at [730, 269] on select "Selecione uma" at bounding box center [685, 268] width 97 height 26
click at [731, 269] on select "Selecione uma" at bounding box center [685, 268] width 97 height 26
click at [402, 338] on div "Importações de remessa Importação #8c027588 Importação de Remessa: cobrem001_18…" at bounding box center [665, 305] width 1017 height 533
click at [971, 106] on link "Rejeitar" at bounding box center [953, 100] width 69 height 23
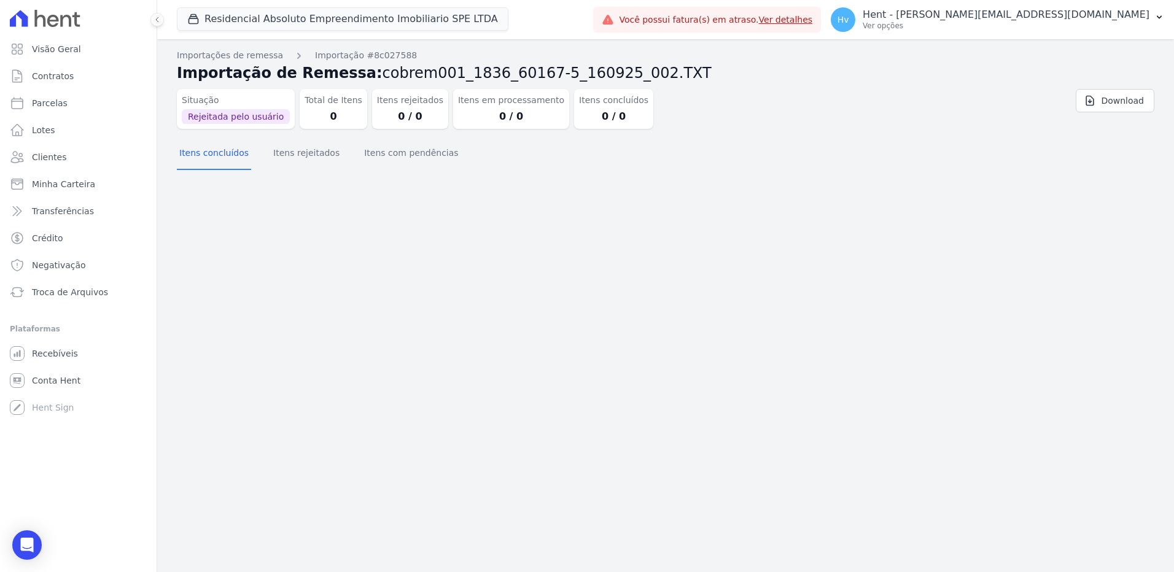
click at [644, 174] on section "Itens concluídos Itens rejeitados Itens com pendências" at bounding box center [666, 157] width 978 height 37
click at [294, 158] on button "Itens rejeitados" at bounding box center [306, 154] width 71 height 32
click at [1070, 23] on p "Ver opções" at bounding box center [1006, 26] width 287 height 10
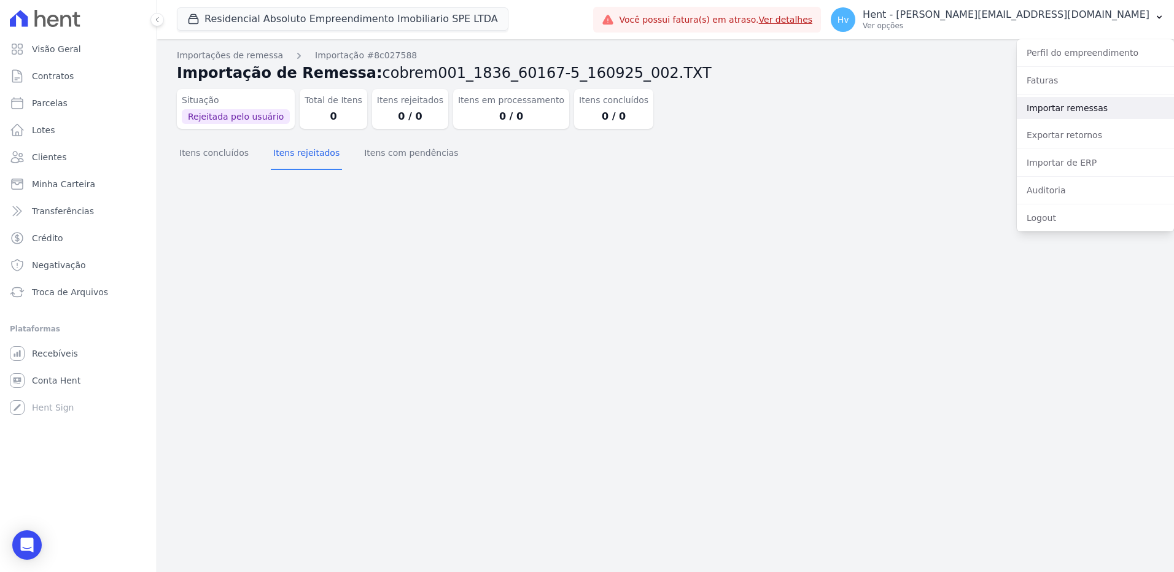
click at [1064, 108] on link "Importar remessas" at bounding box center [1095, 108] width 157 height 22
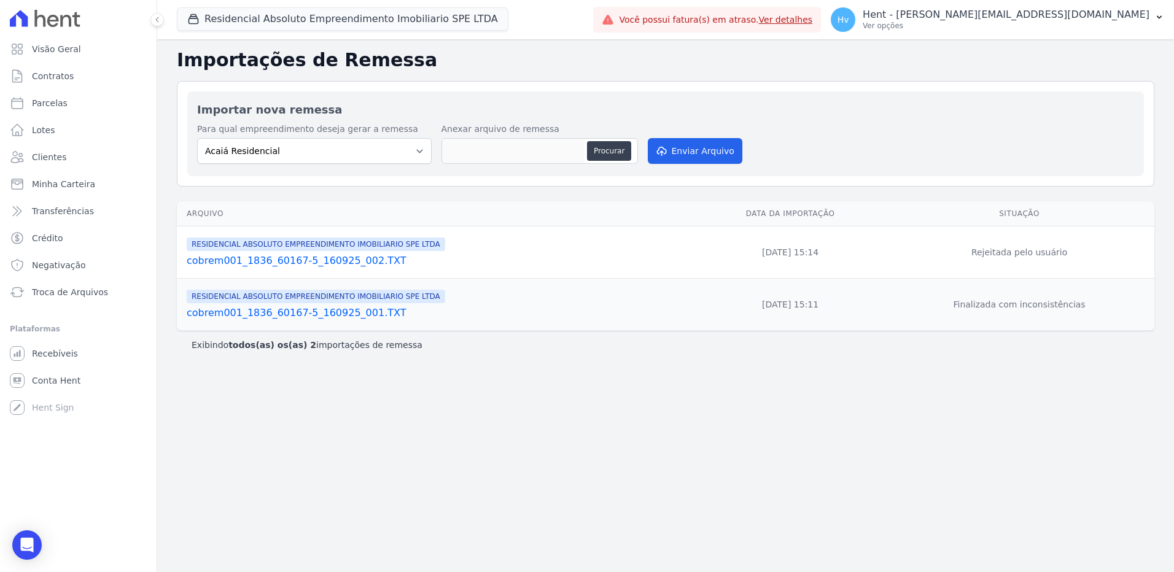
click at [951, 397] on div "Importações de Remessa Importar nova remessa Para qual empreendimento deseja ge…" at bounding box center [665, 305] width 1017 height 533
click at [400, 149] on select "Acaiá Residencial ACQUA 8 PELOTAS SPE LTDA II Administrativo AGILE ELOI MENDES …" at bounding box center [314, 151] width 235 height 26
select select "21105af3-8e19-41b3-95dd-78f9fe83c234"
click at [197, 138] on select "Acaiá Residencial ACQUA 8 PELOTAS SPE LTDA II Administrativo AGILE ELOI MENDES …" at bounding box center [314, 151] width 235 height 26
click at [610, 151] on button "Procurar" at bounding box center [609, 151] width 44 height 20
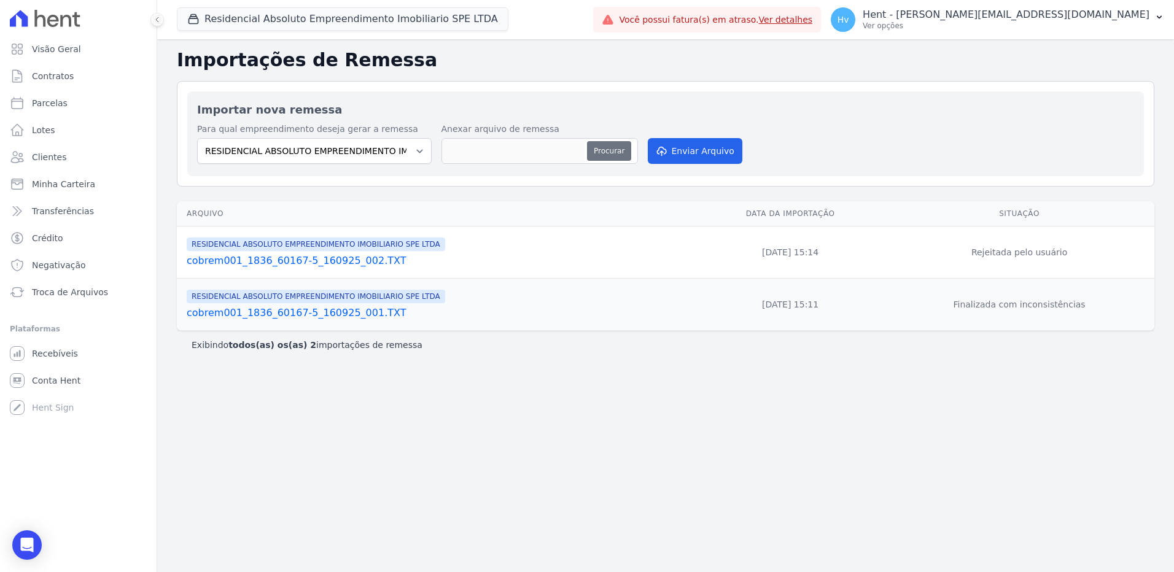
type input "cobrem001_1836_60167-5_160925_003.TXT"
click at [715, 155] on button "Enviar Arquivo" at bounding box center [695, 151] width 95 height 26
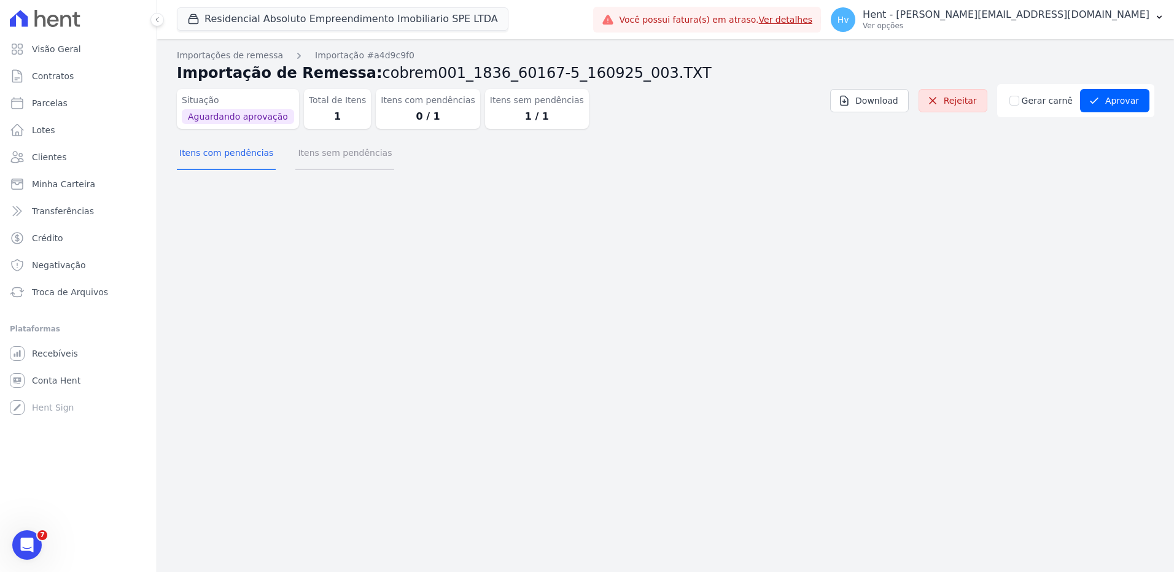
click at [354, 162] on button "Itens sem pendências" at bounding box center [344, 154] width 99 height 32
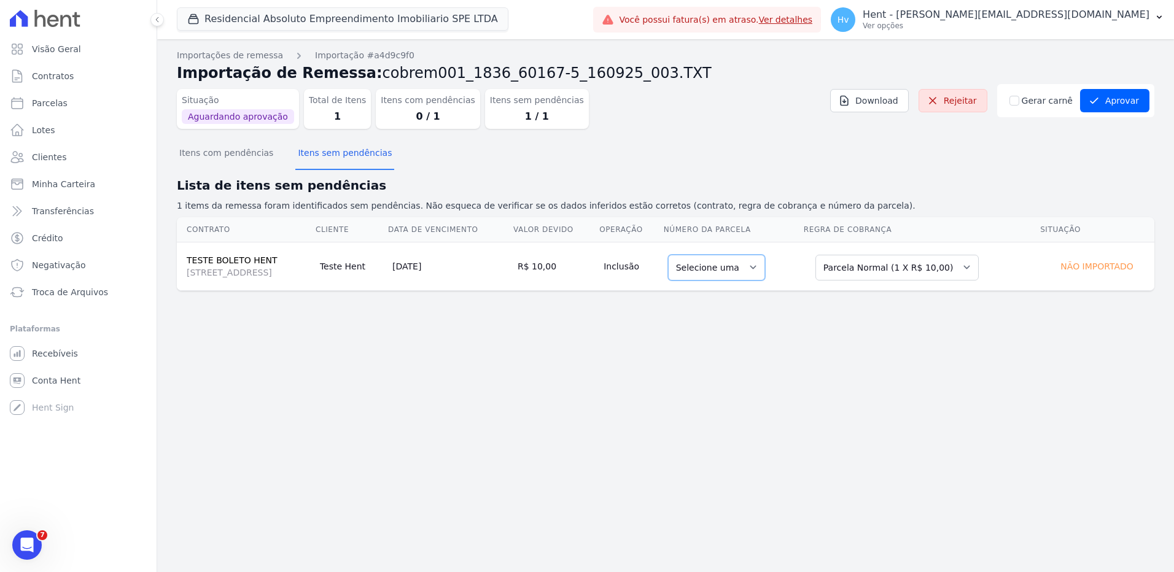
click at [765, 270] on select "Selecione uma" at bounding box center [716, 268] width 97 height 26
click at [927, 341] on div "Importações de remessa Importação #a4d9c9f0 Importação de Remessa: cobrem001_18…" at bounding box center [665, 305] width 1017 height 533
click at [1012, 176] on section "Itens com pendências Itens sem pendências Lista de itens sem pendências 1 items…" at bounding box center [666, 215] width 978 height 152
click at [1098, 102] on icon "submit" at bounding box center [1094, 101] width 12 height 12
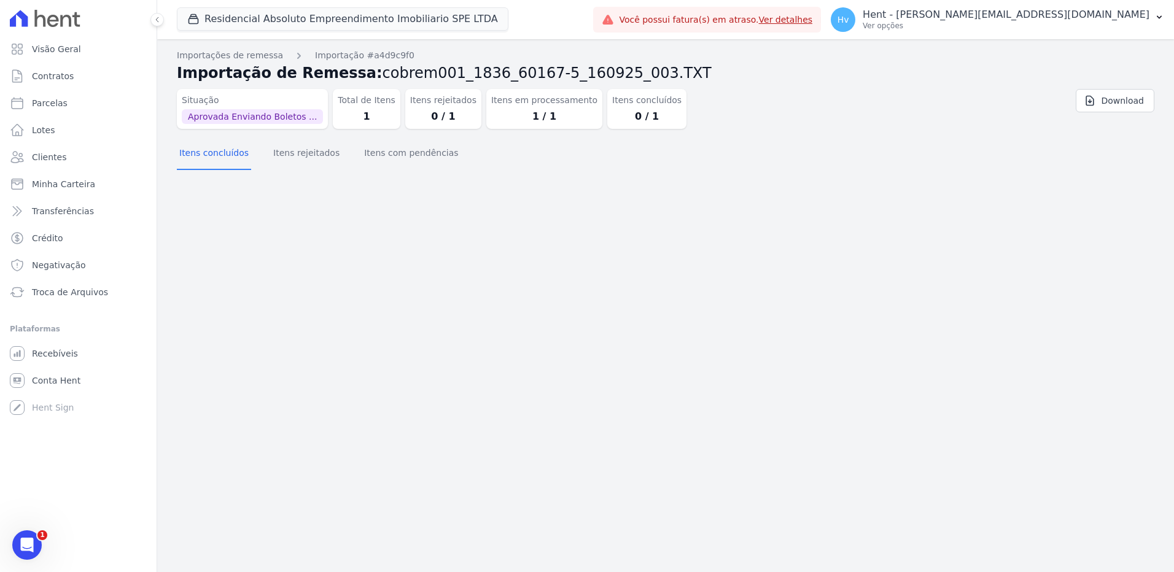
click at [759, 268] on div "Importações de remessa Importação #a4d9c9f0 Importação de Remessa: cobrem001_18…" at bounding box center [665, 305] width 1017 height 533
click at [365, 155] on button "Itens com pendências" at bounding box center [411, 154] width 99 height 32
click at [1053, 13] on p "Hent - [PERSON_NAME][EMAIL_ADDRESS][DOMAIN_NAME]" at bounding box center [1006, 15] width 287 height 12
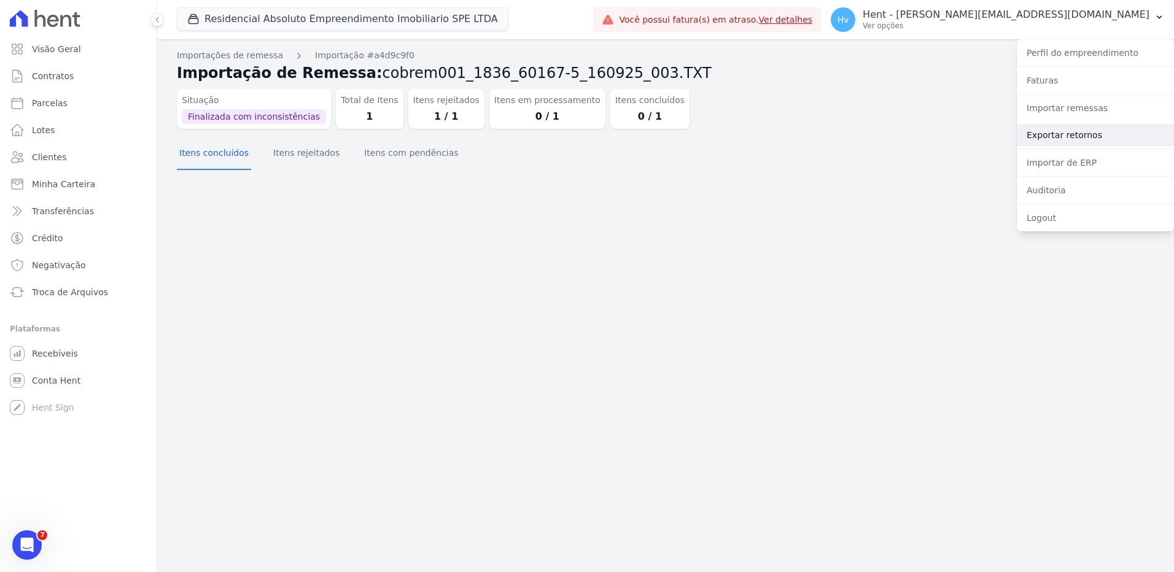
click at [1063, 134] on link "Exportar retornos" at bounding box center [1095, 135] width 157 height 22
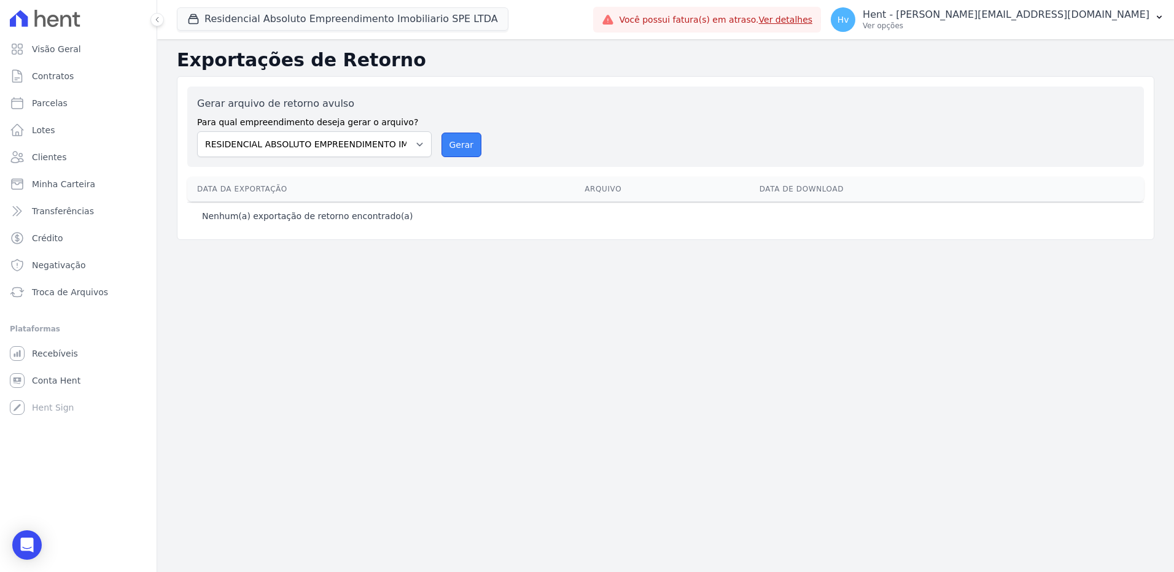
click at [463, 144] on button "Gerar" at bounding box center [462, 145] width 41 height 25
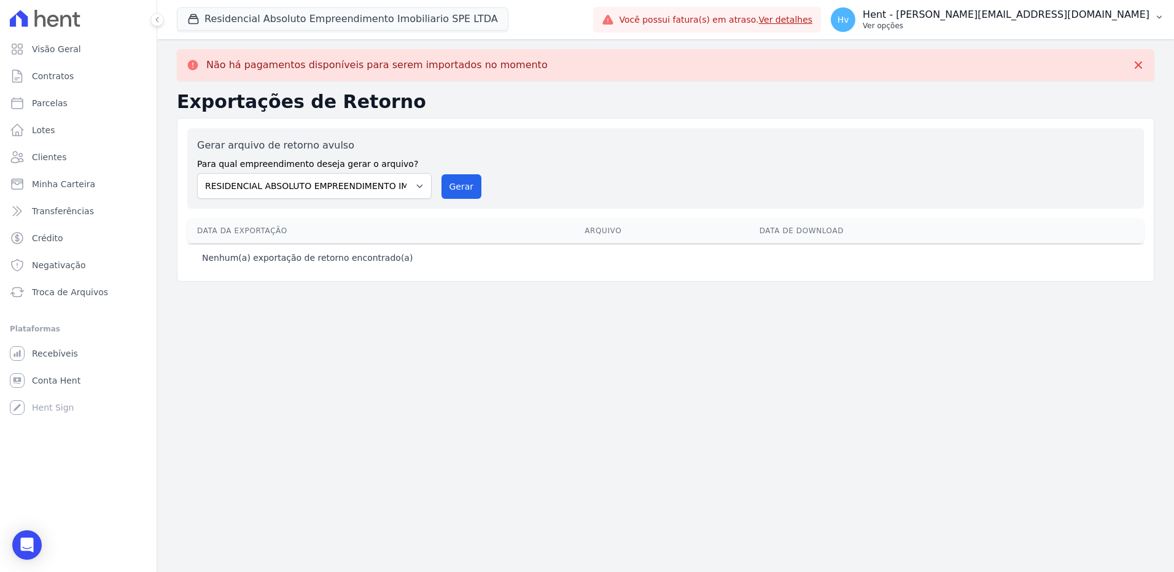
click at [1045, 20] on p "Hent - [PERSON_NAME][EMAIL_ADDRESS][DOMAIN_NAME]" at bounding box center [1006, 15] width 287 height 12
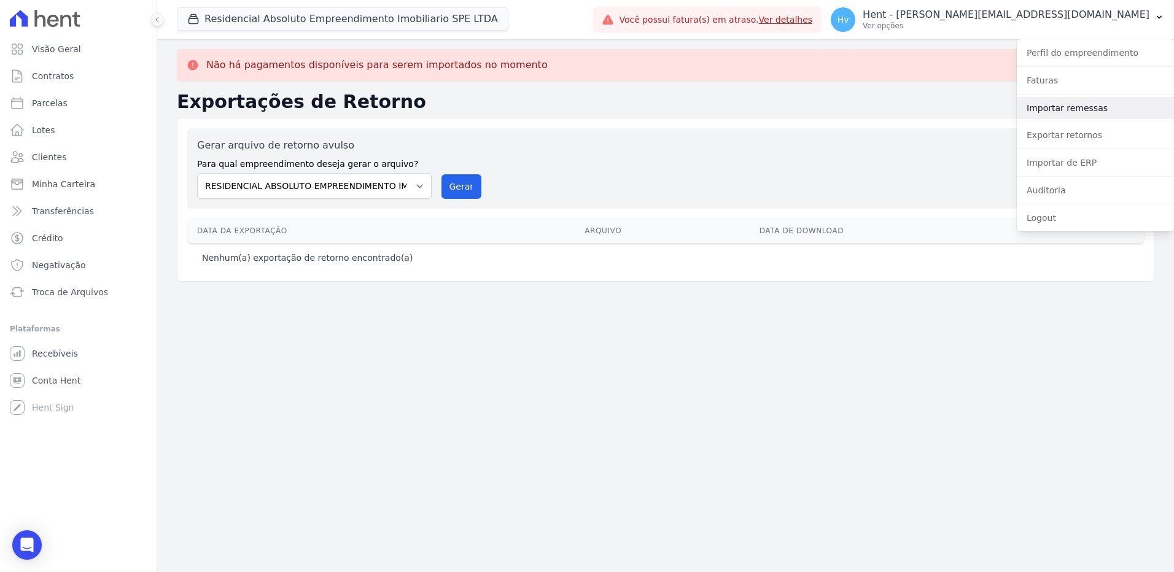
click at [1064, 112] on link "Importar remessas" at bounding box center [1095, 108] width 157 height 22
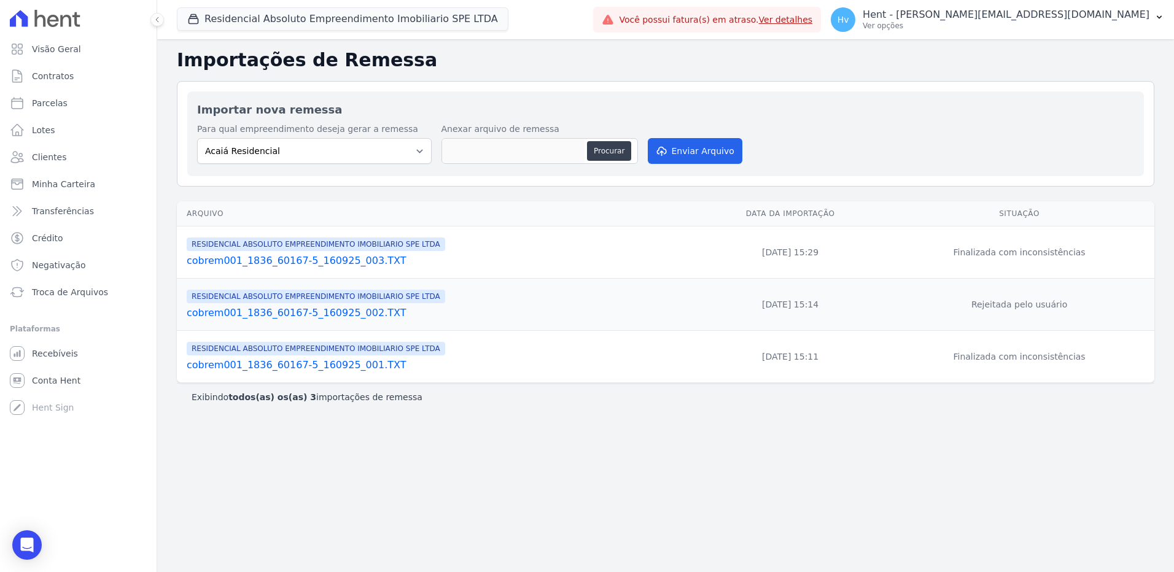
click at [342, 260] on link "cobrem001_1836_60167-5_160925_003.TXT" at bounding box center [439, 261] width 505 height 15
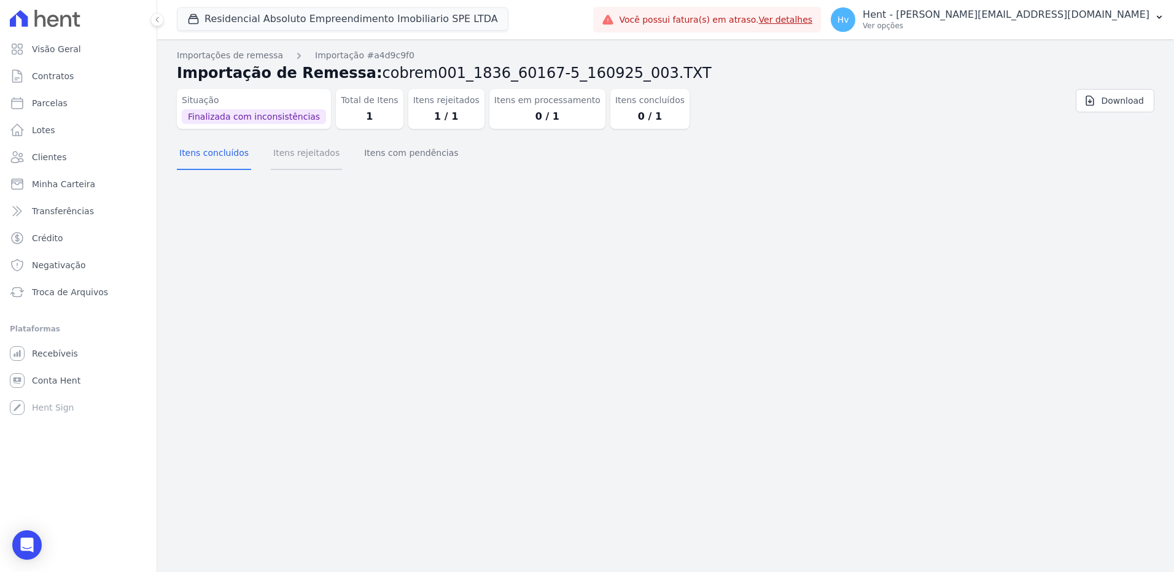
click at [313, 155] on button "Itens rejeitados" at bounding box center [306, 154] width 71 height 32
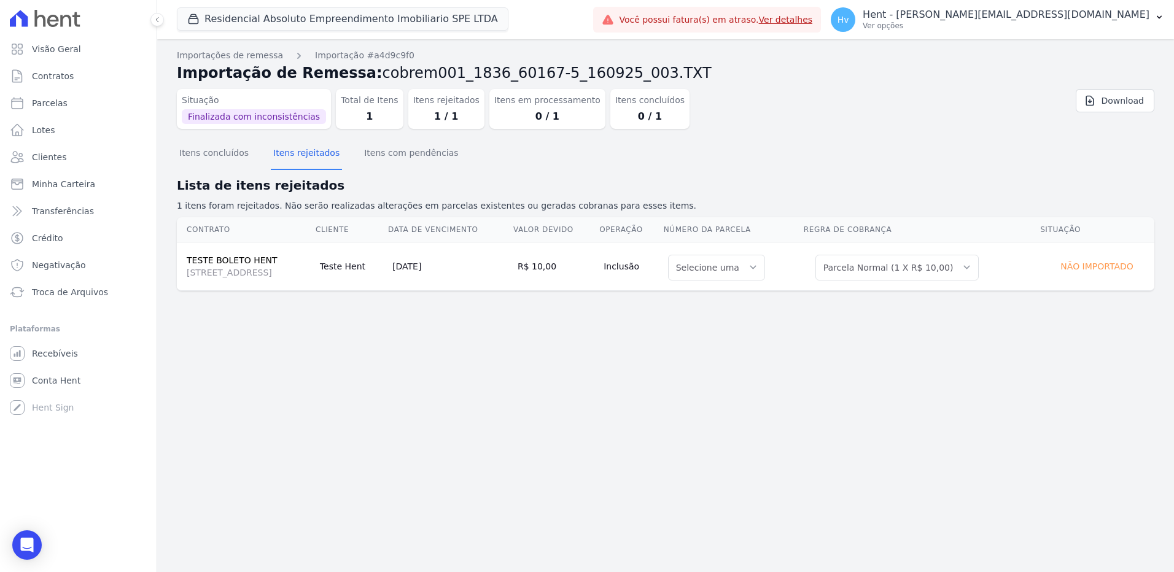
click at [599, 264] on td "R$ 10,00" at bounding box center [556, 266] width 86 height 49
click at [388, 252] on td "Teste Hent" at bounding box center [351, 266] width 72 height 49
click at [308, 270] on span "[STREET_ADDRESS]" at bounding box center [248, 273] width 123 height 12
drag, startPoint x: 1012, startPoint y: 343, endPoint x: 1084, endPoint y: 294, distance: 87.4
click at [1012, 343] on div "Importações de remessa Importação #a4d9c9f0 Importação de Remessa: cobrem001_18…" at bounding box center [665, 305] width 1017 height 533
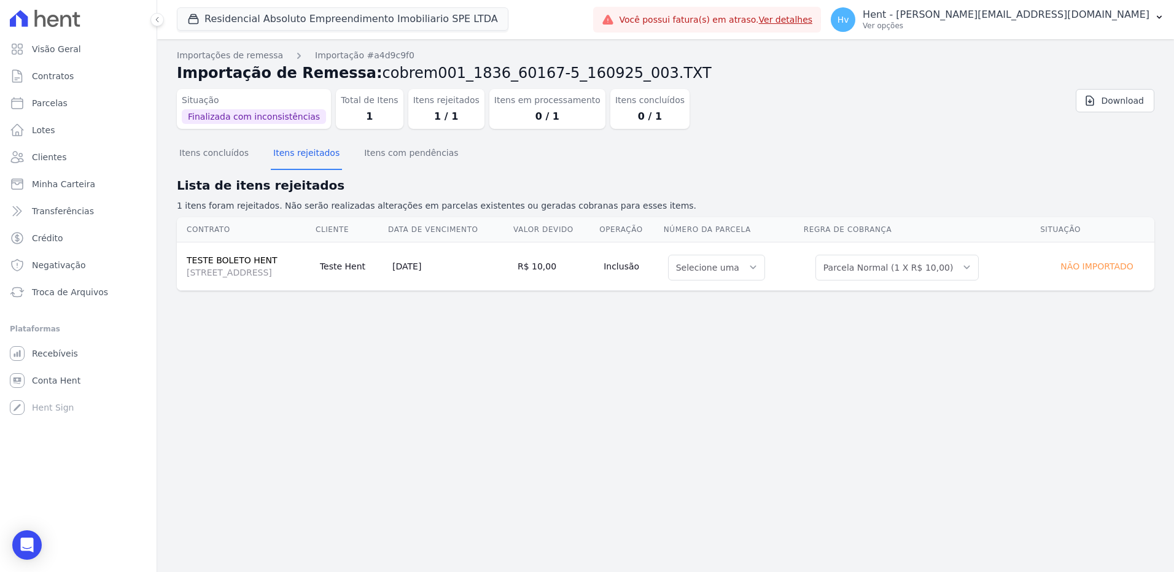
click at [1113, 280] on td "Não importado" at bounding box center [1097, 266] width 115 height 49
click at [376, 148] on button "Itens com pendências" at bounding box center [411, 154] width 99 height 32
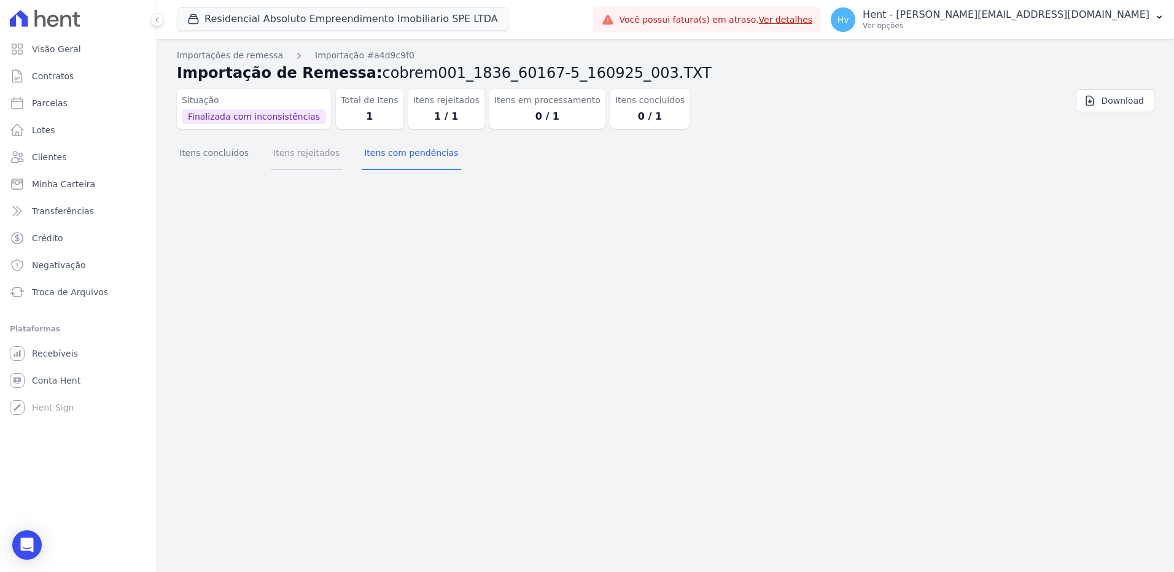
click at [298, 163] on button "Itens rejeitados" at bounding box center [306, 154] width 71 height 32
click at [663, 245] on div "Importações de remessa Importação #a4d9c9f0 Importação de Remessa: cobrem001_18…" at bounding box center [665, 305] width 1017 height 533
click at [1040, 15] on p "Hent - [PERSON_NAME][EMAIL_ADDRESS][DOMAIN_NAME]" at bounding box center [1006, 15] width 287 height 12
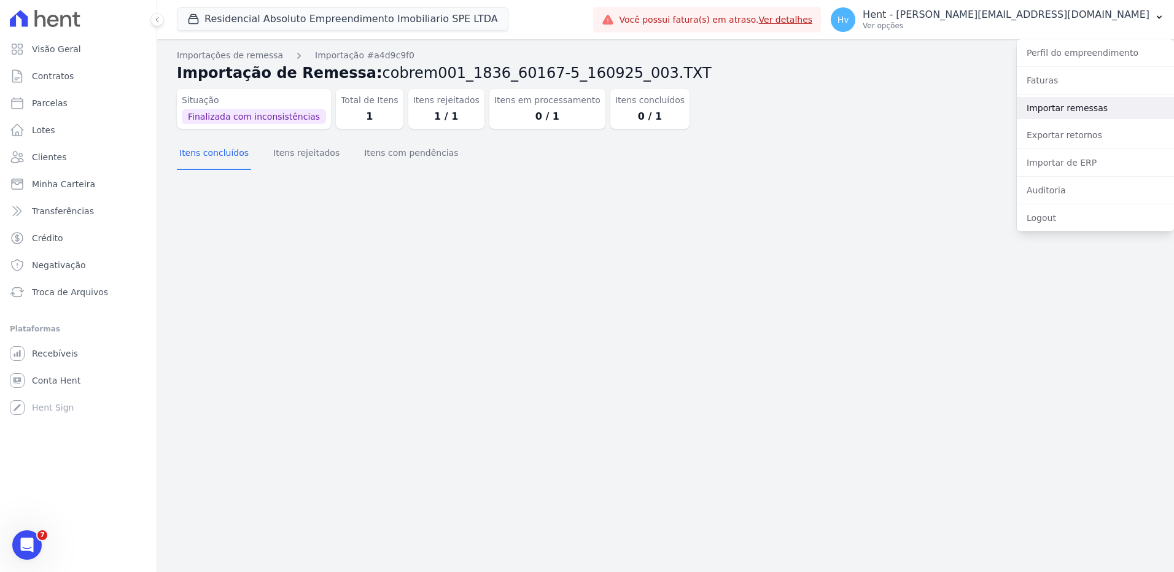
drag, startPoint x: 1071, startPoint y: 111, endPoint x: 1114, endPoint y: 114, distance: 43.1
click at [1071, 111] on link "Importar remessas" at bounding box center [1095, 108] width 157 height 22
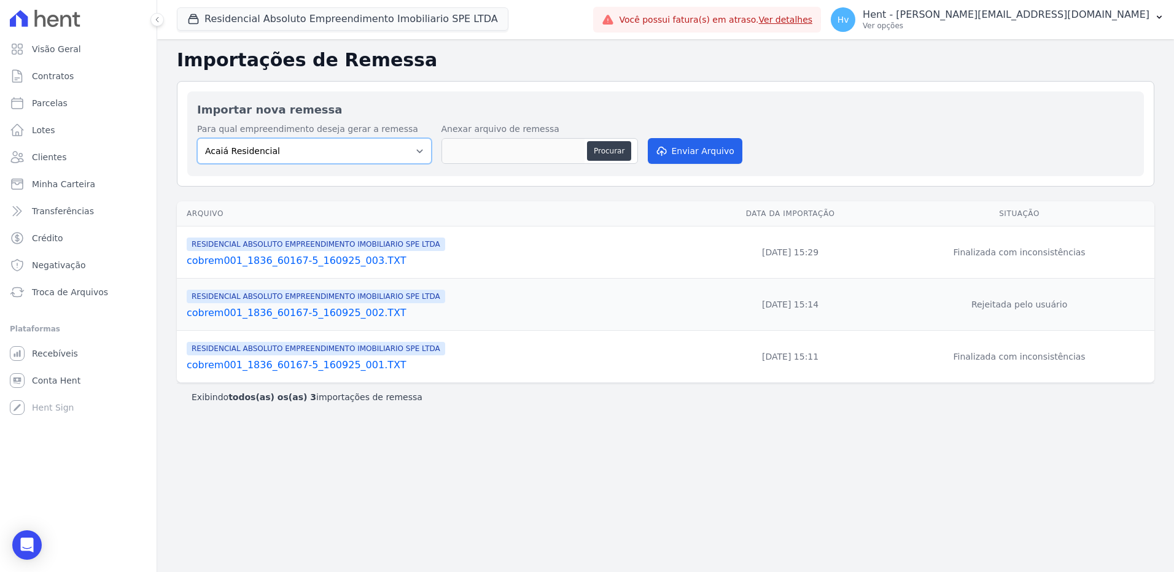
click at [394, 148] on select "Acaiá Residencial ACQUA 8 PELOTAS SPE LTDA II Administrativo AGILE ELOI MENDES …" at bounding box center [314, 151] width 235 height 26
select select "21105af3-8e19-41b3-95dd-78f9fe83c234"
click at [197, 138] on select "Acaiá Residencial ACQUA 8 PELOTAS SPE LTDA II Administrativo AGILE ELOI MENDES …" at bounding box center [314, 151] width 235 height 26
click at [602, 144] on button "Procurar" at bounding box center [609, 151] width 44 height 20
type input "cobrem001_1836_60167-5_160925_004.TXT"
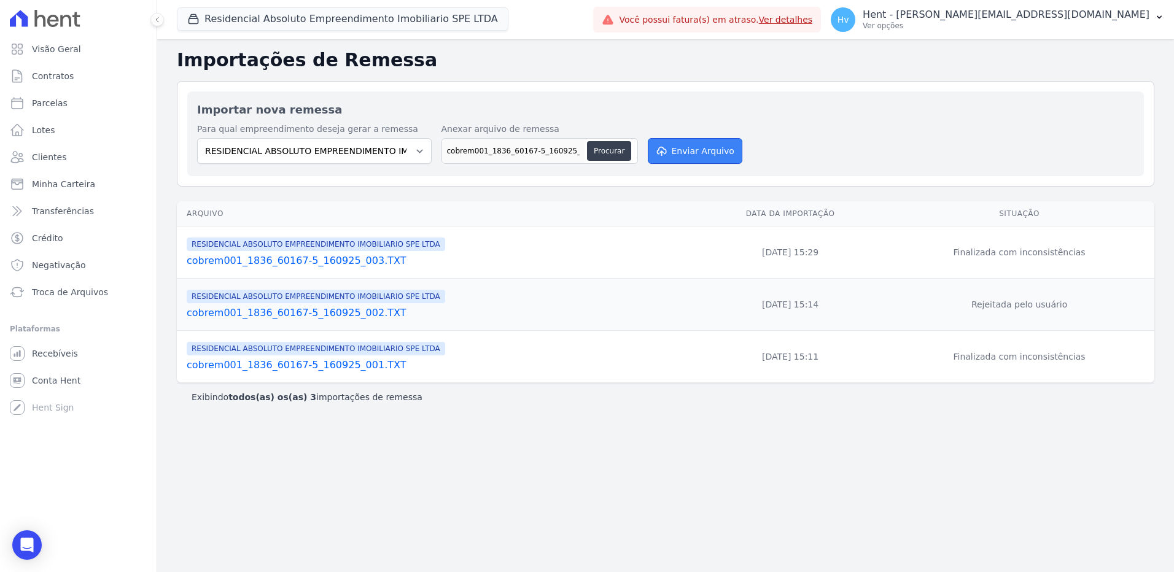
click at [720, 152] on button "Enviar Arquivo" at bounding box center [695, 151] width 95 height 26
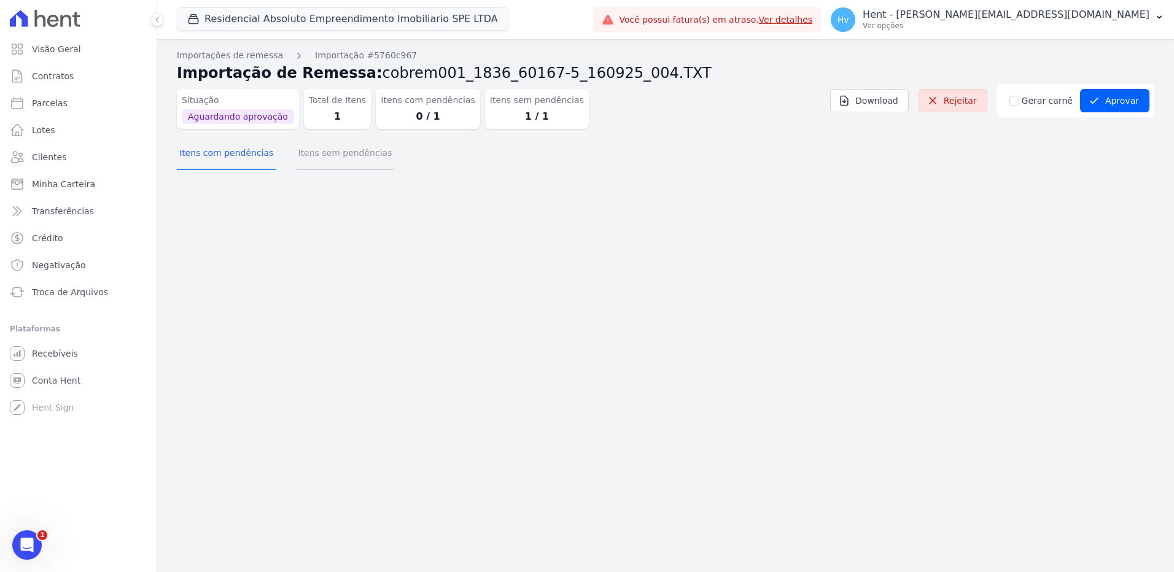
click at [317, 153] on button "Itens sem pendências" at bounding box center [344, 154] width 99 height 32
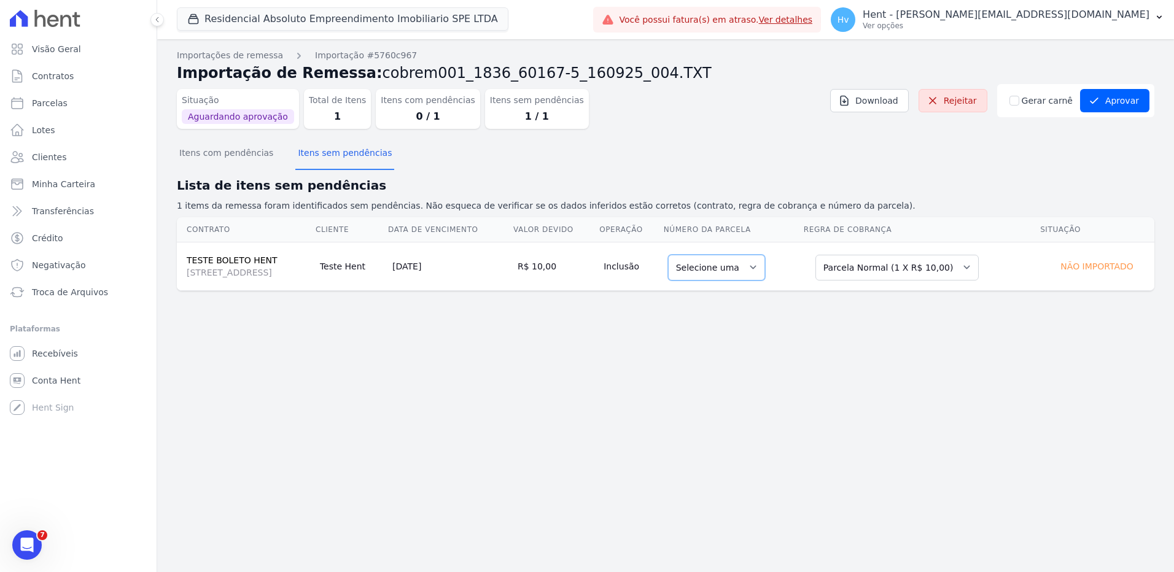
click at [765, 259] on select "Selecione uma" at bounding box center [716, 268] width 97 height 26
click at [765, 268] on select "Selecione uma" at bounding box center [716, 268] width 97 height 26
click at [733, 413] on div "Importações de remessa Importação #5760c967 Importação de Remessa: cobrem001_18…" at bounding box center [665, 305] width 1017 height 533
click at [827, 354] on div "Importações de remessa Importação #5760c967 Importação de Remessa: cobrem001_18…" at bounding box center [665, 305] width 1017 height 533
click at [765, 271] on select "Selecione uma" at bounding box center [716, 268] width 97 height 26
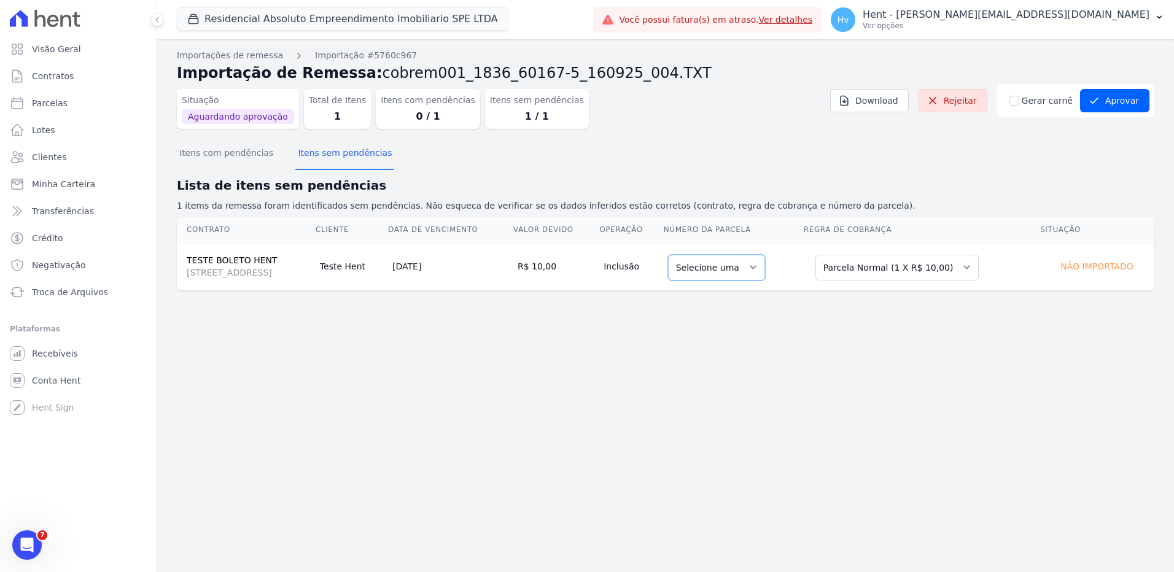
click at [765, 271] on select "Selecione uma" at bounding box center [716, 268] width 97 height 26
click at [789, 446] on div "Importações de remessa Importação #5760c967 Importação de Remessa: cobrem001_18…" at bounding box center [665, 305] width 1017 height 533
click at [1136, 101] on button "Aprovar" at bounding box center [1114, 100] width 69 height 23
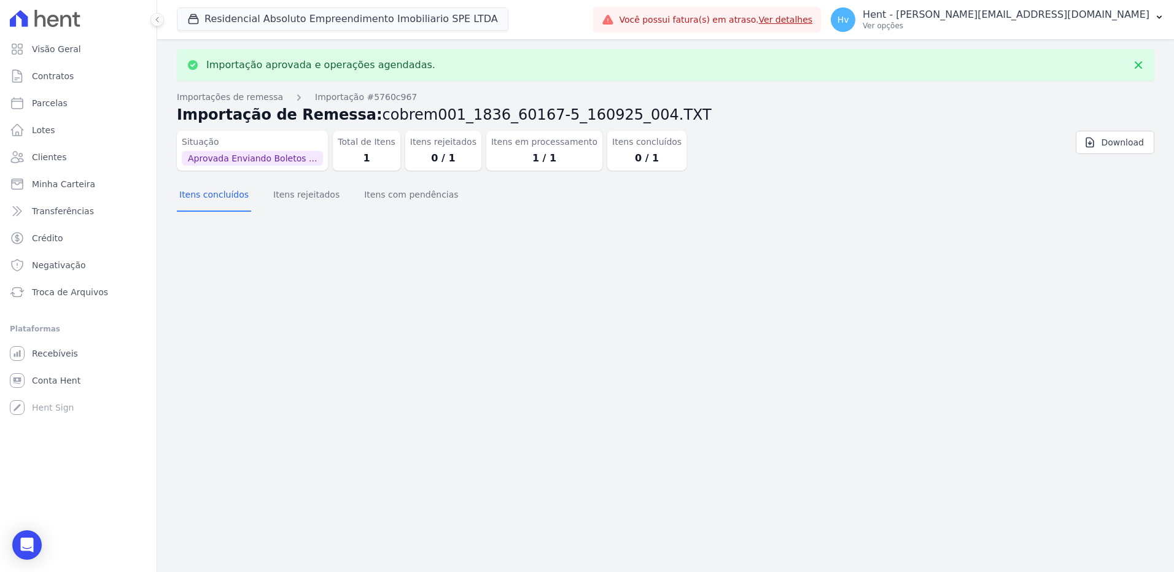
click at [543, 321] on div "Importação aprovada e operações agendadas. Importações de remessa Importação #5…" at bounding box center [665, 305] width 1017 height 533
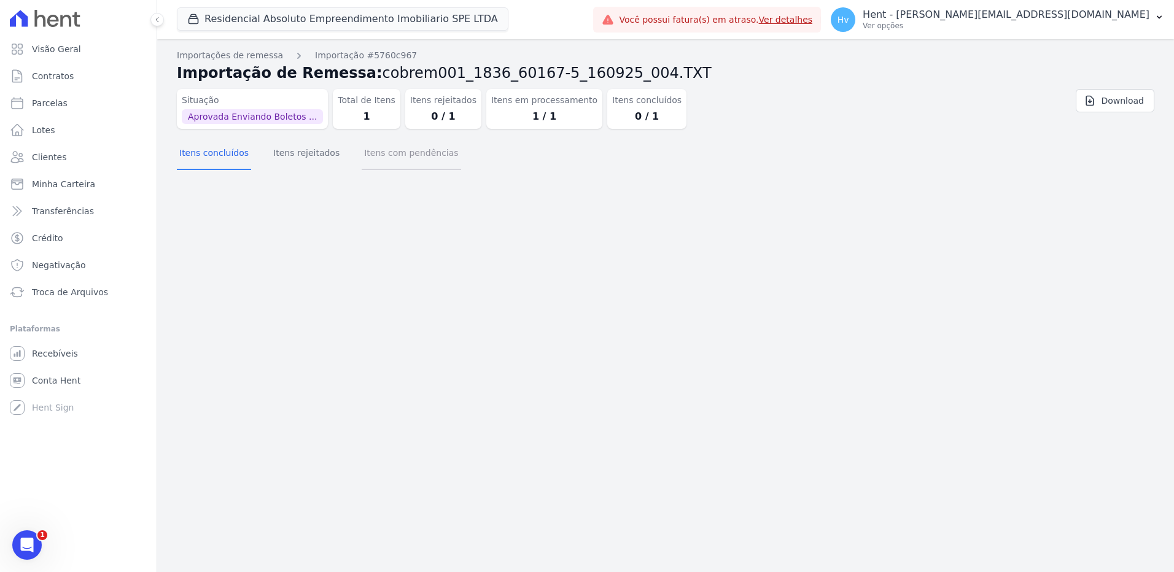
click at [381, 154] on button "Itens com pendências" at bounding box center [411, 154] width 99 height 32
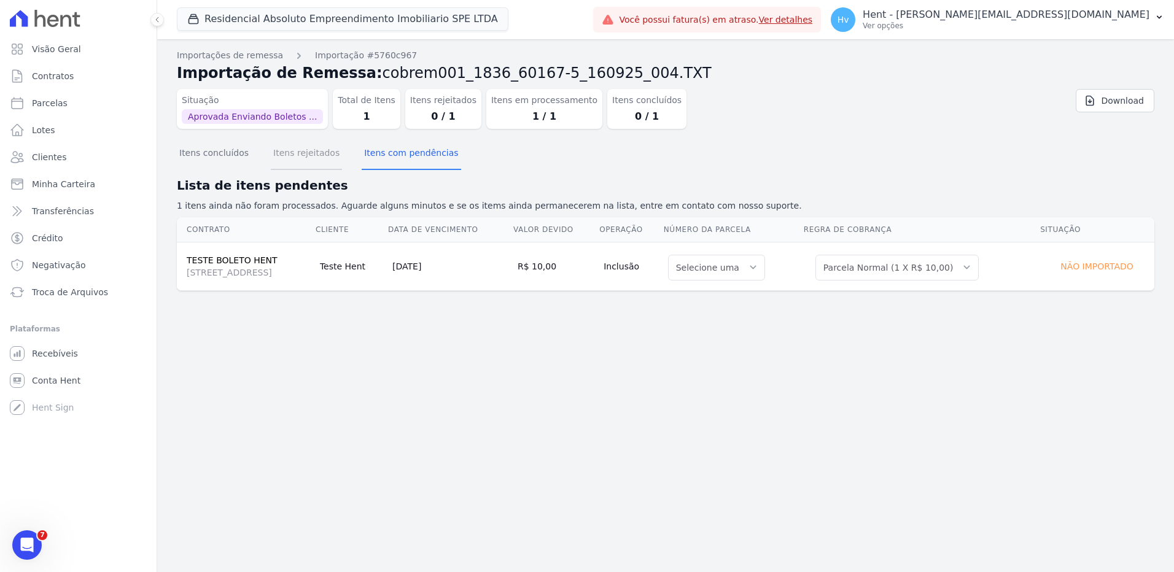
click at [294, 150] on button "Itens rejeitados" at bounding box center [306, 154] width 71 height 32
click at [959, 366] on div "Importações de remessa Importação #5760c967 Importação de Remessa: cobrem001_18…" at bounding box center [665, 305] width 1017 height 533
click at [975, 392] on div "Importações de remessa Importação #5760c967 Importação de Remessa: cobrem001_18…" at bounding box center [665, 305] width 1017 height 533
click at [1080, 29] on p "Ver opções" at bounding box center [1006, 26] width 287 height 10
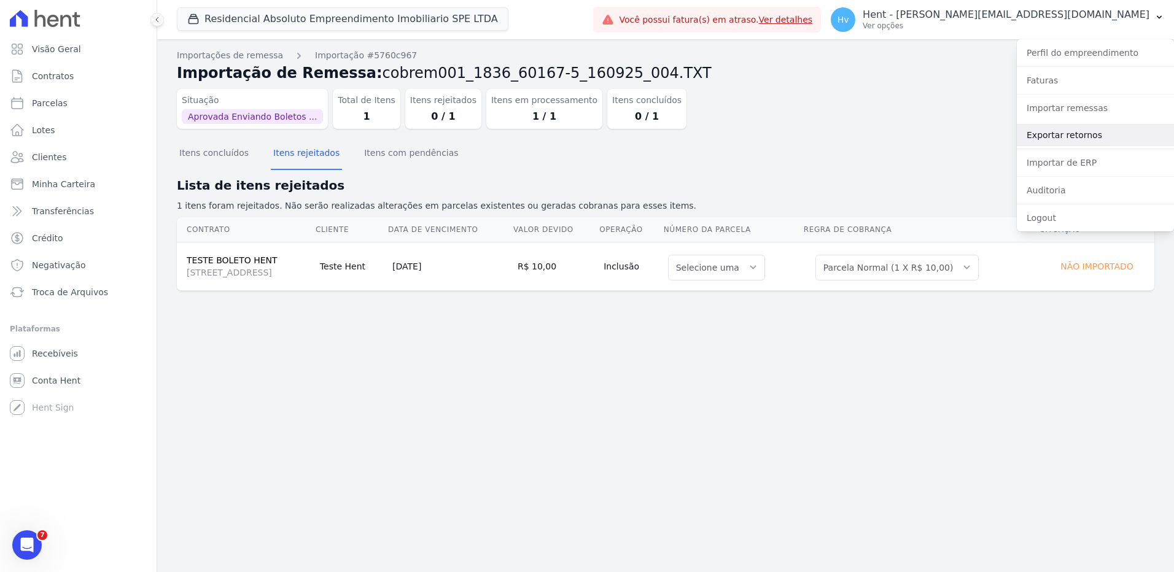
click at [1074, 131] on link "Exportar retornos" at bounding box center [1095, 135] width 157 height 22
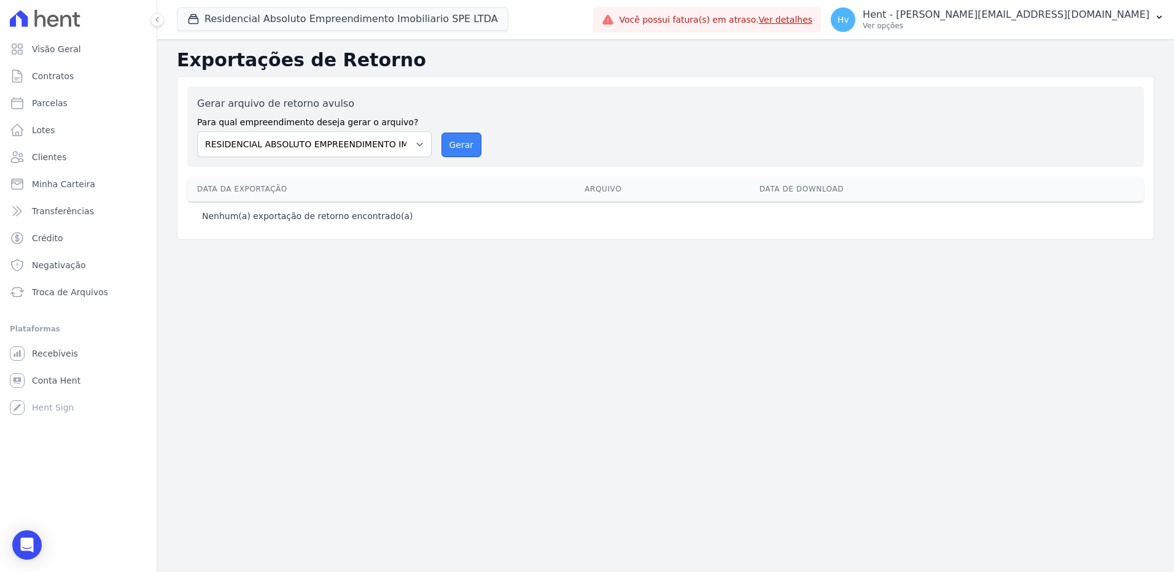
click at [475, 142] on button "Gerar" at bounding box center [462, 145] width 41 height 25
click at [1021, 15] on p "Hent - [PERSON_NAME][EMAIL_ADDRESS][DOMAIN_NAME]" at bounding box center [1006, 15] width 287 height 12
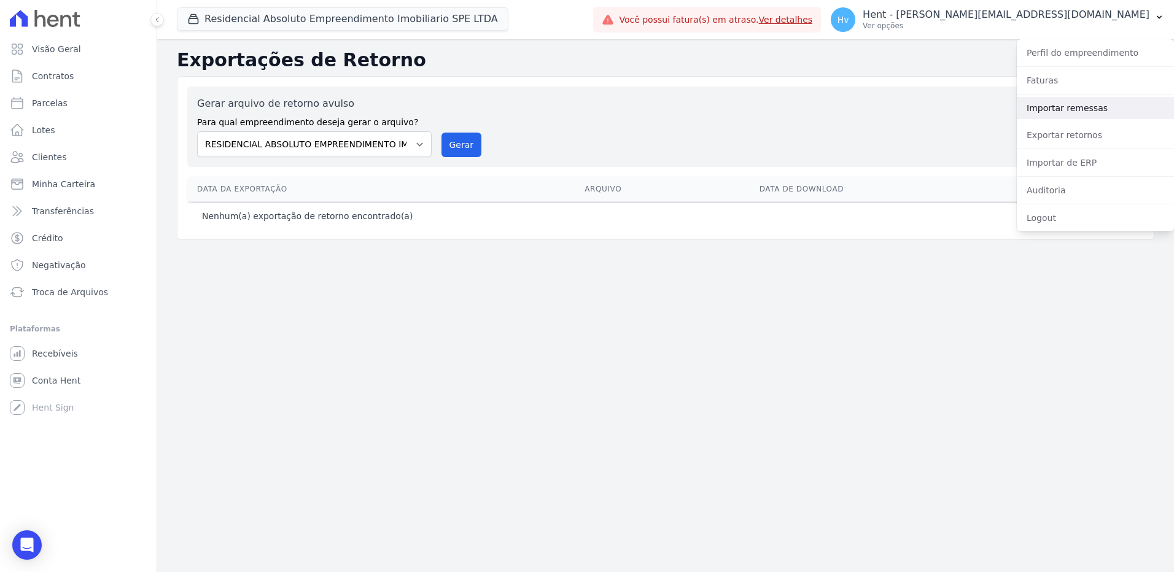
click at [1078, 106] on link "Importar remessas" at bounding box center [1095, 108] width 157 height 22
